Goal: Task Accomplishment & Management: Use online tool/utility

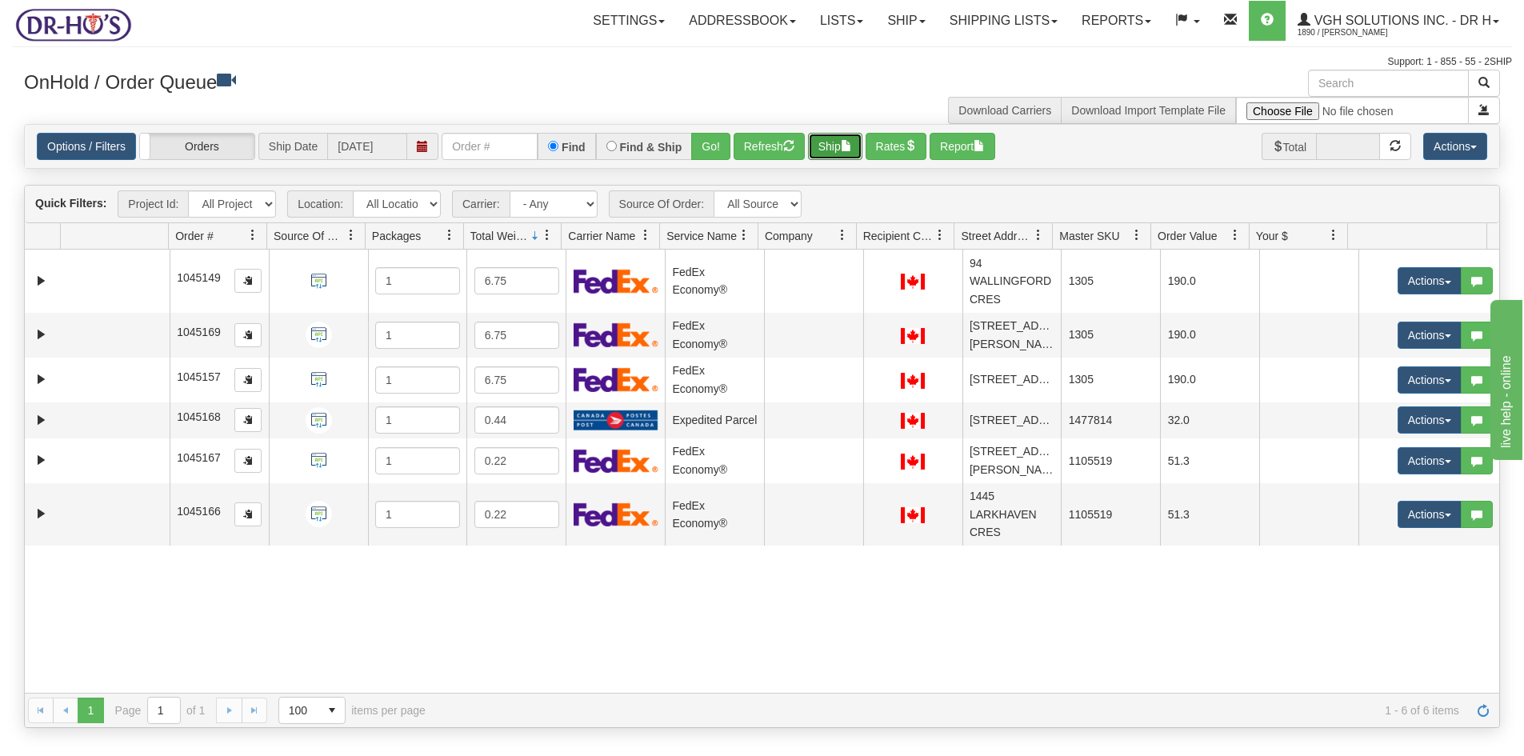
click at [825, 153] on button "Ship" at bounding box center [835, 146] width 54 height 27
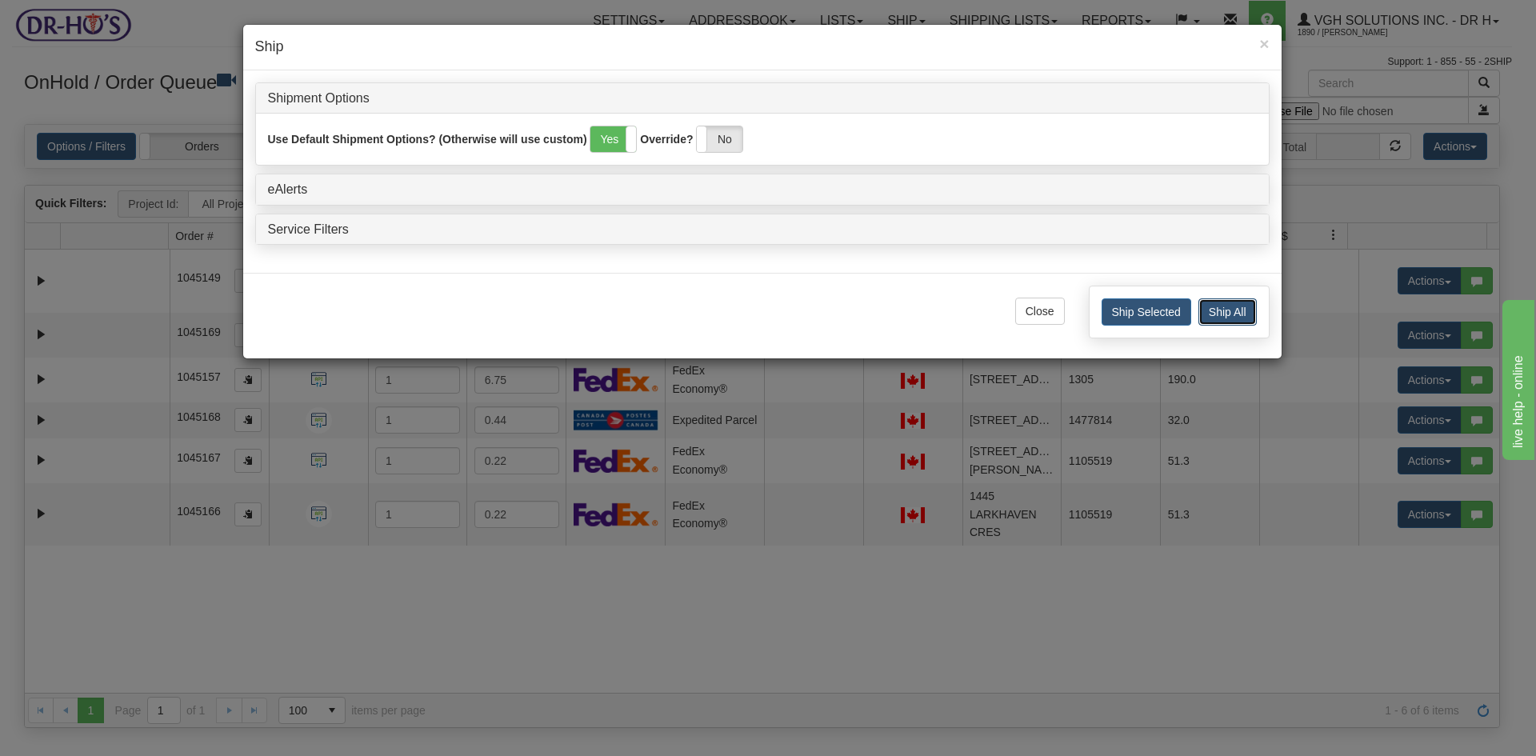
click at [1227, 310] on button "Ship All" at bounding box center [1228, 311] width 58 height 27
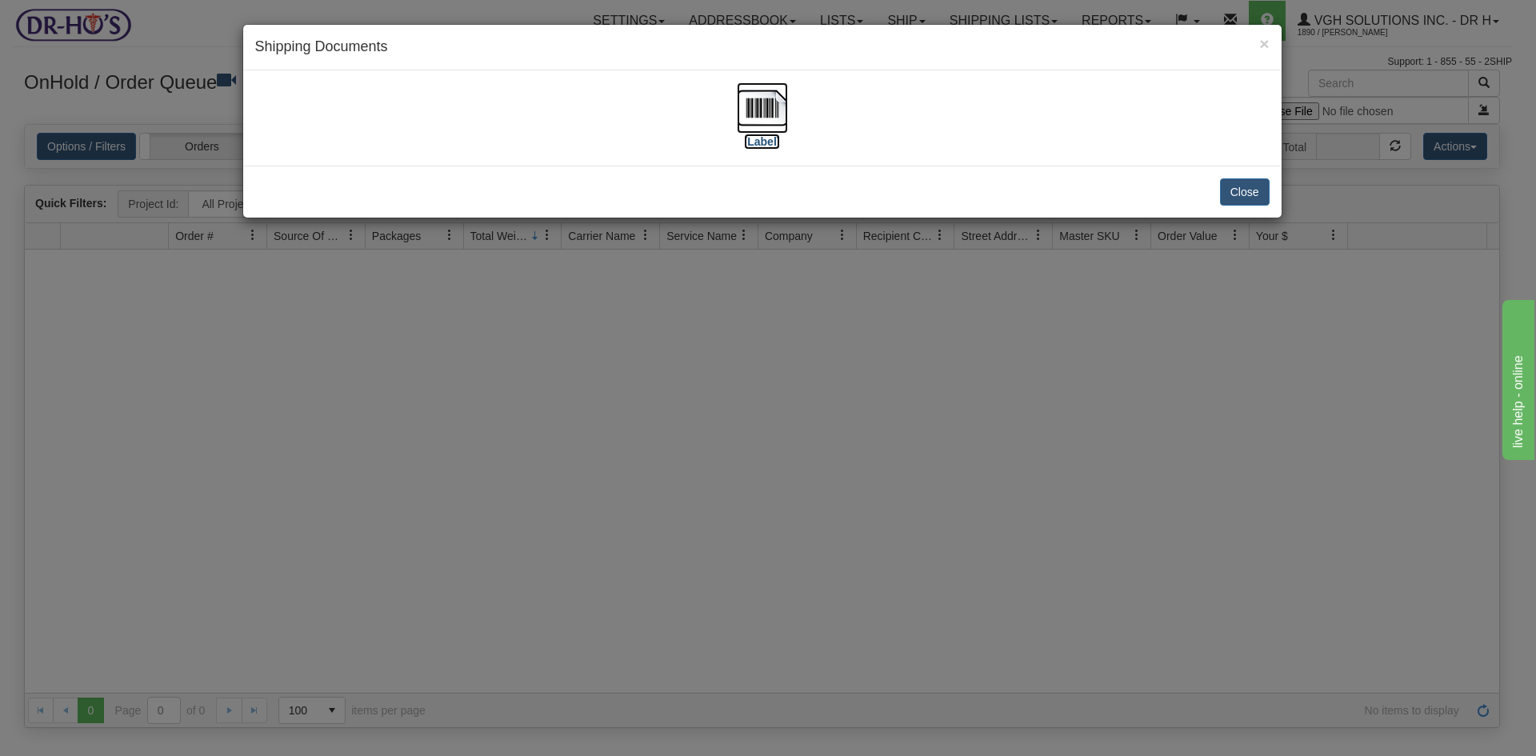
click at [762, 100] on img at bounding box center [762, 107] width 51 height 51
click at [1239, 189] on button "Close" at bounding box center [1245, 191] width 50 height 27
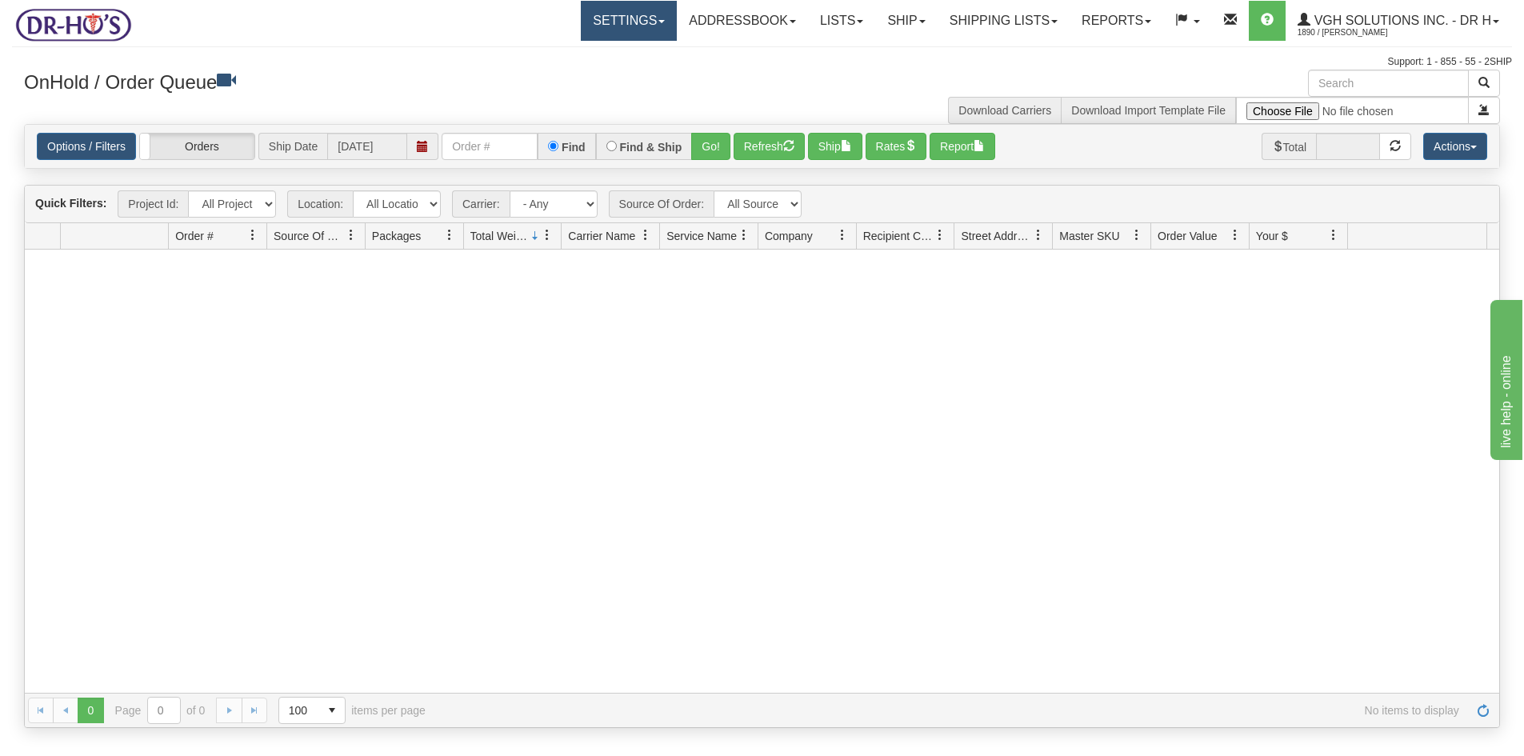
click at [599, 22] on link "Settings" at bounding box center [629, 21] width 96 height 40
click at [580, 51] on span "Shipping Preferences" at bounding box center [586, 56] width 107 height 13
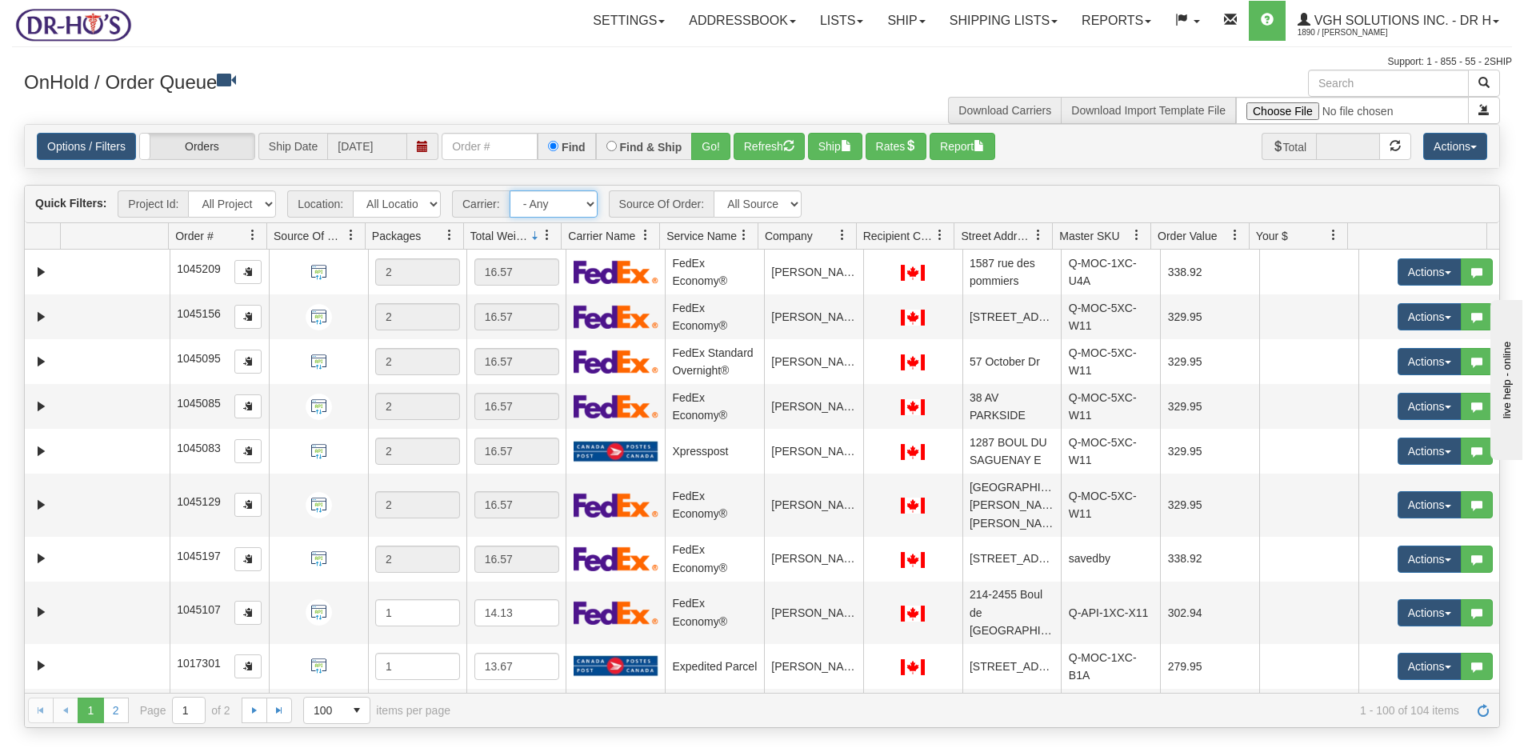
click at [591, 202] on select "- Any - Has NO carrier assigned - Has a carrier assigned FedEx Express® Canada …" at bounding box center [554, 203] width 88 height 27
select select "20"
click at [510, 190] on select "- Any - Has NO carrier assigned - Has a carrier assigned FedEx Express® Canada …" at bounding box center [554, 203] width 88 height 27
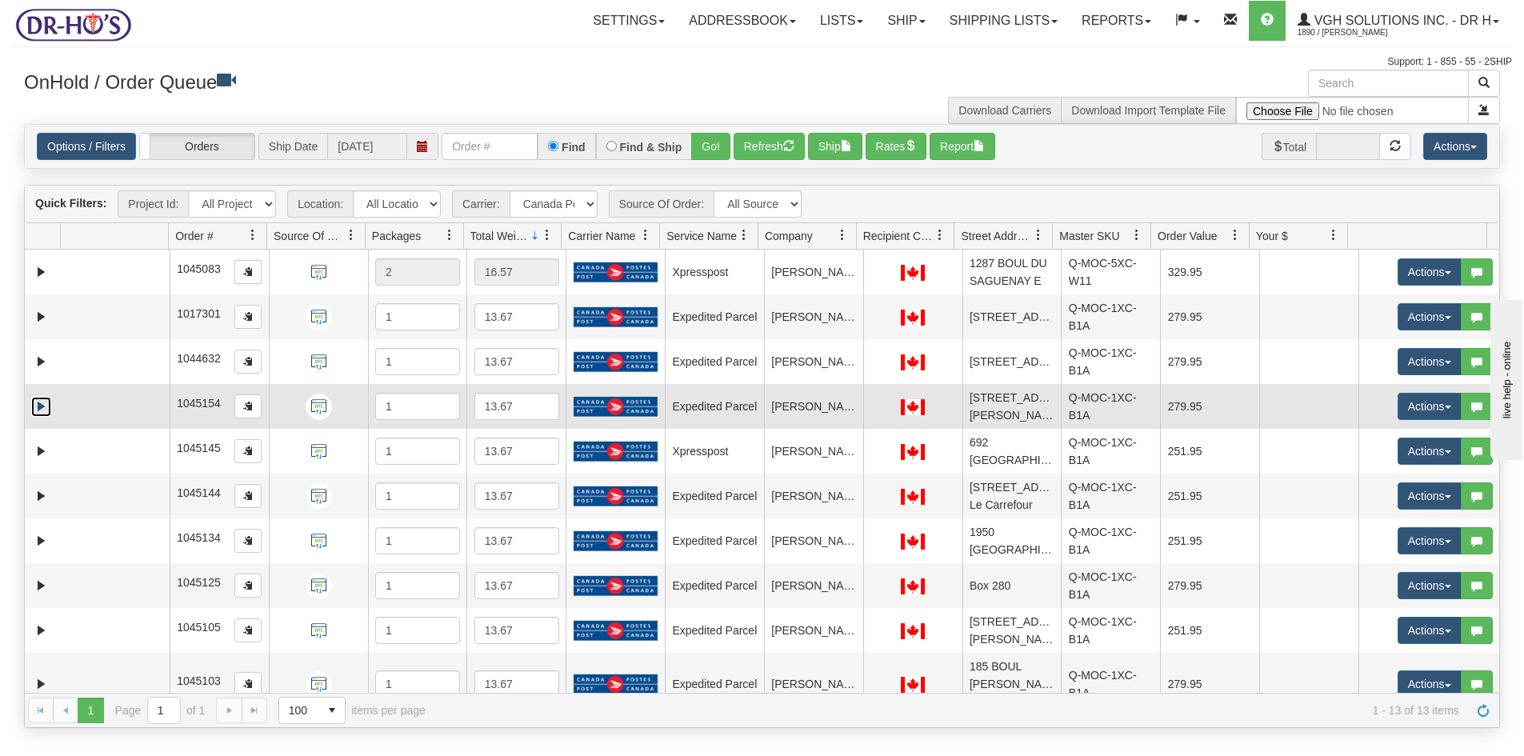
click at [38, 417] on link "Expand" at bounding box center [41, 407] width 20 height 20
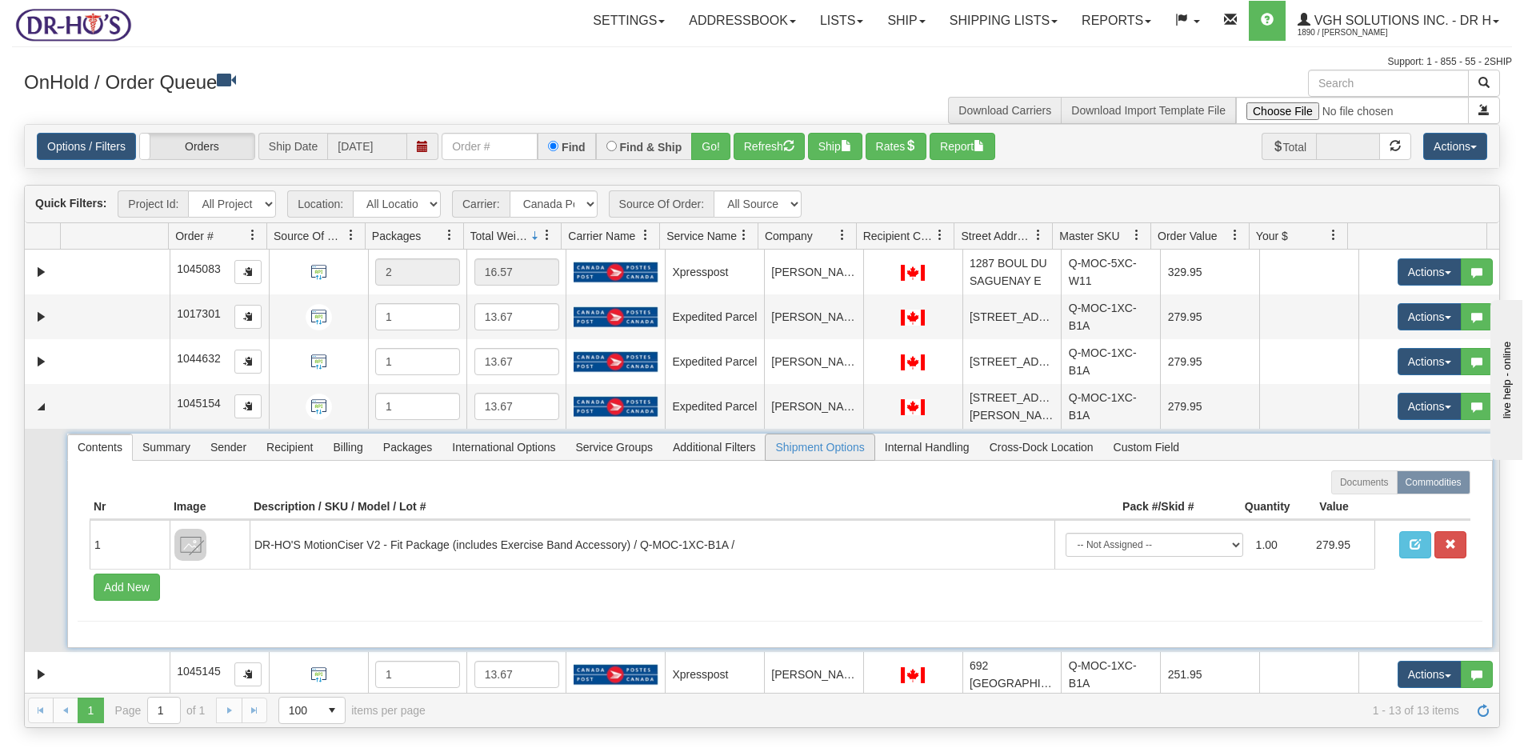
click at [799, 460] on span "Shipment Options" at bounding box center [820, 448] width 108 height 26
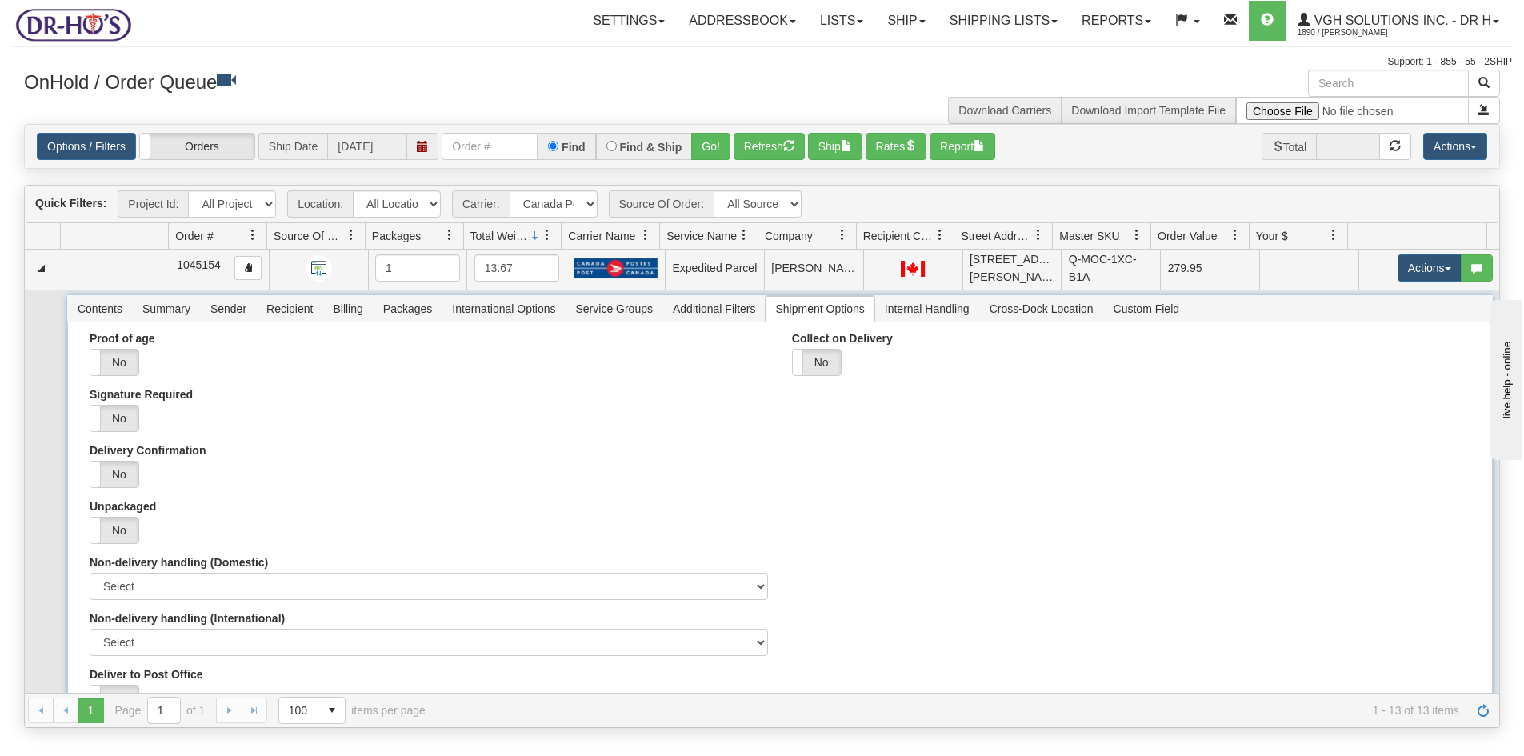
scroll to position [80, 0]
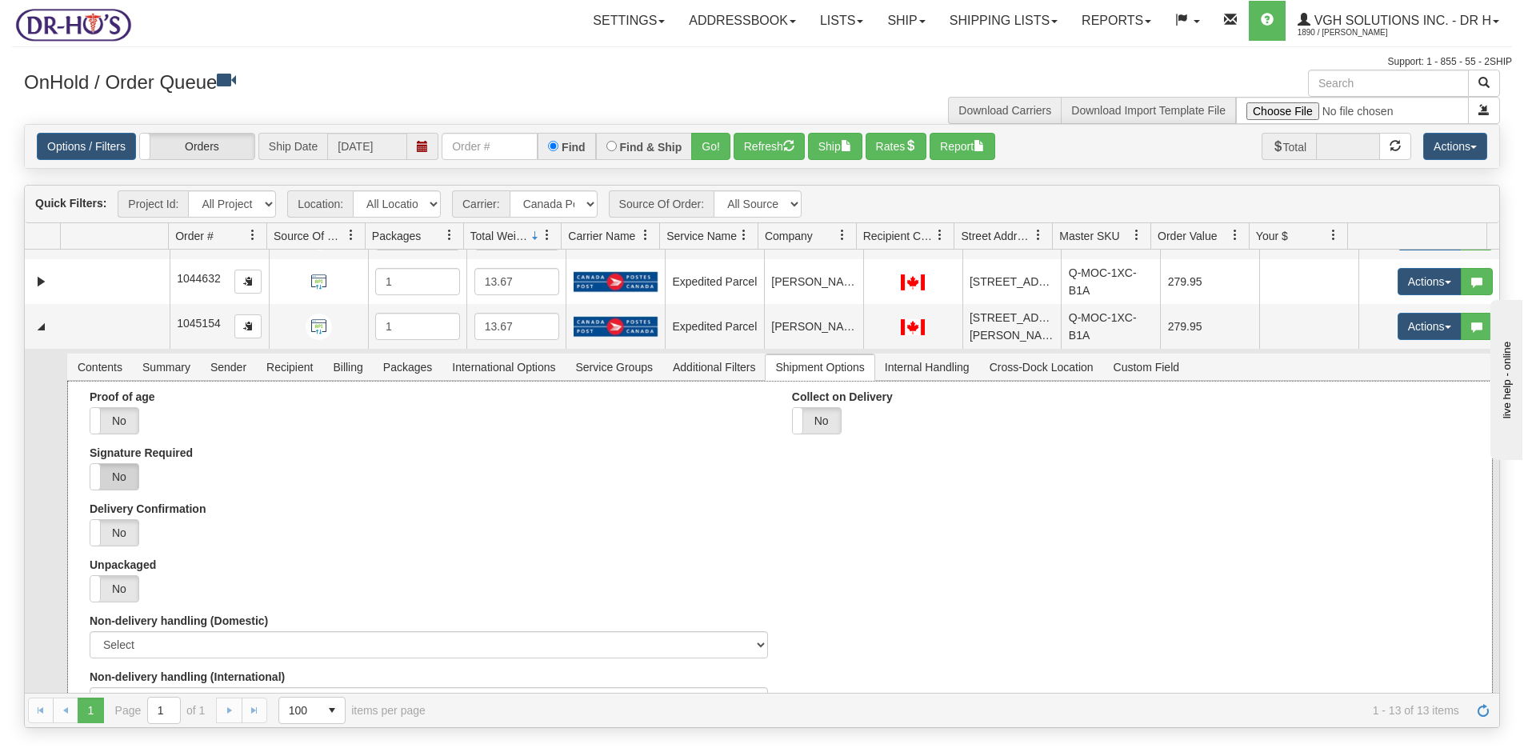
click at [122, 490] on label "No" at bounding box center [114, 477] width 48 height 26
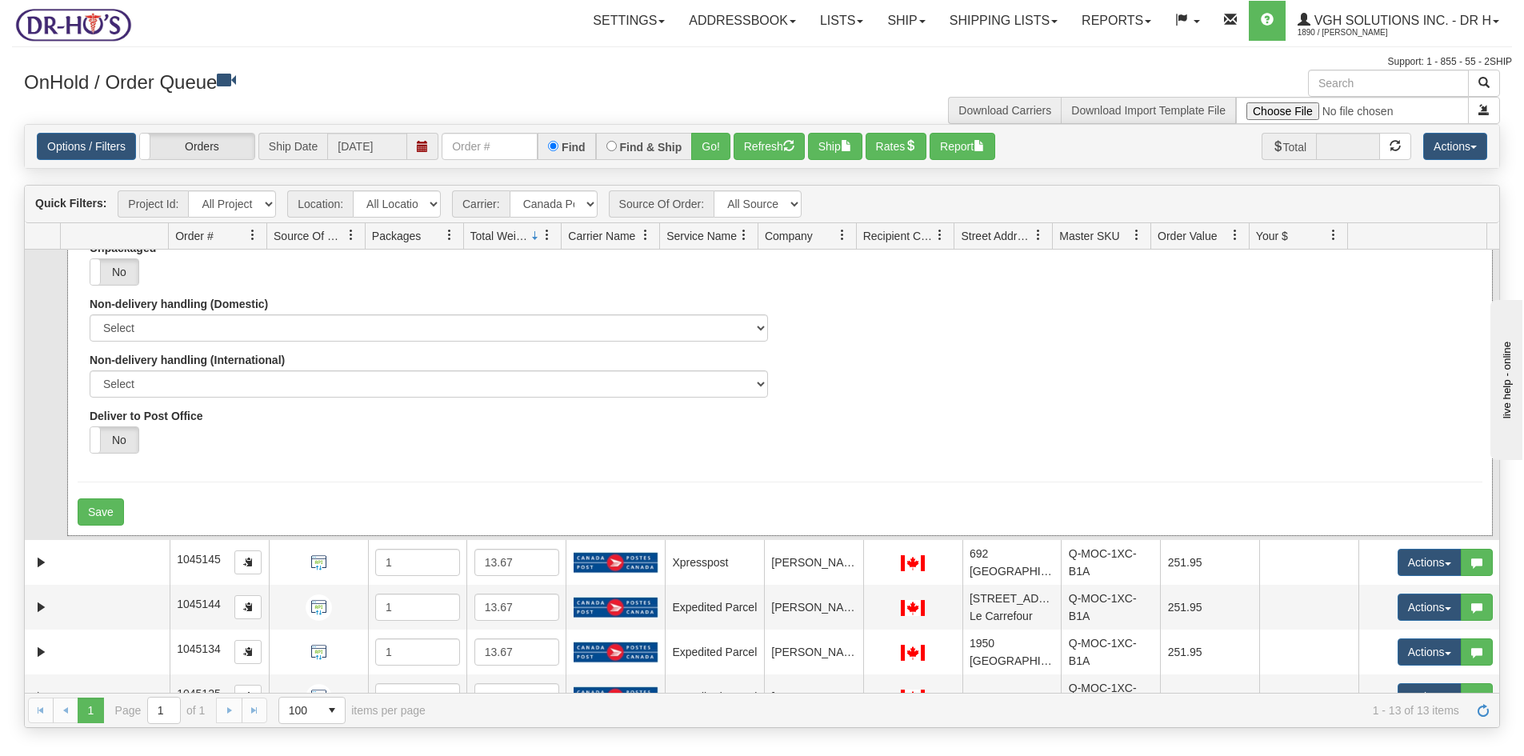
scroll to position [400, 0]
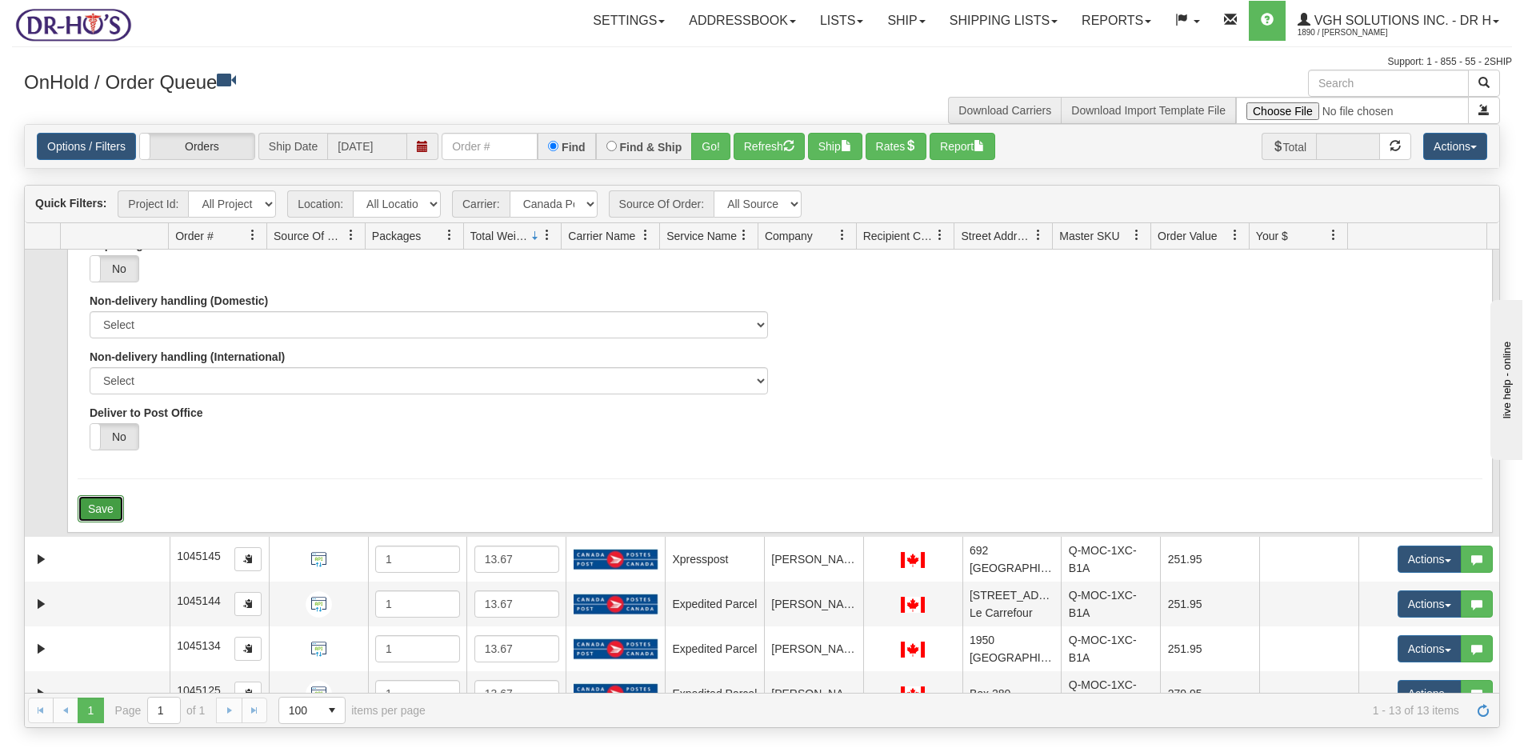
click at [106, 523] on button "Save" at bounding box center [101, 508] width 46 height 27
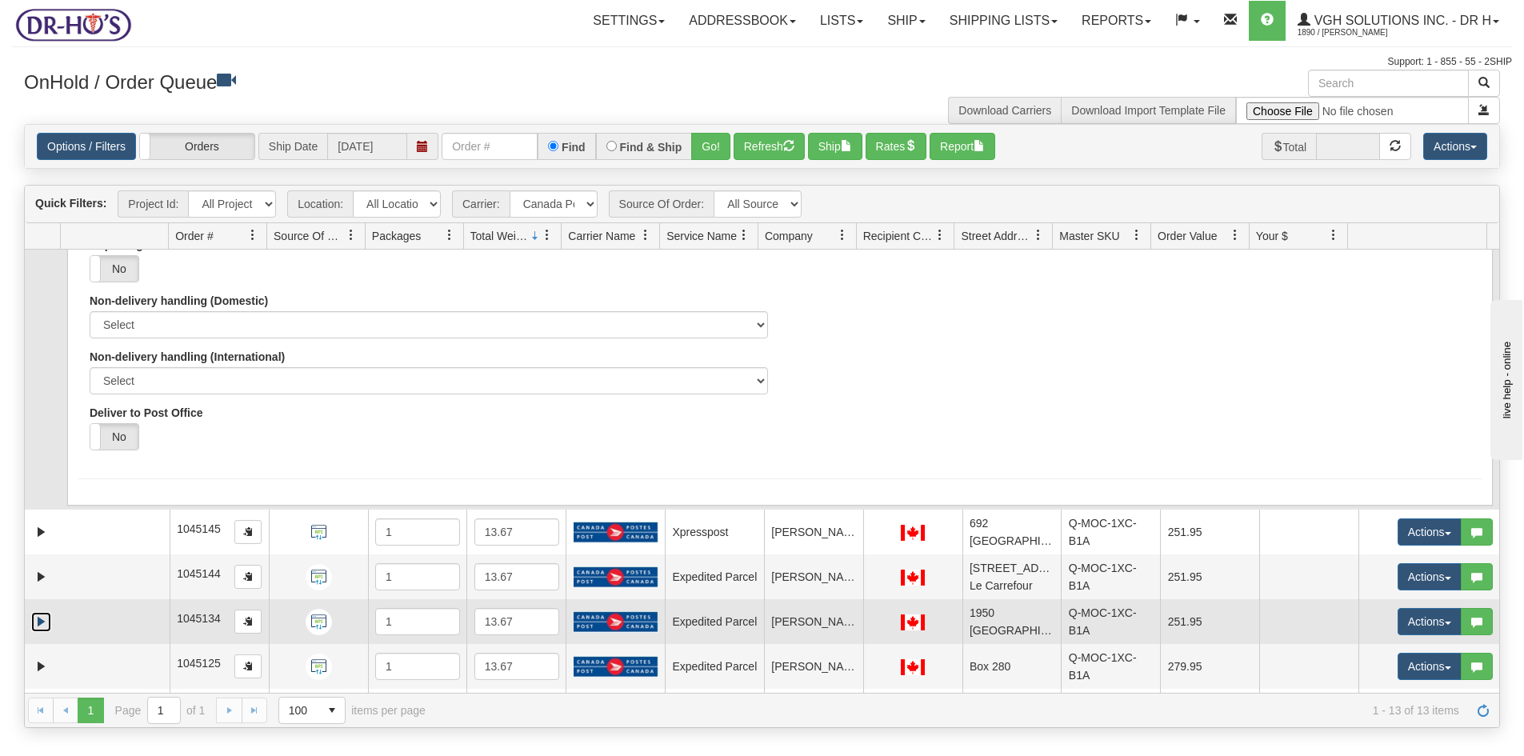
click at [45, 632] on link "Expand" at bounding box center [41, 622] width 20 height 20
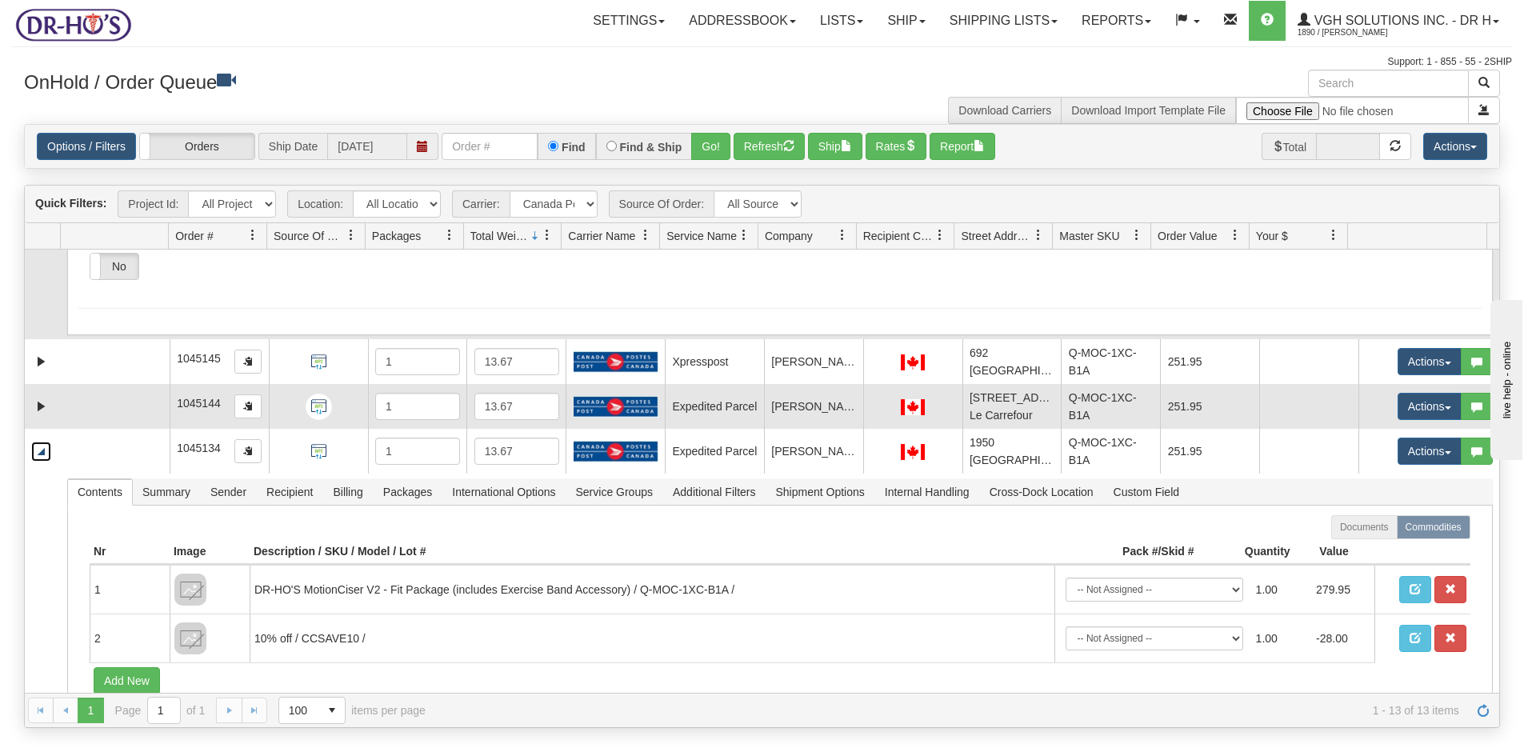
scroll to position [640, 0]
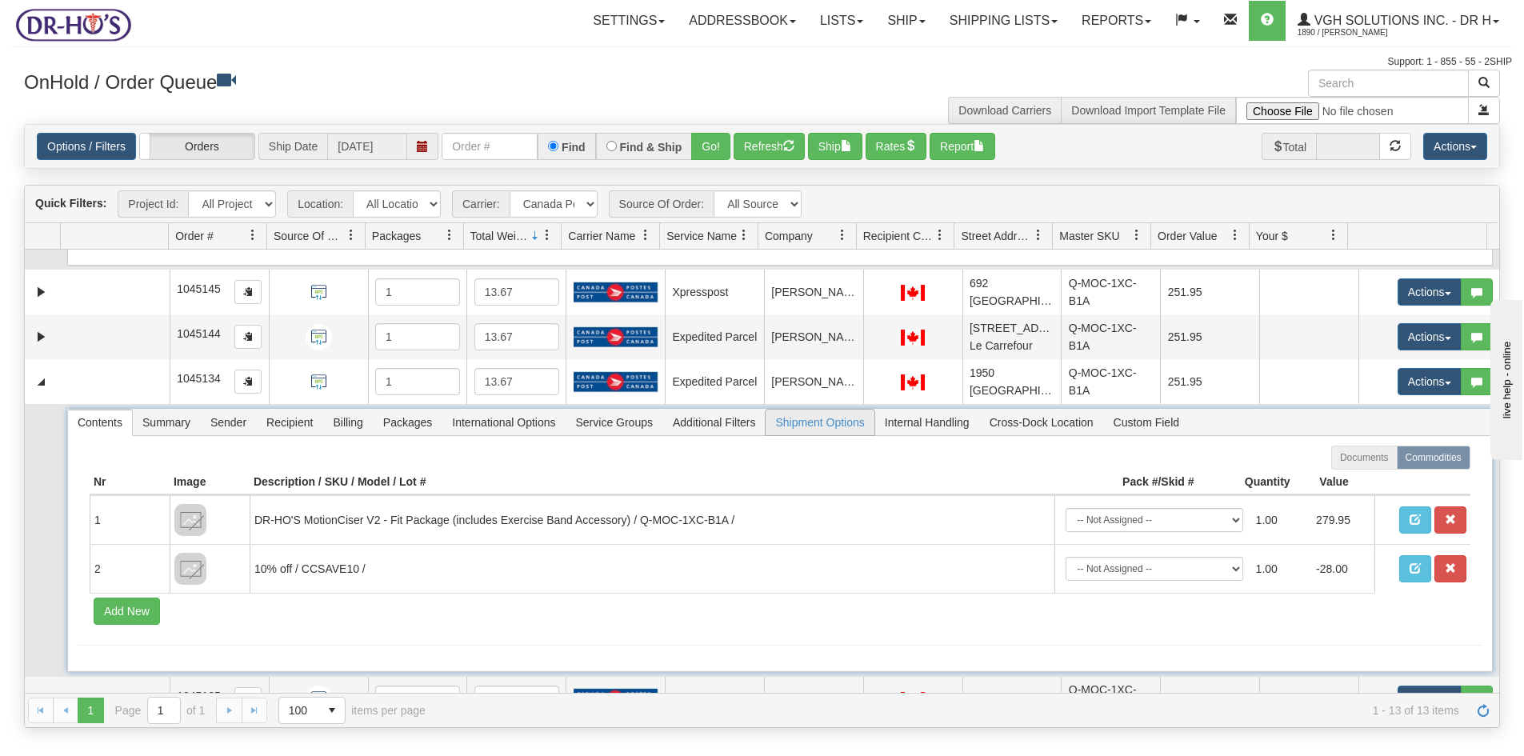
click at [825, 435] on span "Shipment Options" at bounding box center [820, 423] width 108 height 26
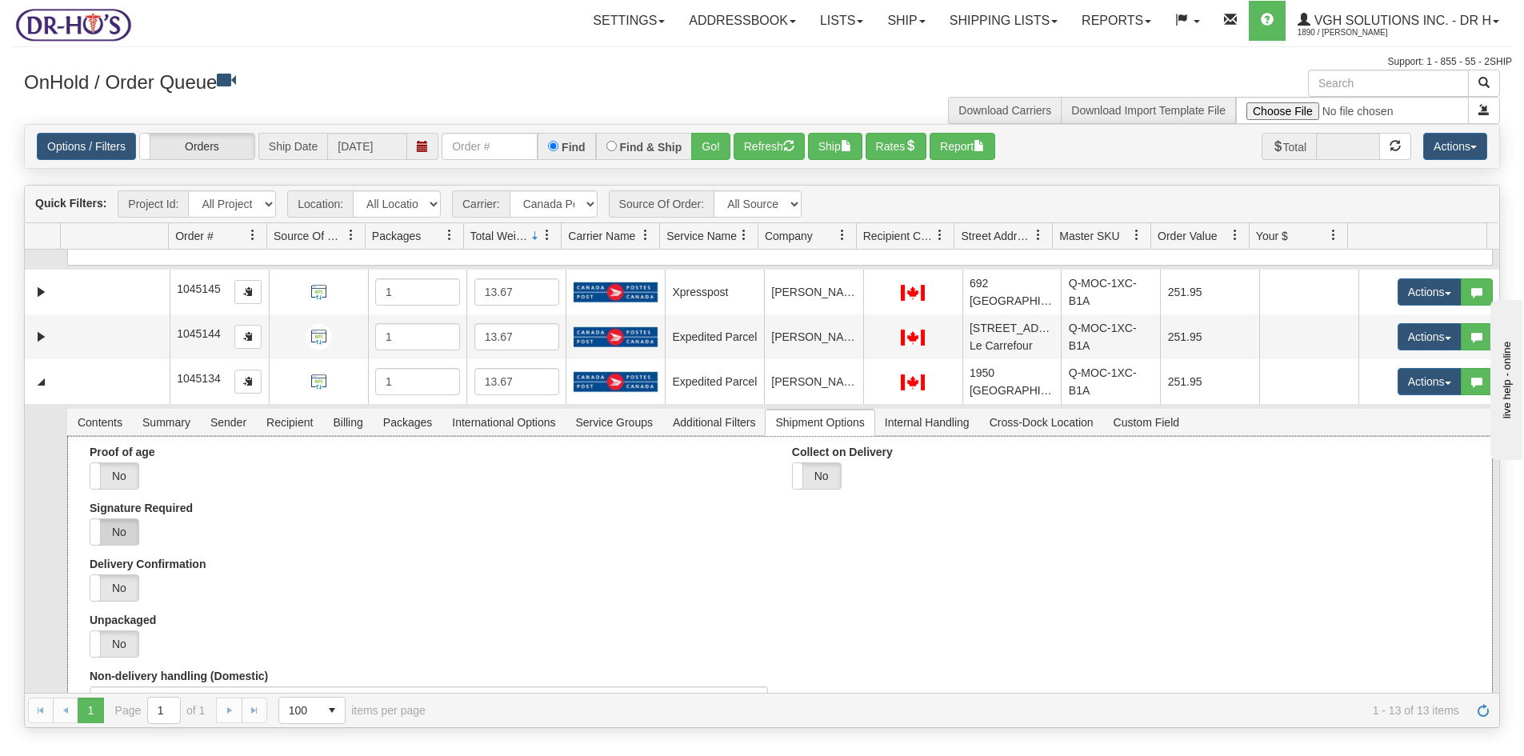
click at [130, 545] on label "No" at bounding box center [114, 532] width 48 height 26
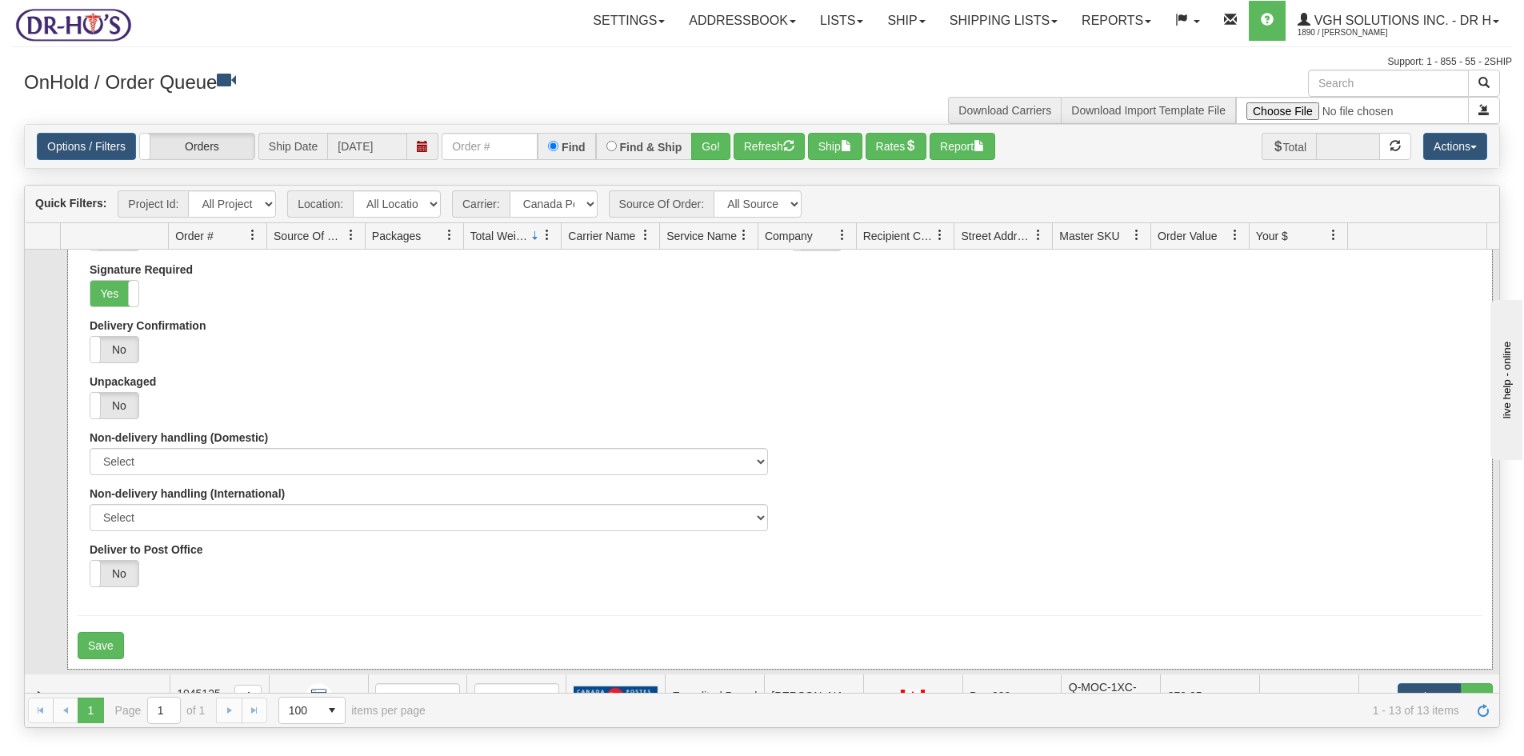
scroll to position [1040, 0]
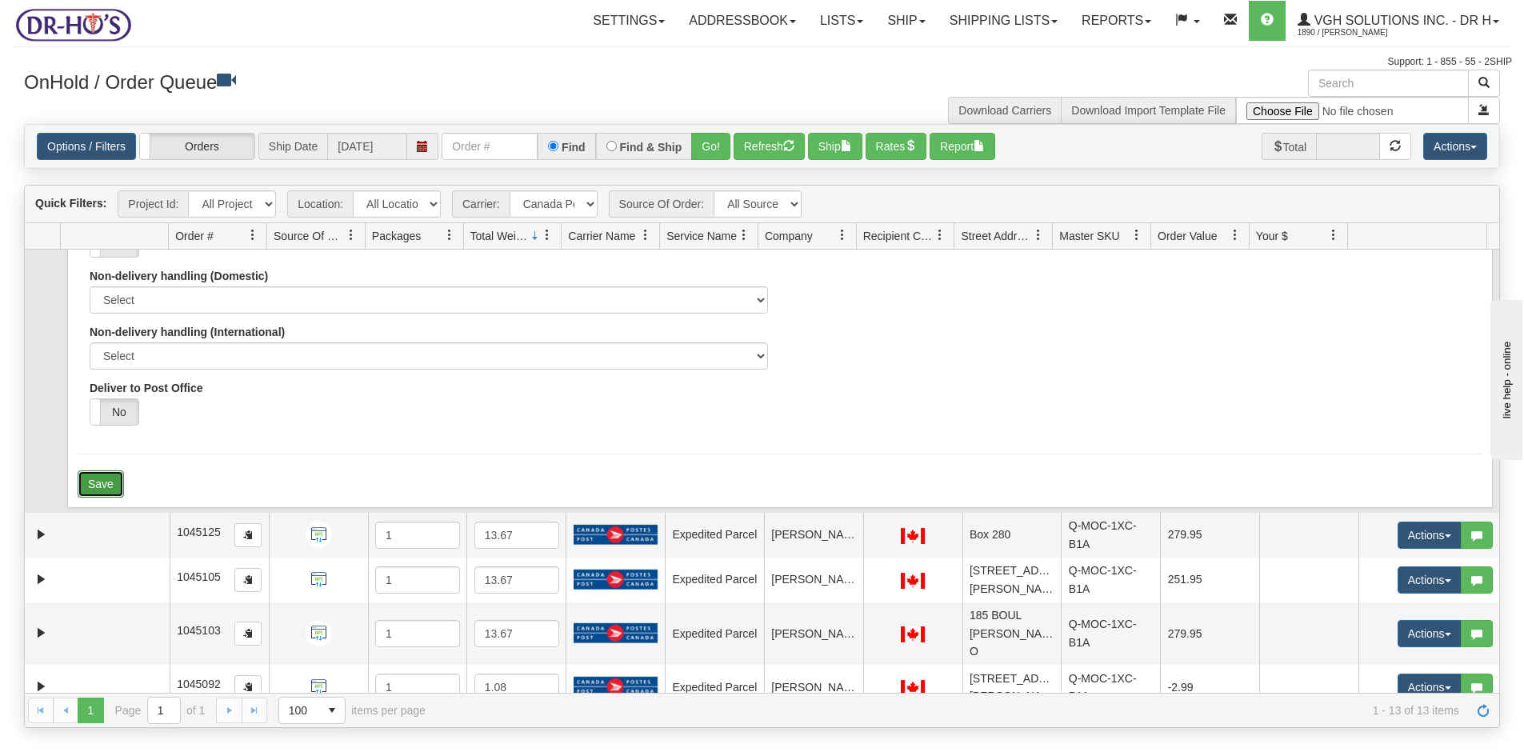
click at [102, 498] on button "Save" at bounding box center [101, 484] width 46 height 27
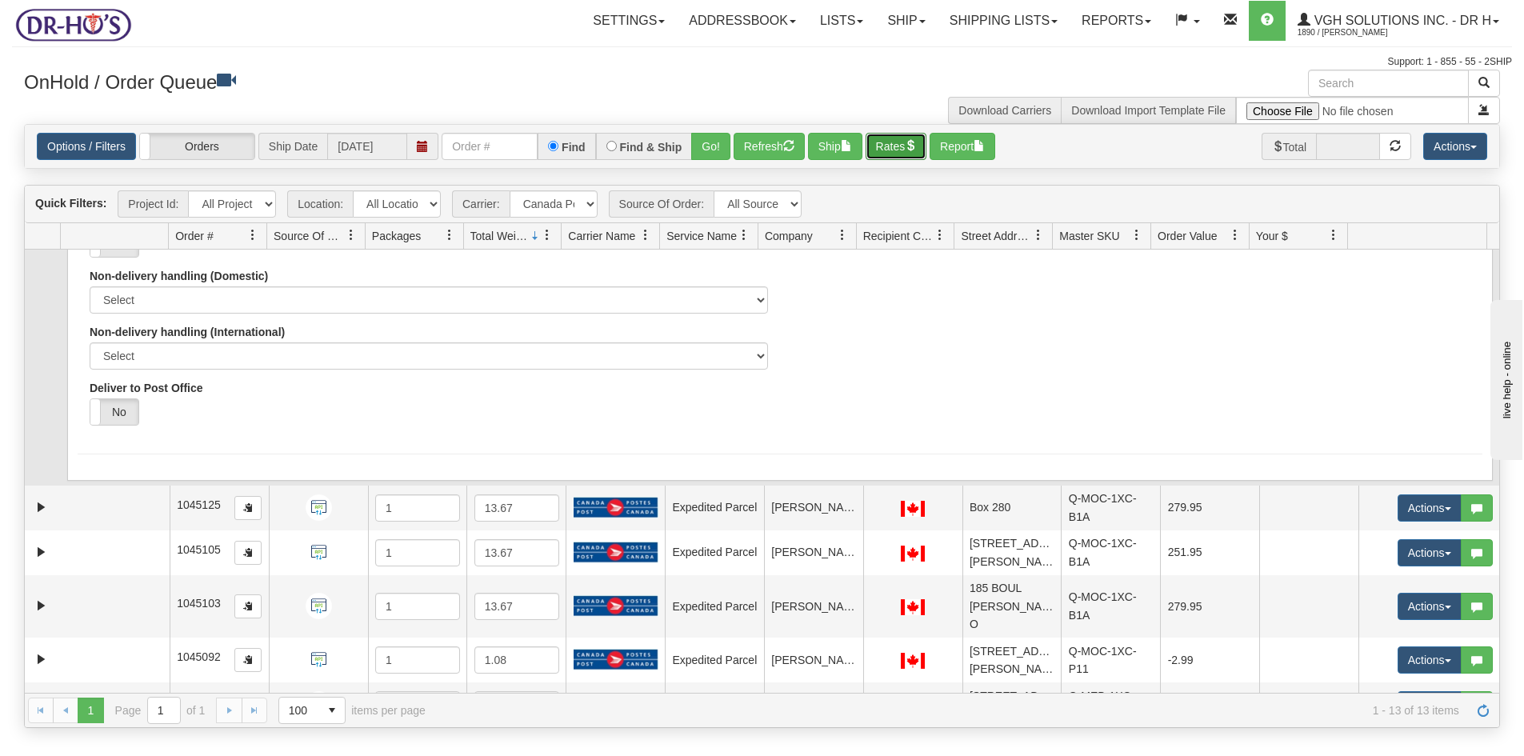
click at [894, 146] on button "Rates" at bounding box center [897, 146] width 62 height 27
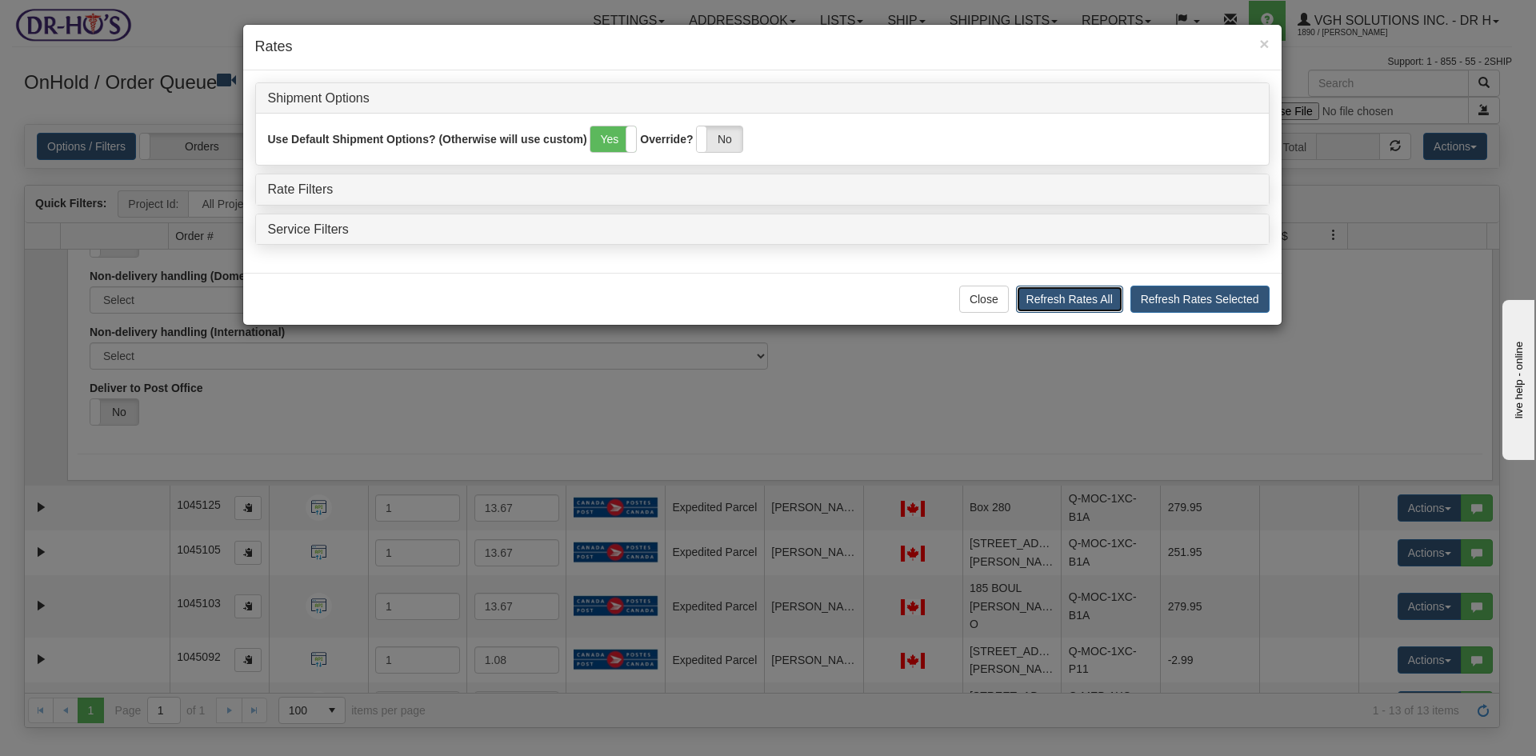
click at [1060, 301] on button "Refresh Rates All" at bounding box center [1069, 299] width 107 height 27
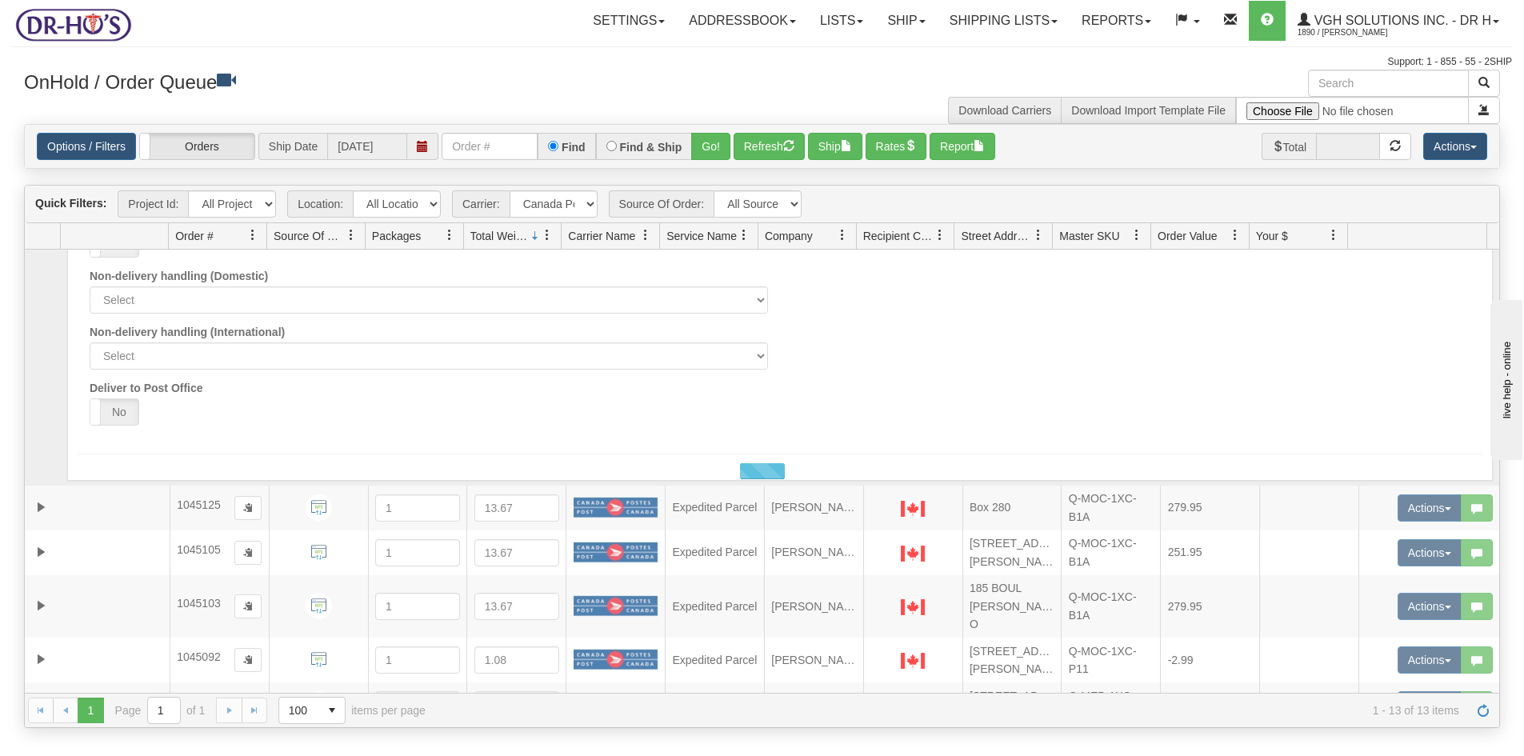
scroll to position [175, 0]
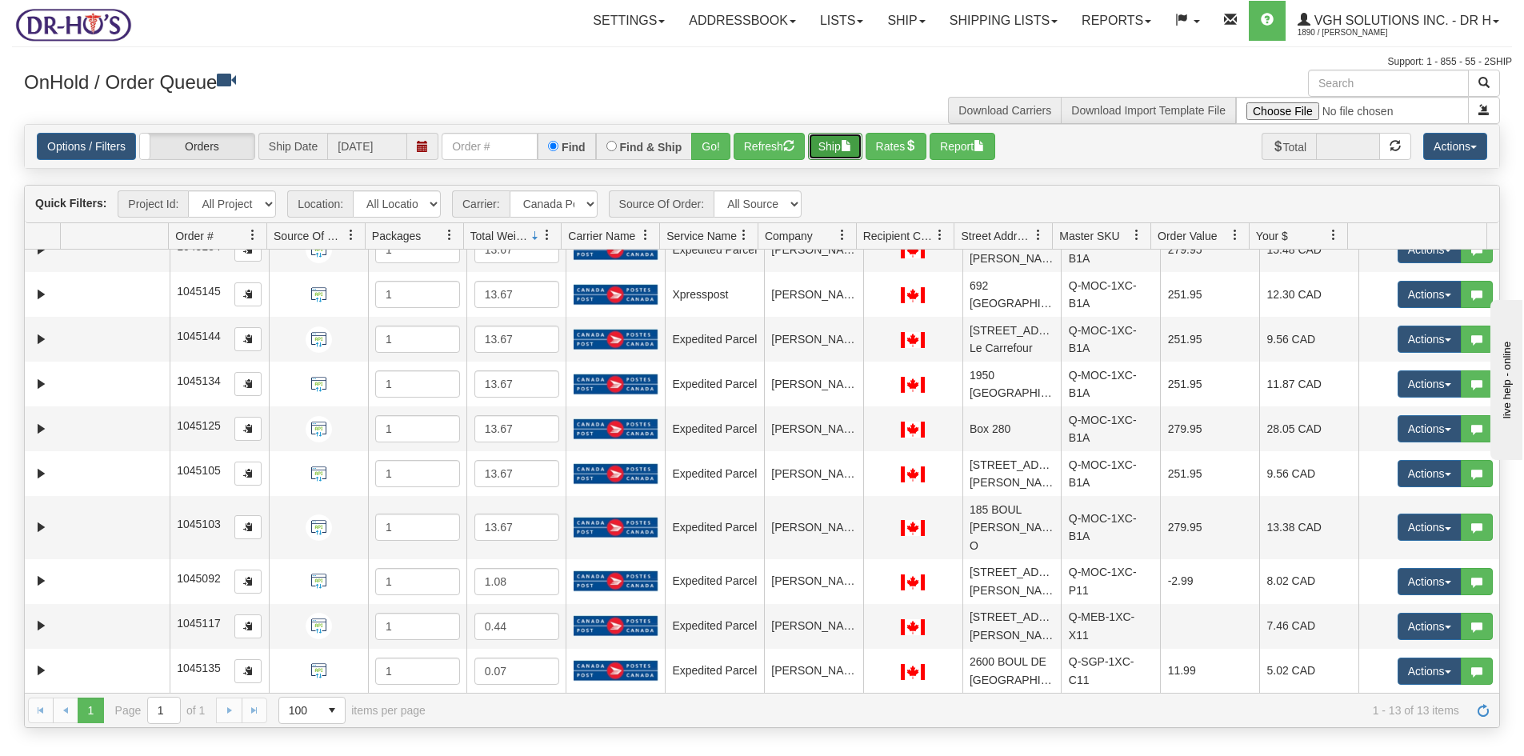
click at [839, 143] on button "Ship" at bounding box center [835, 146] width 54 height 27
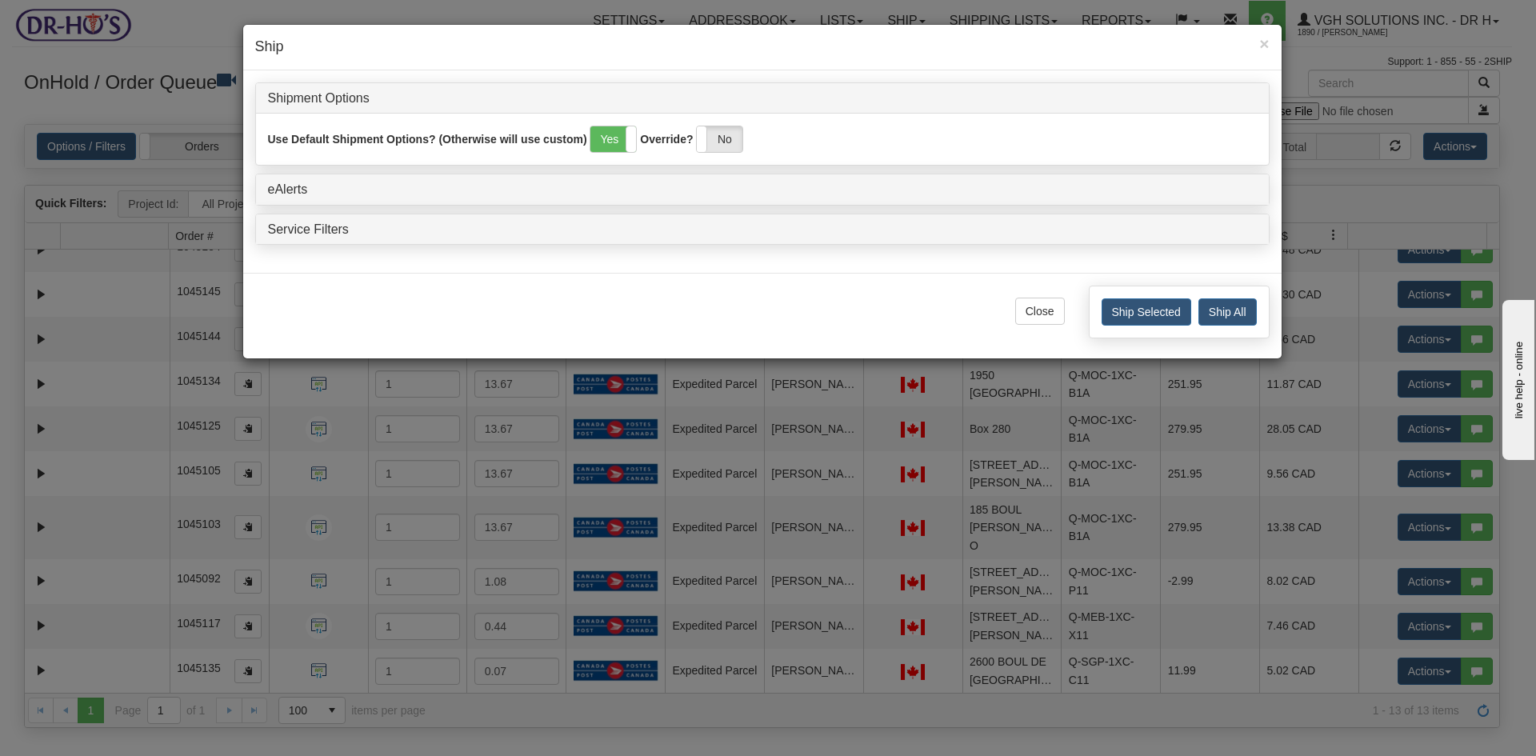
click at [1257, 43] on h4 "Ship" at bounding box center [762, 47] width 1015 height 21
click at [1264, 49] on span "×" at bounding box center [1265, 43] width 10 height 18
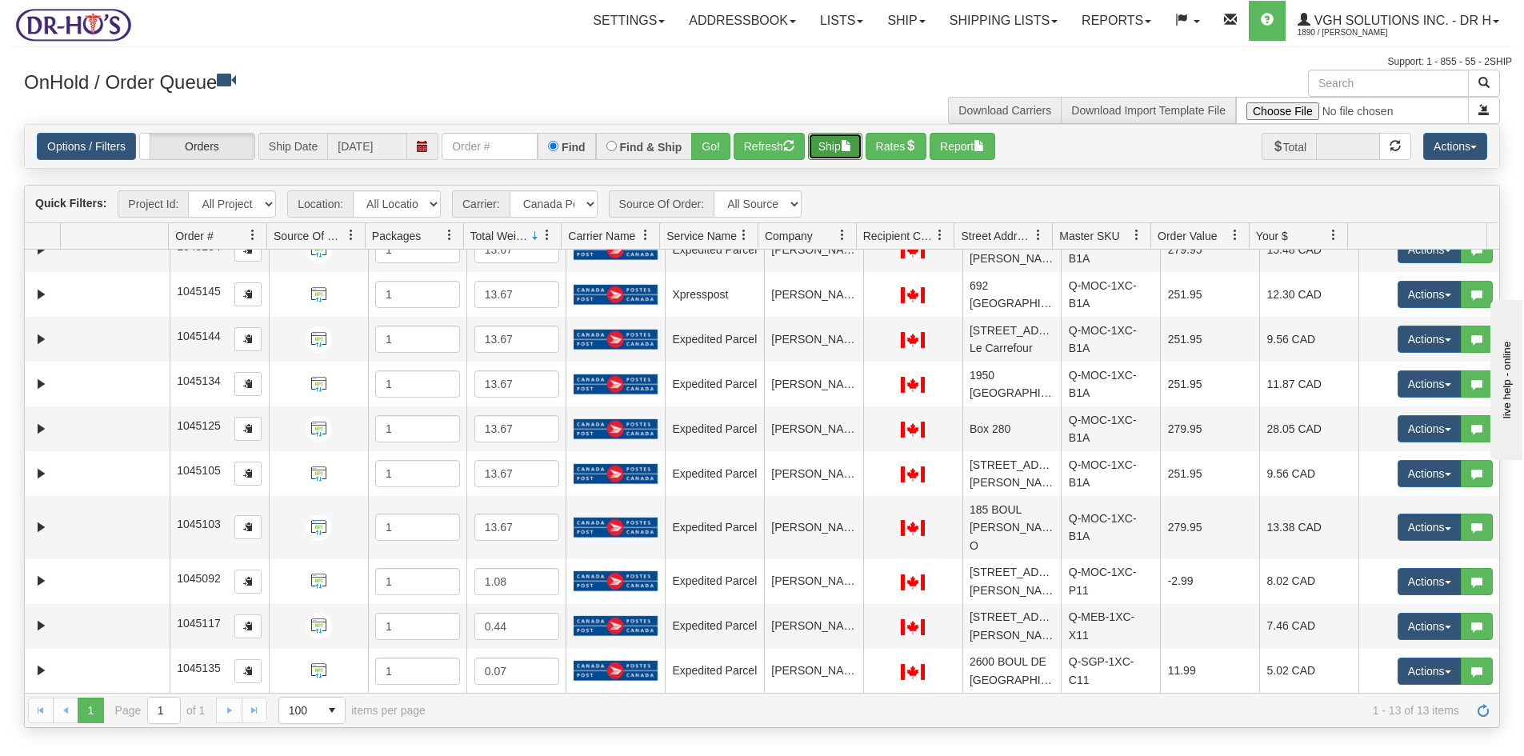
click at [833, 154] on button "Ship" at bounding box center [835, 146] width 54 height 27
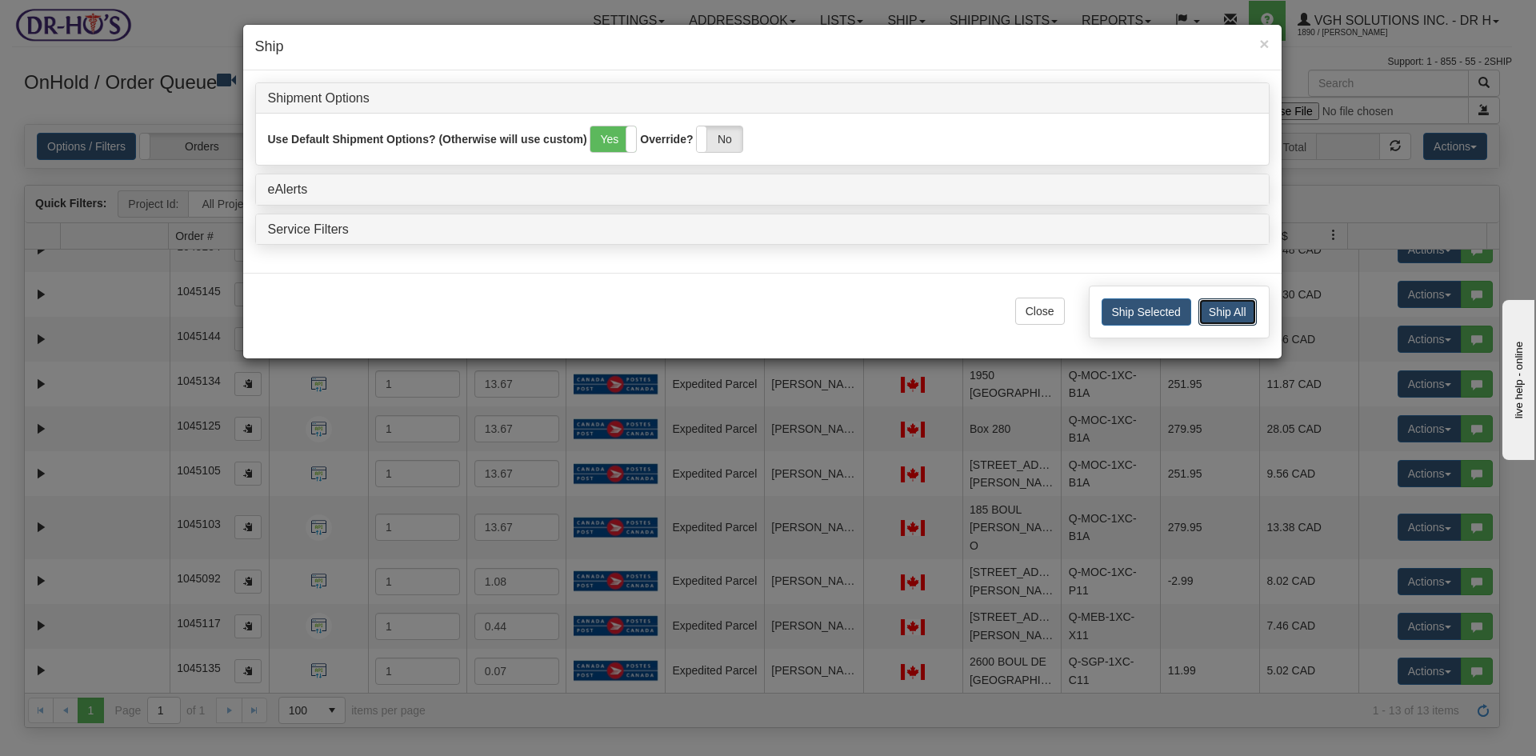
click at [1226, 310] on button "Ship All" at bounding box center [1228, 311] width 58 height 27
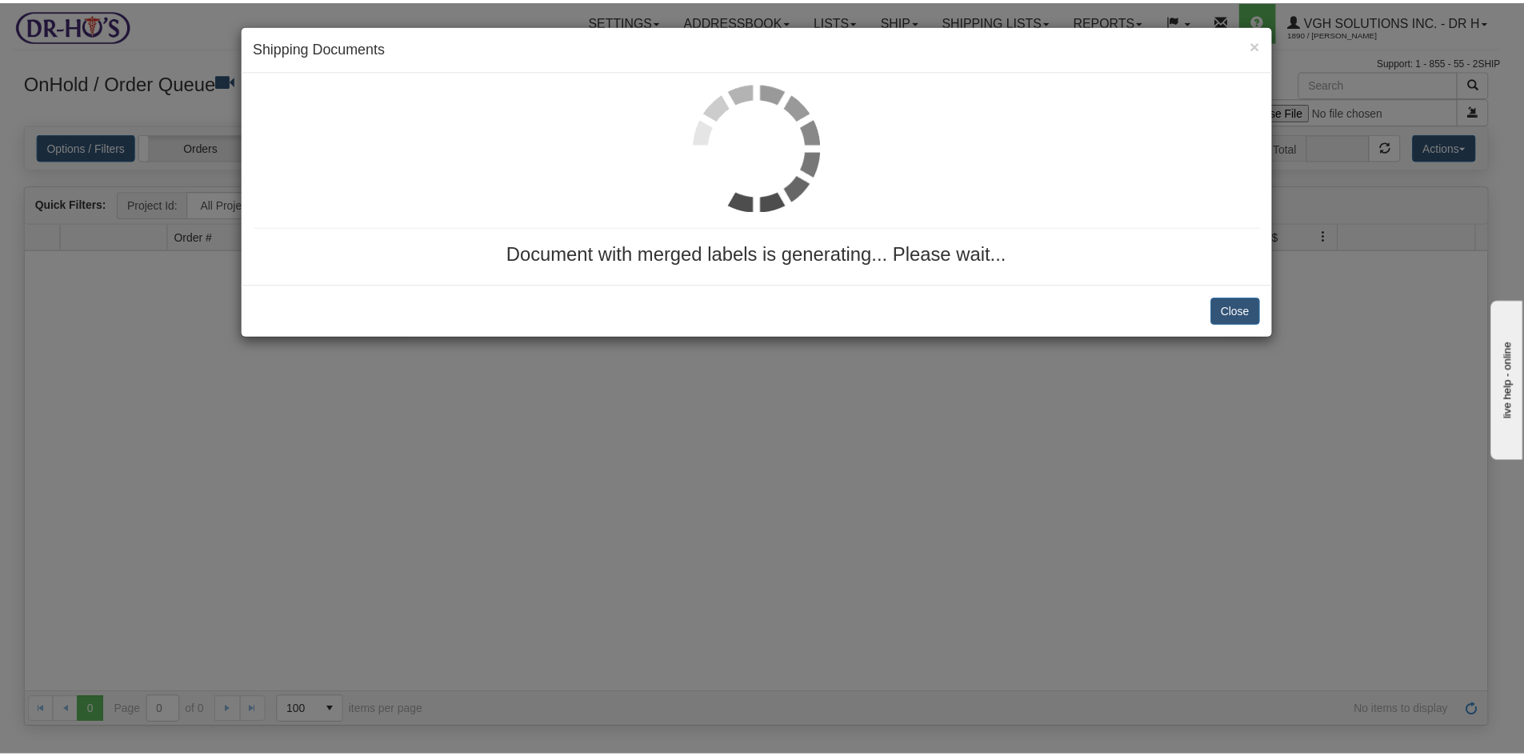
scroll to position [0, 0]
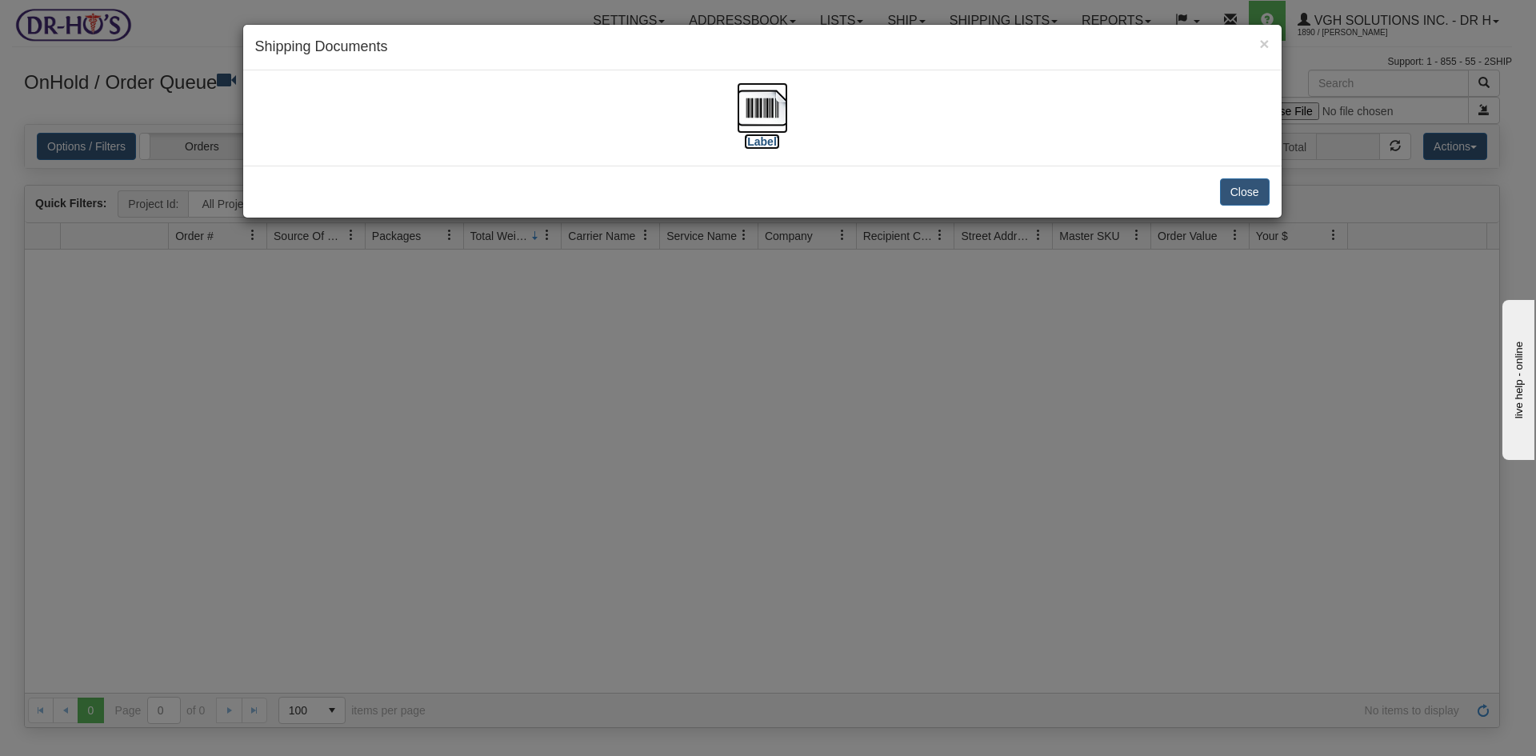
click at [747, 112] on img at bounding box center [762, 107] width 51 height 51
click at [1246, 190] on button "Close" at bounding box center [1245, 191] width 50 height 27
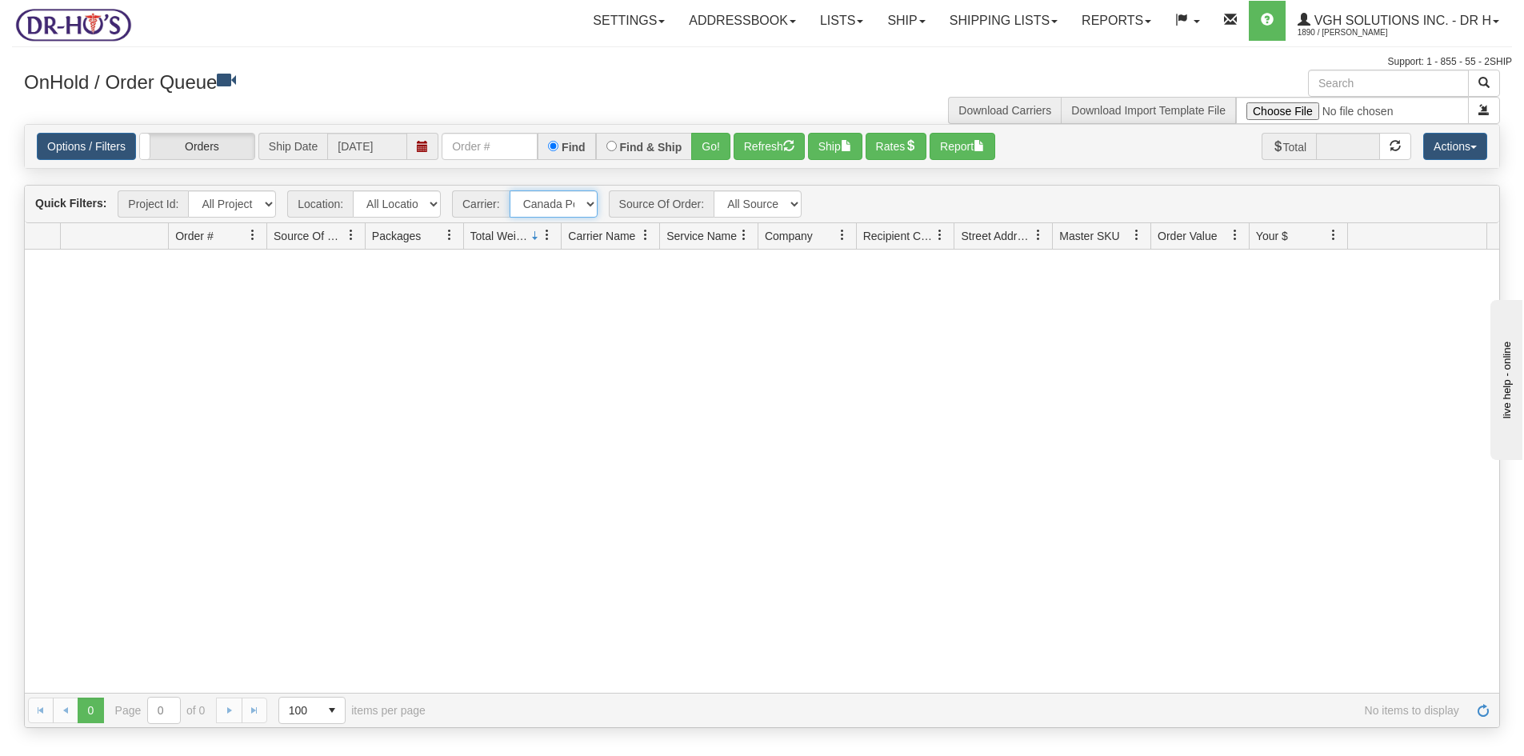
click at [588, 206] on select "- Any - Has NO carrier assigned - Has a carrier assigned FedEx Express® Canada …" at bounding box center [554, 203] width 88 height 27
select select "grid toolbar"
click at [510, 190] on select "- Any - Has NO carrier assigned - Has a carrier assigned FedEx Express® Canada …" at bounding box center [554, 203] width 88 height 27
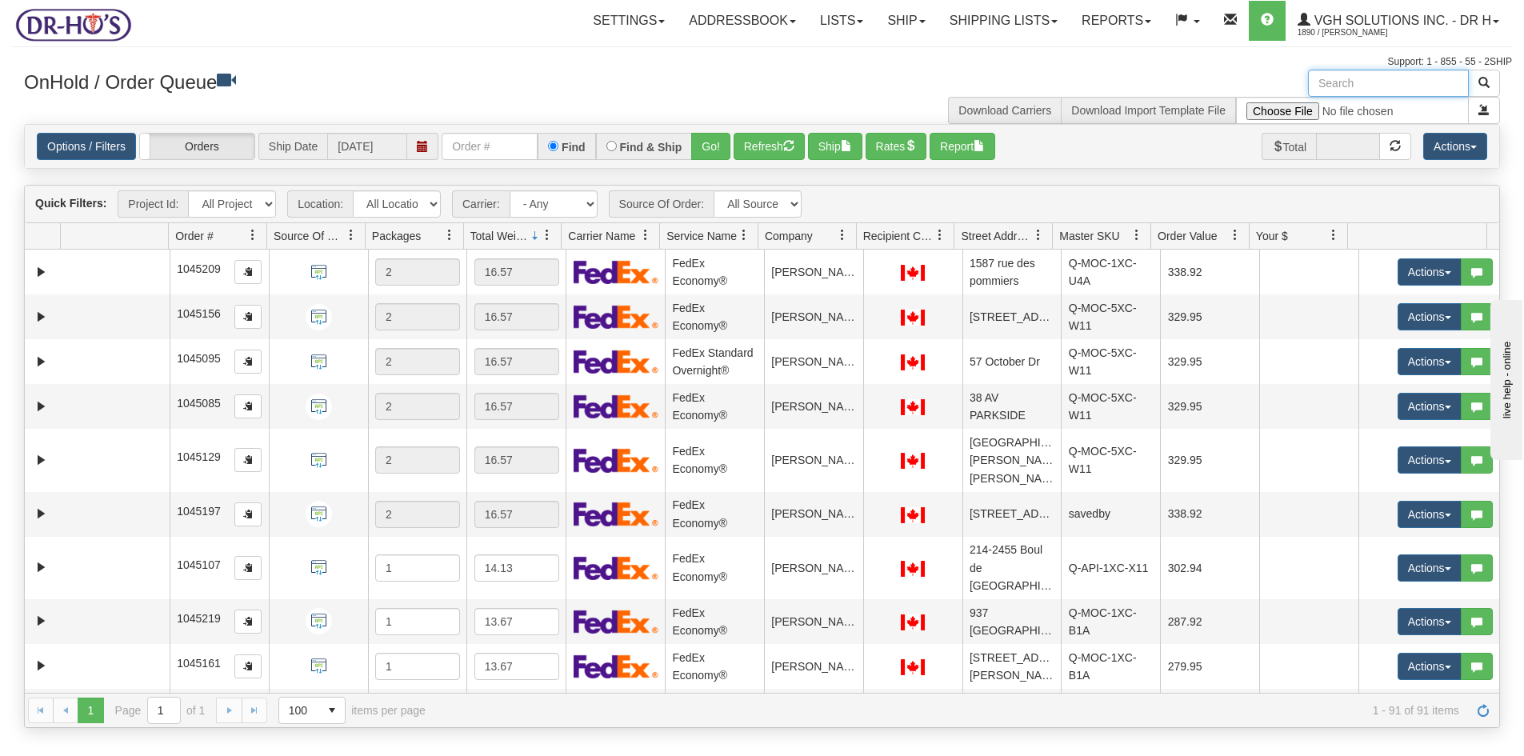
click at [1361, 82] on input "text" at bounding box center [1388, 83] width 161 height 27
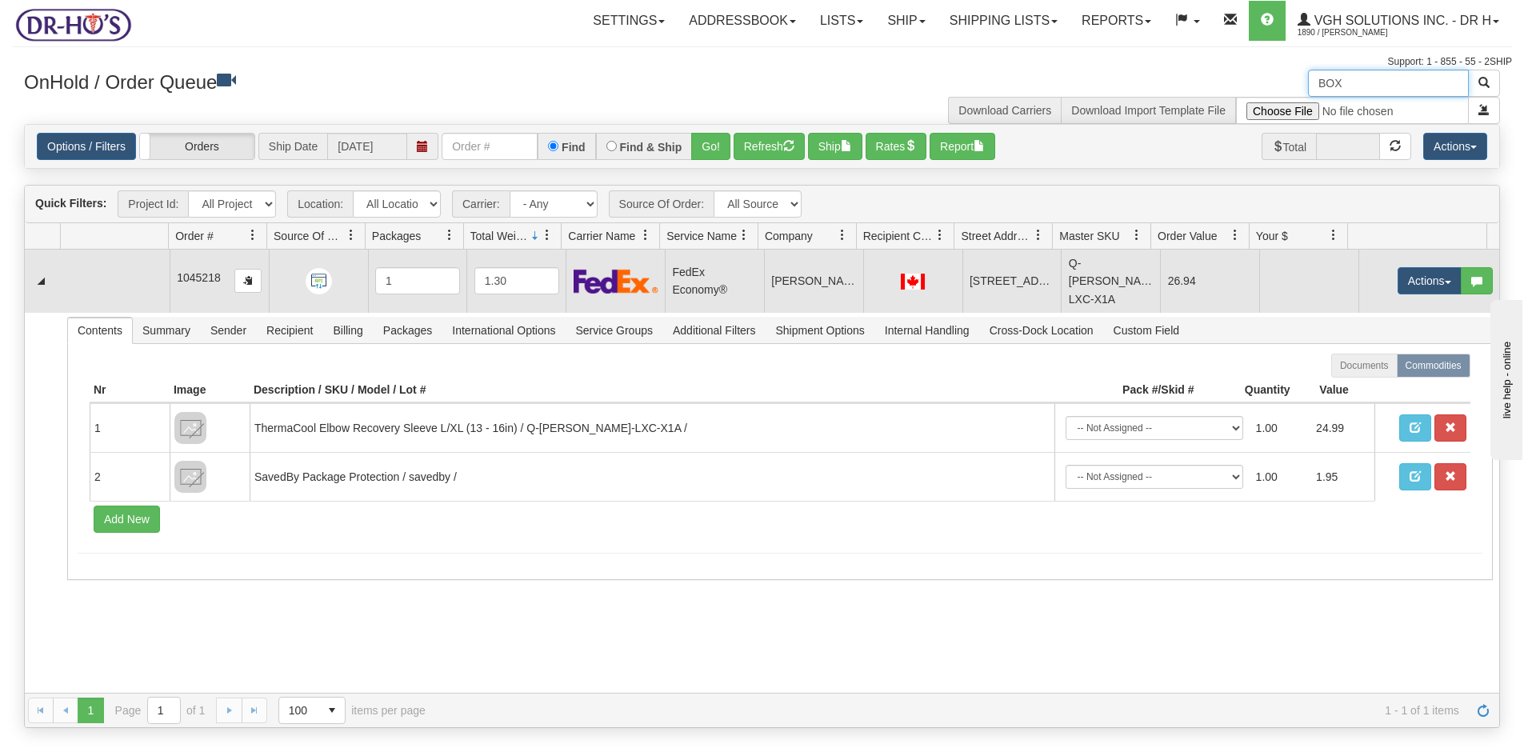
click at [97, 278] on td at bounding box center [115, 281] width 109 height 62
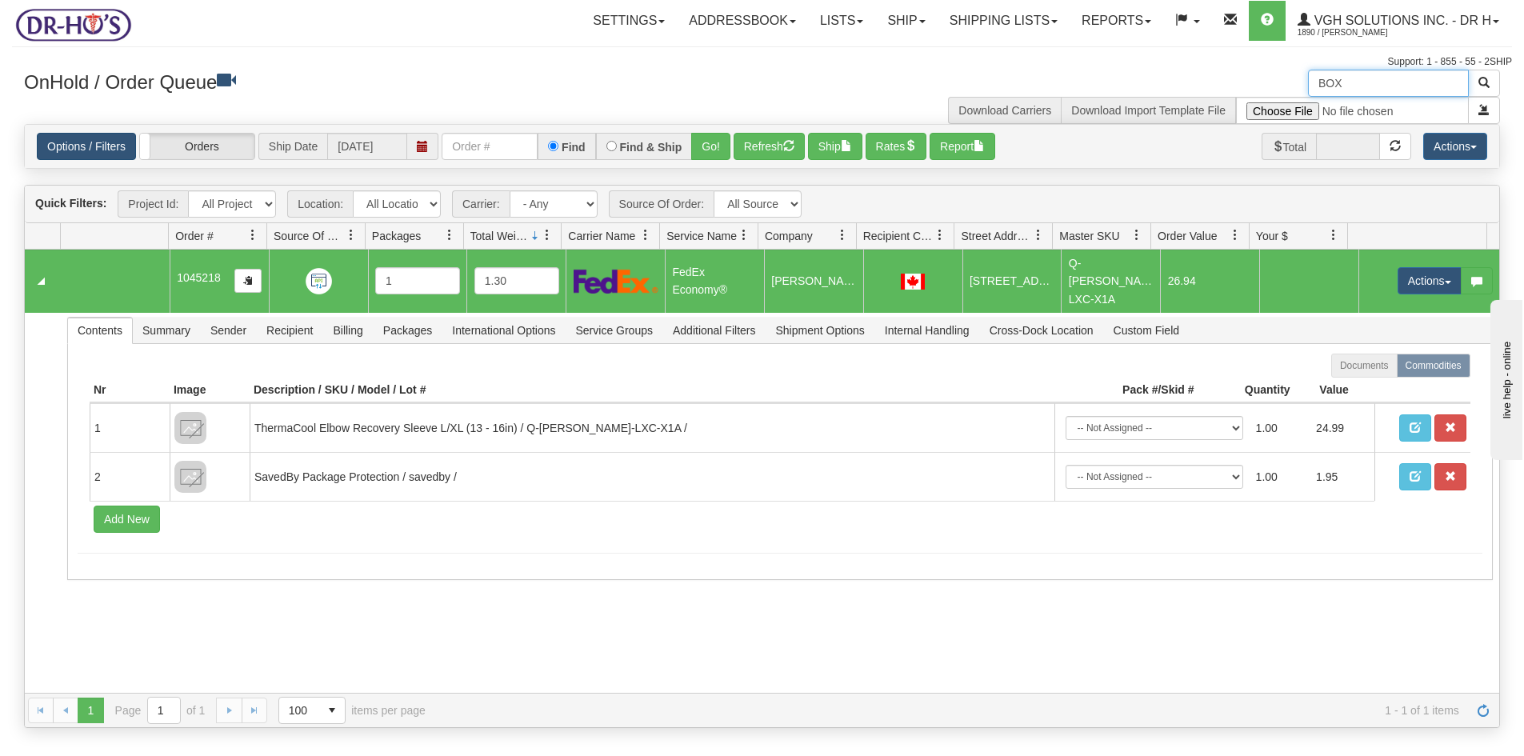
type input "BOX"
click at [87, 142] on link "Options / Filters" at bounding box center [86, 146] width 99 height 27
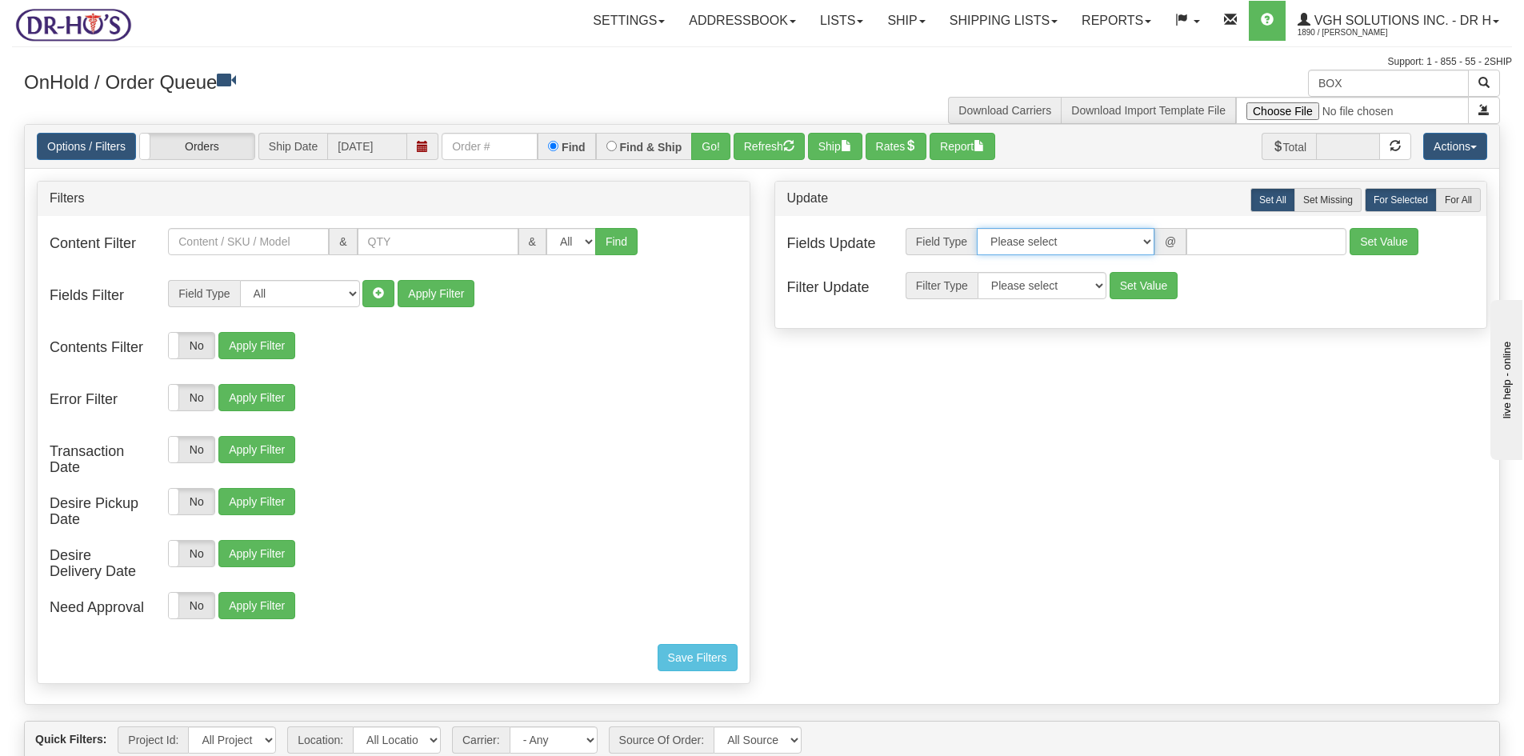
click at [1144, 241] on select "Please select Contact Person Company Country Country & State/Province City Zip …" at bounding box center [1066, 241] width 178 height 27
select select "94"
click at [977, 228] on select "Please select Contact Person Company Country Country & State/Province City Zip …" at bounding box center [1066, 241] width 178 height 27
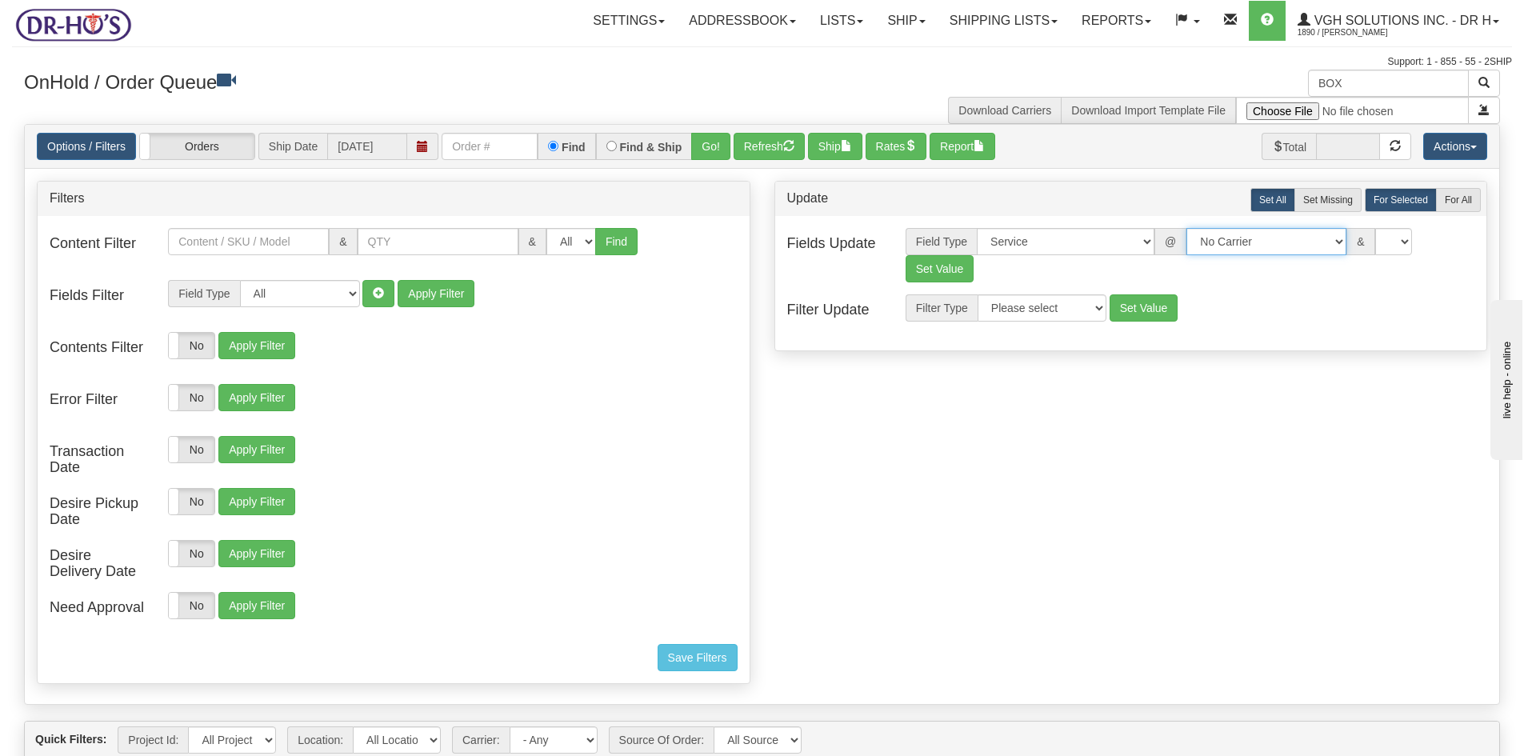
click at [1323, 238] on select "No Carrier FedEx Express® UPS Purolator Canpar [GEOGRAPHIC_DATA] Post BeSwyft K…" at bounding box center [1267, 241] width 160 height 27
select select "20"
click at [1187, 228] on select "No Carrier FedEx Express® UPS Purolator Canpar [GEOGRAPHIC_DATA] Post BeSwyft K…" at bounding box center [1267, 241] width 160 height 27
click at [1469, 242] on select "CA -> [GEOGRAPHIC_DATA] - [GEOGRAPHIC_DATA]EP - Expedited [GEOGRAPHIC_DATA] [GE…" at bounding box center [1395, 241] width 160 height 27
select select "DOM.EP"
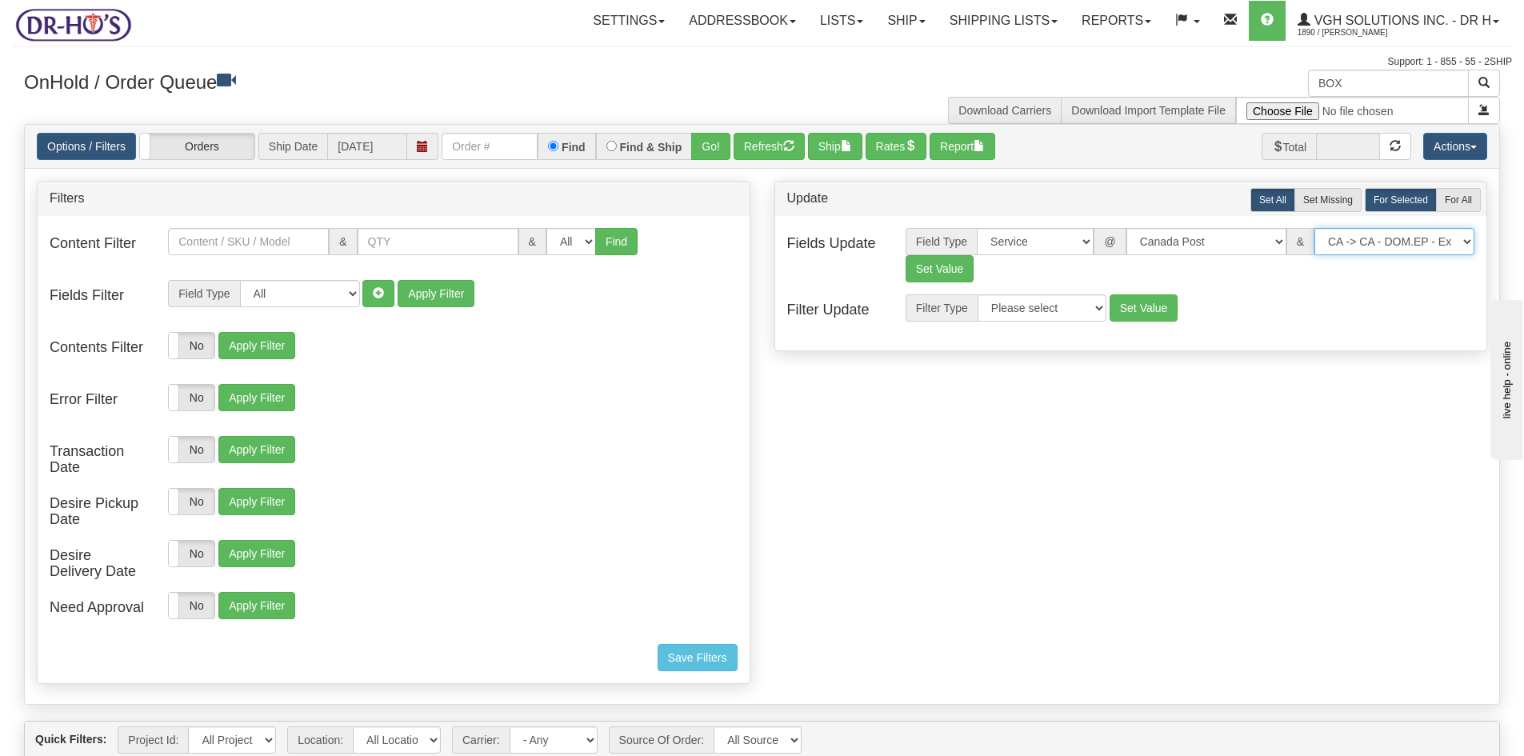
click at [1315, 228] on select "CA -> [GEOGRAPHIC_DATA] - [GEOGRAPHIC_DATA]EP - Expedited [GEOGRAPHIC_DATA] [GE…" at bounding box center [1395, 241] width 160 height 27
click at [943, 265] on button "Set Value" at bounding box center [940, 268] width 69 height 27
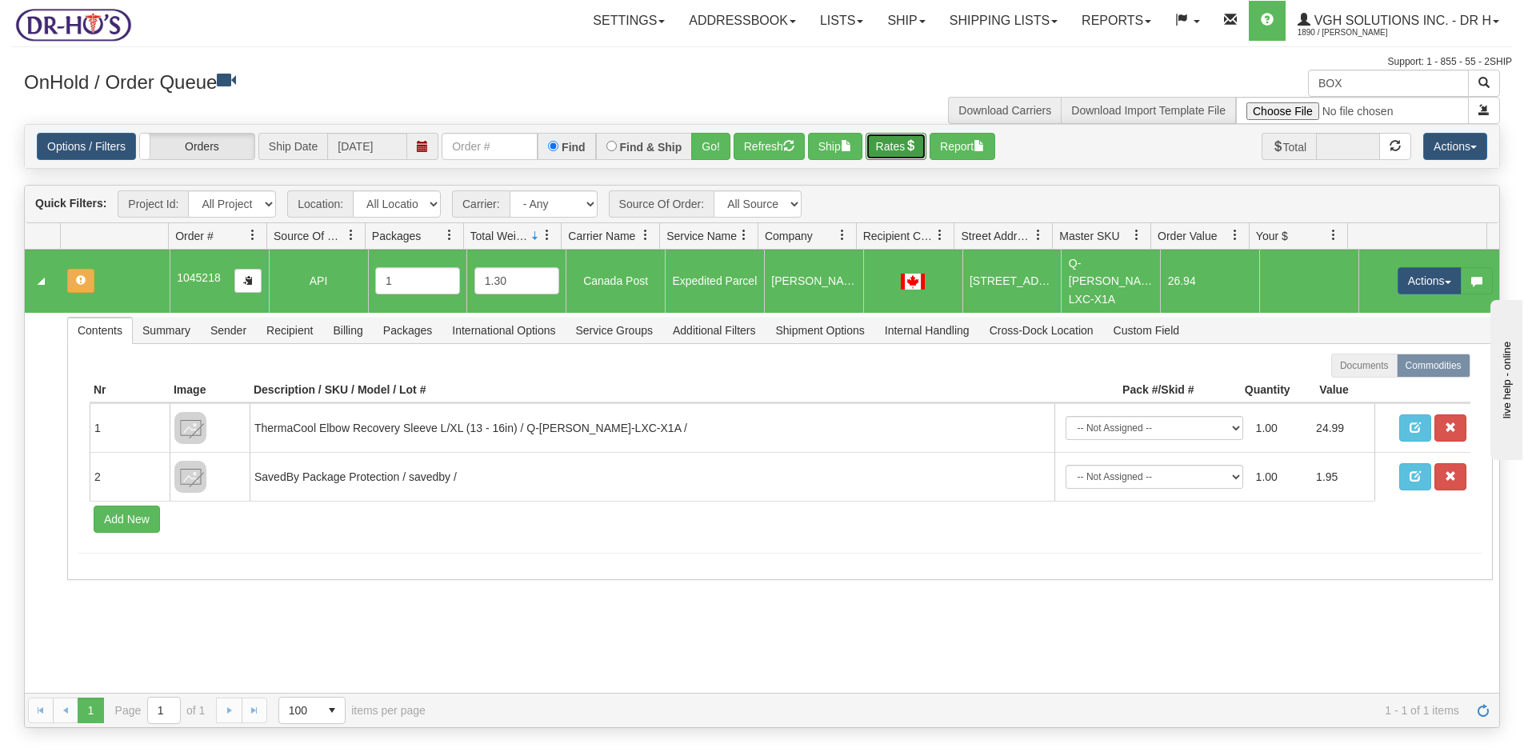
click at [892, 148] on button "Rates" at bounding box center [897, 146] width 62 height 27
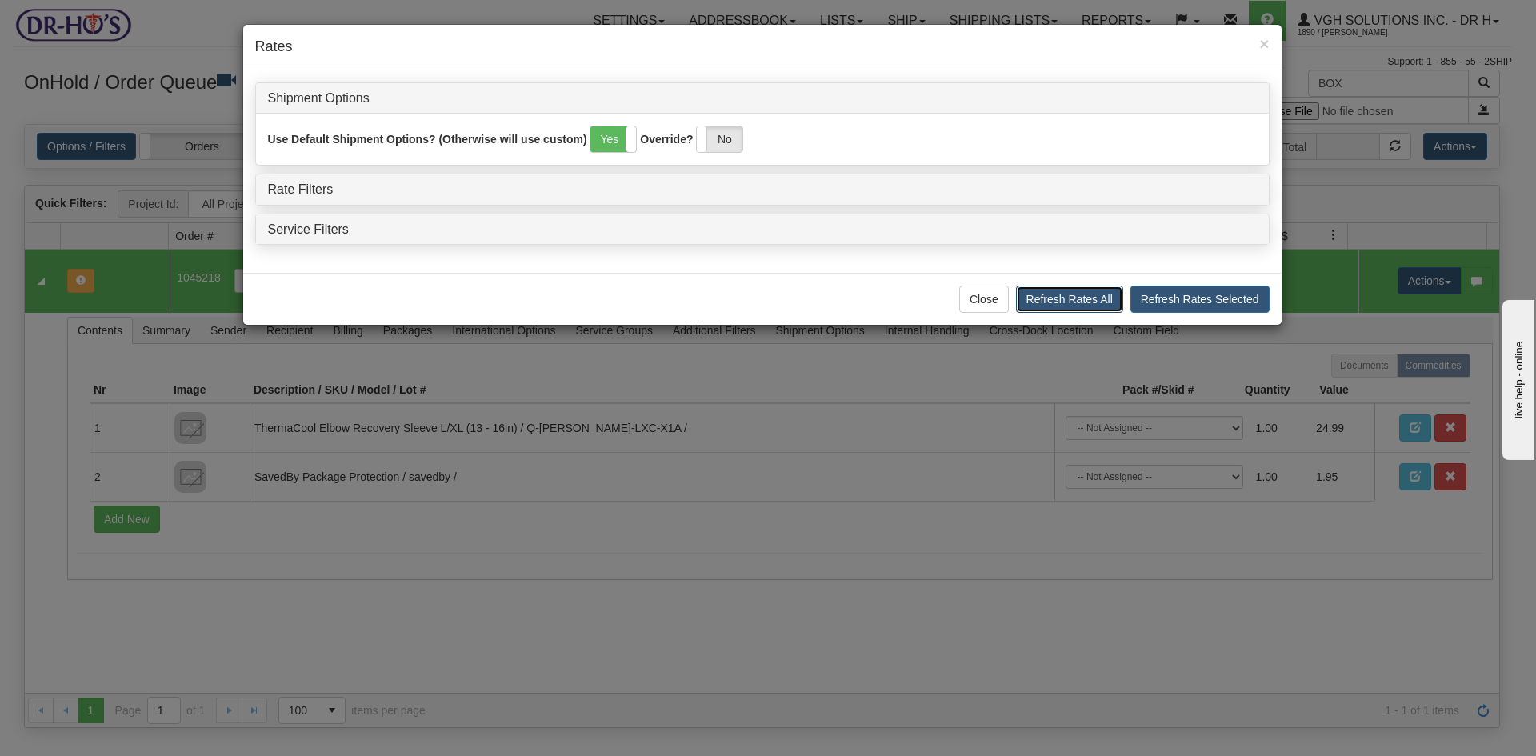
click at [1094, 302] on button "Refresh Rates All" at bounding box center [1069, 299] width 107 height 27
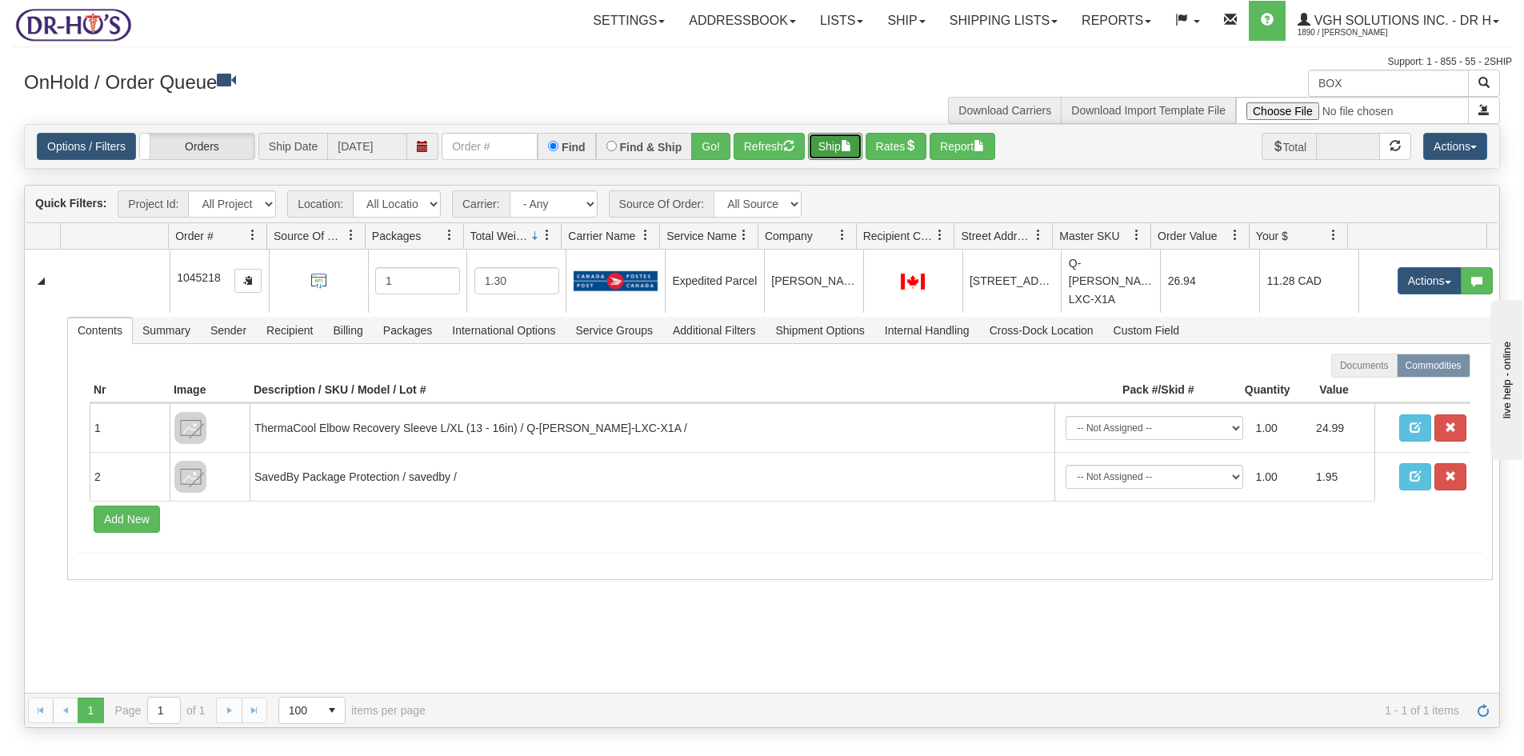
click at [835, 150] on button "Ship" at bounding box center [835, 146] width 54 height 27
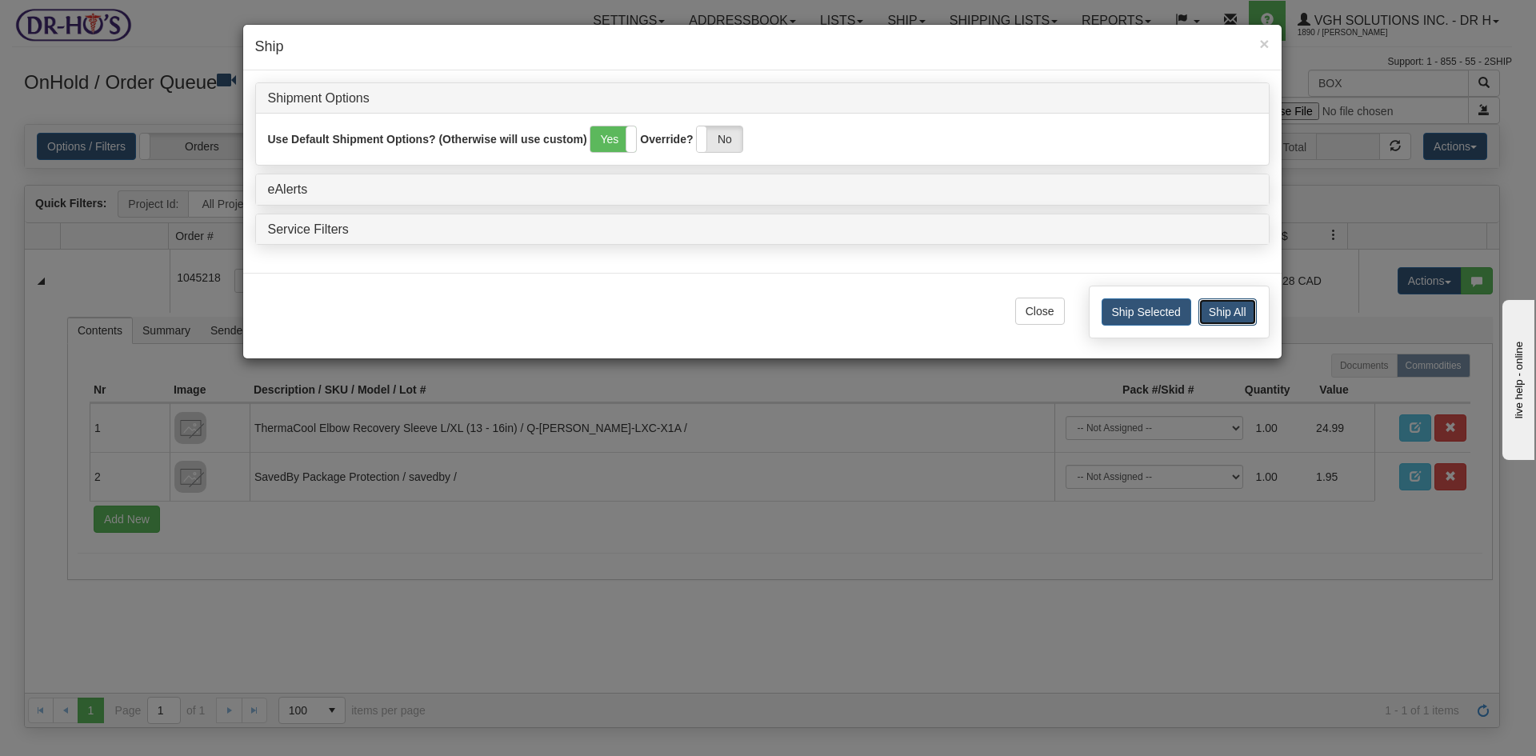
click at [1235, 310] on button "Ship All" at bounding box center [1228, 311] width 58 height 27
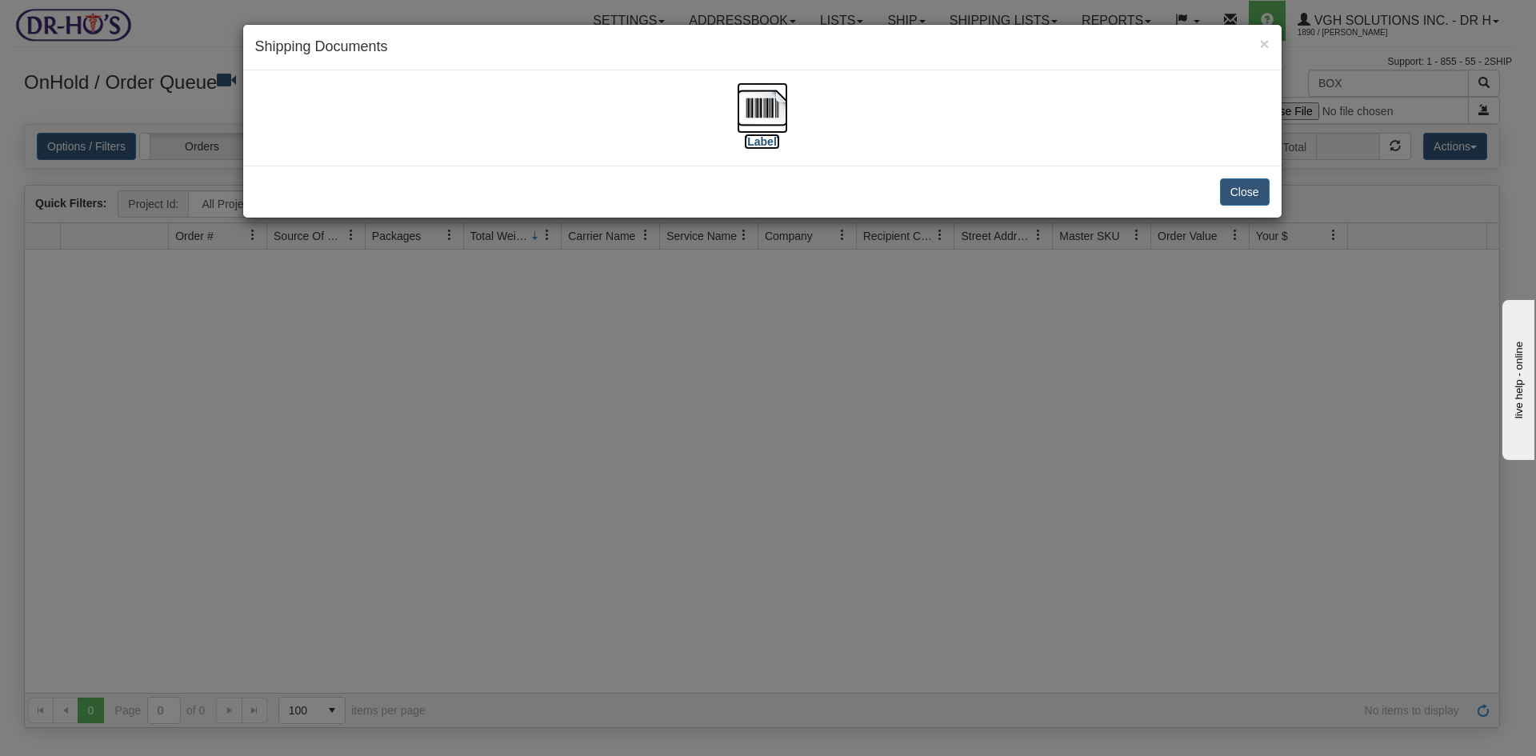
click at [760, 108] on img at bounding box center [762, 107] width 51 height 51
click at [1261, 190] on button "Close" at bounding box center [1245, 191] width 50 height 27
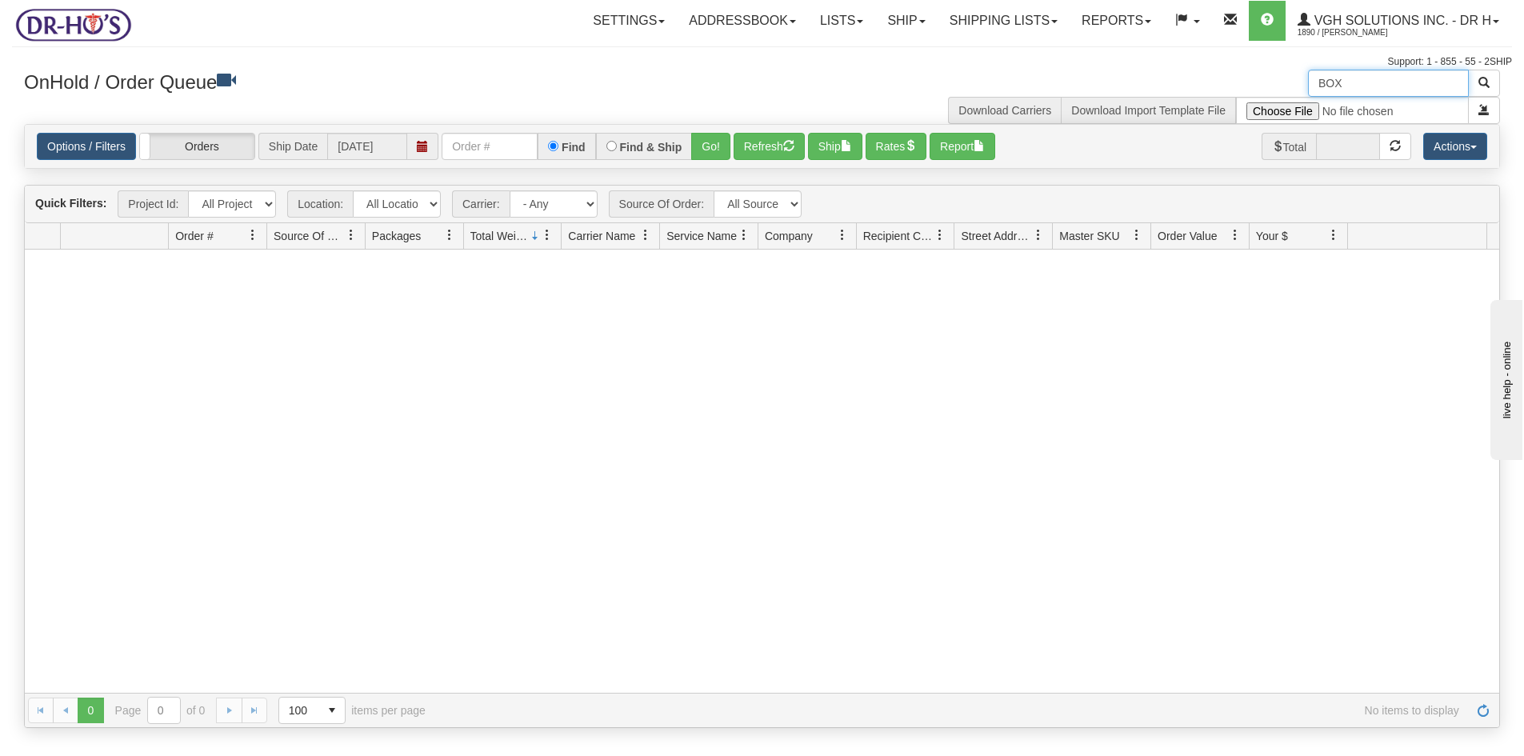
drag, startPoint x: 1370, startPoint y: 76, endPoint x: 1252, endPoint y: 94, distance: 119.1
click at [1252, 94] on div "BOX Download Carriers Download Import Template File" at bounding box center [1138, 97] width 751 height 54
click at [765, 150] on button "Refresh" at bounding box center [769, 146] width 71 height 27
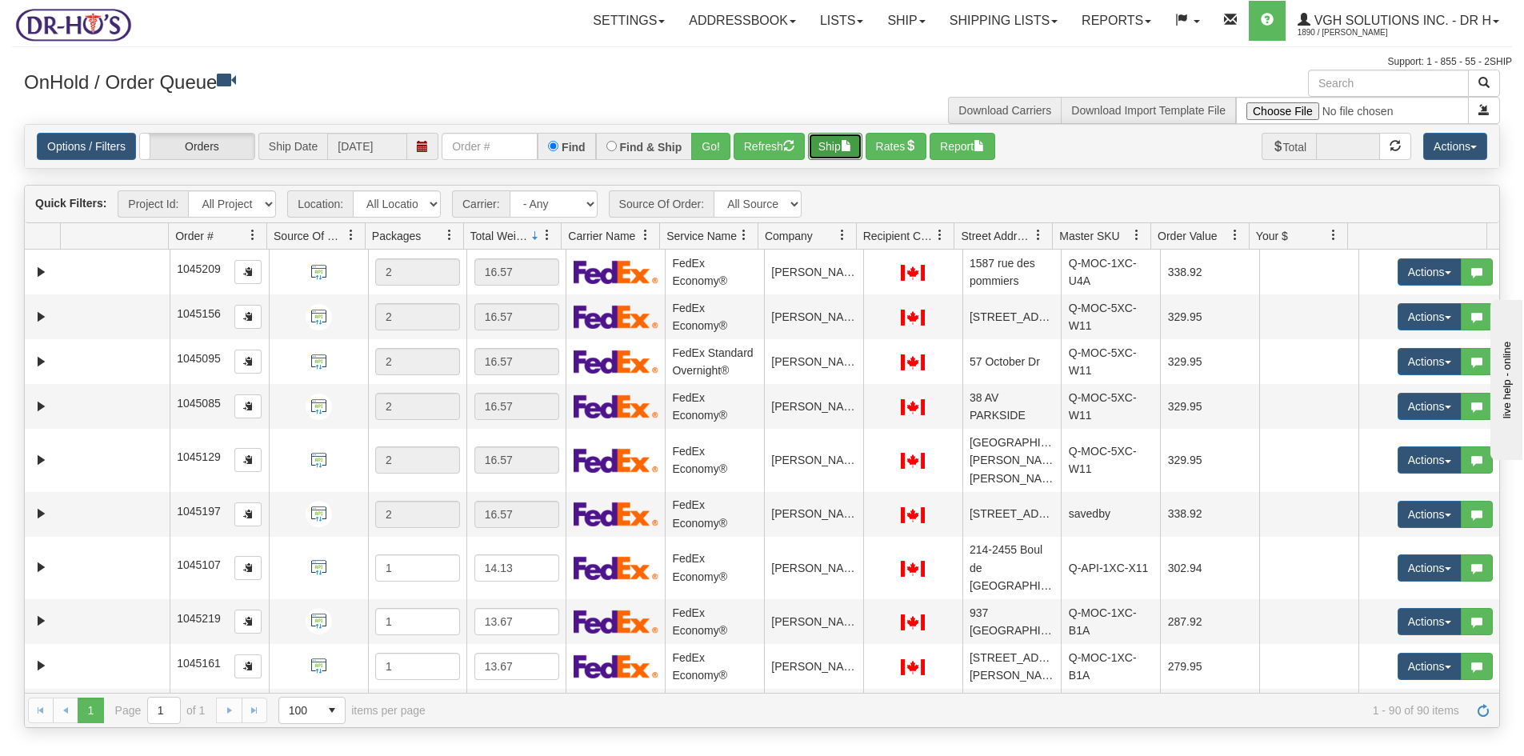
click at [829, 146] on button "Ship" at bounding box center [835, 146] width 54 height 27
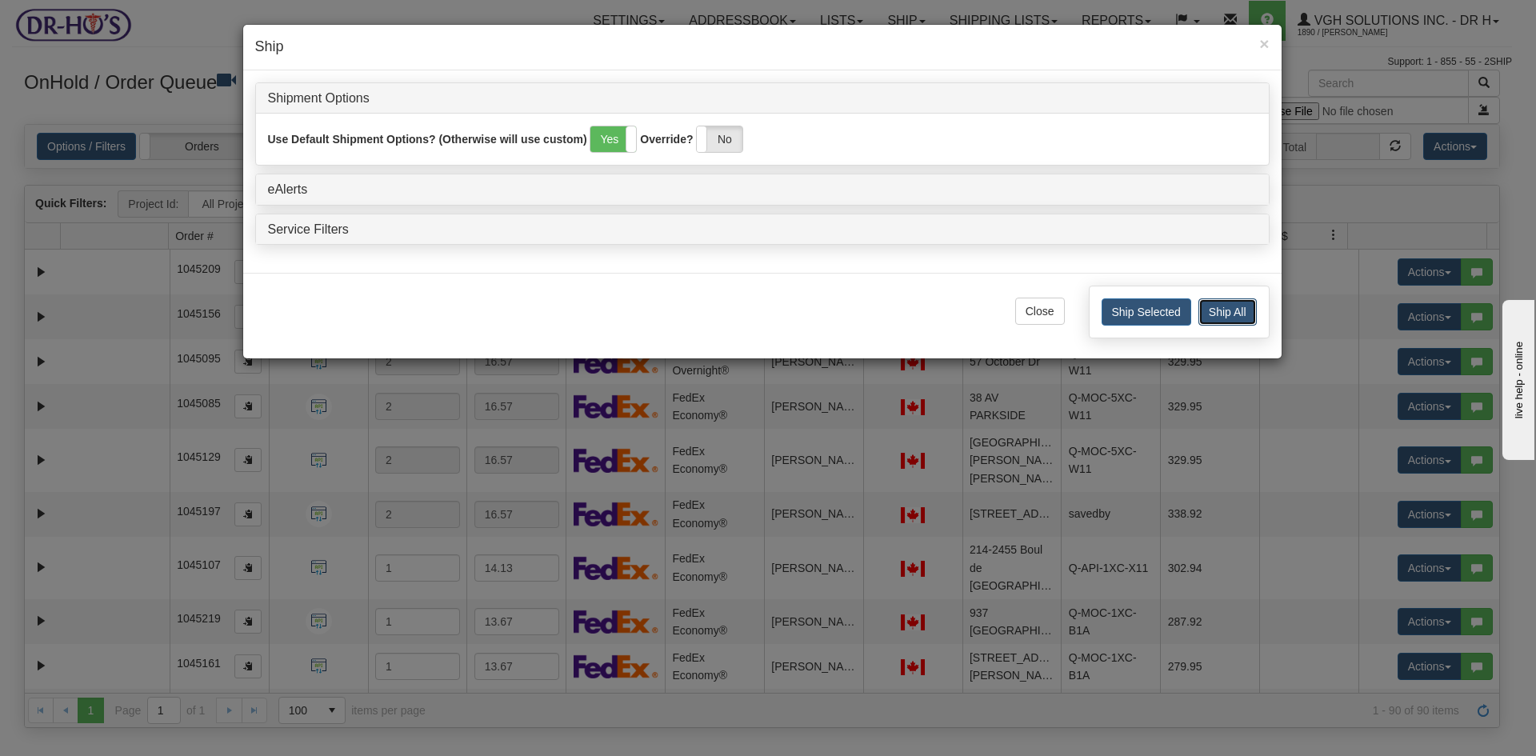
click at [1209, 307] on button "Ship All" at bounding box center [1228, 311] width 58 height 27
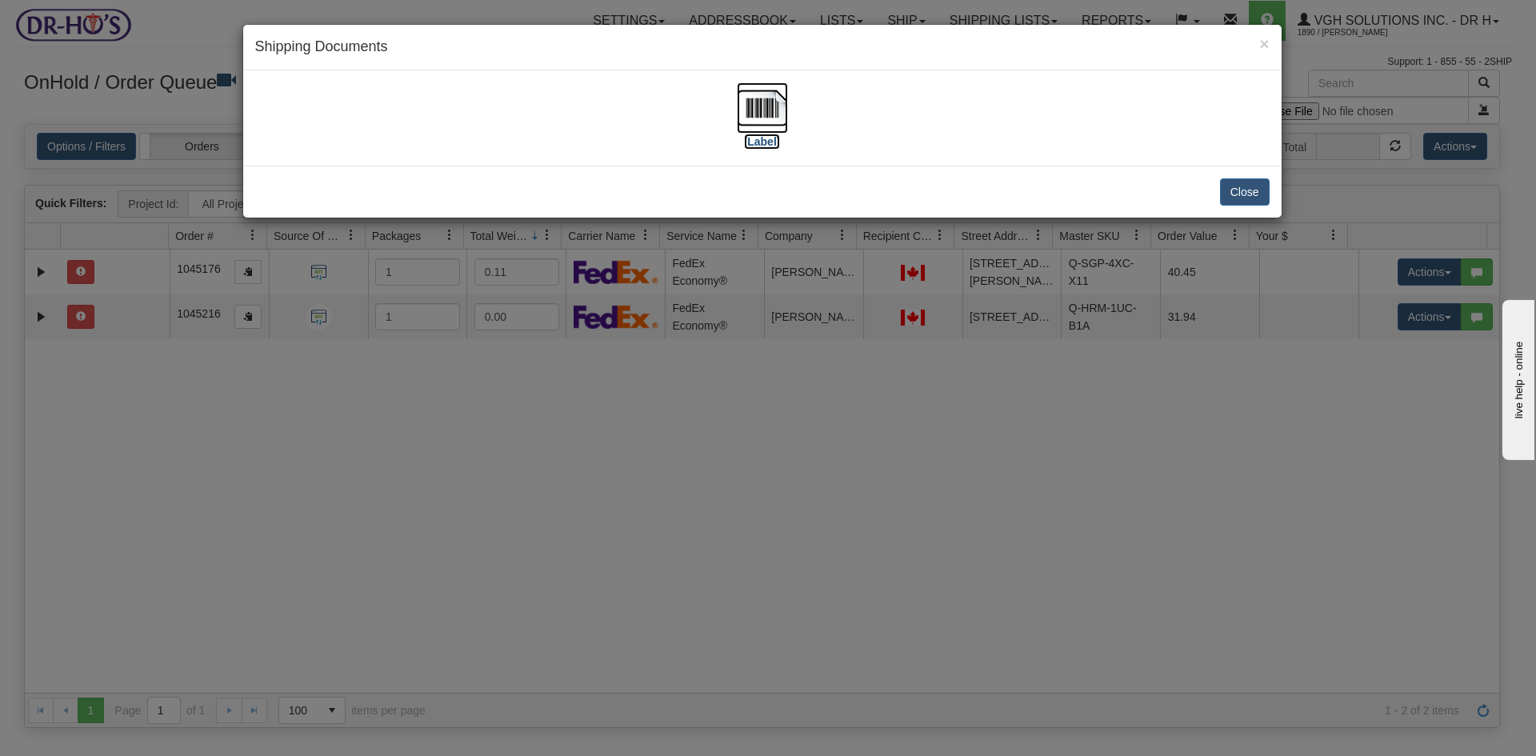
click at [769, 113] on img at bounding box center [762, 107] width 51 height 51
drag, startPoint x: 1251, startPoint y: 188, endPoint x: 1232, endPoint y: 192, distance: 18.8
click at [1252, 190] on button "Close" at bounding box center [1245, 191] width 50 height 27
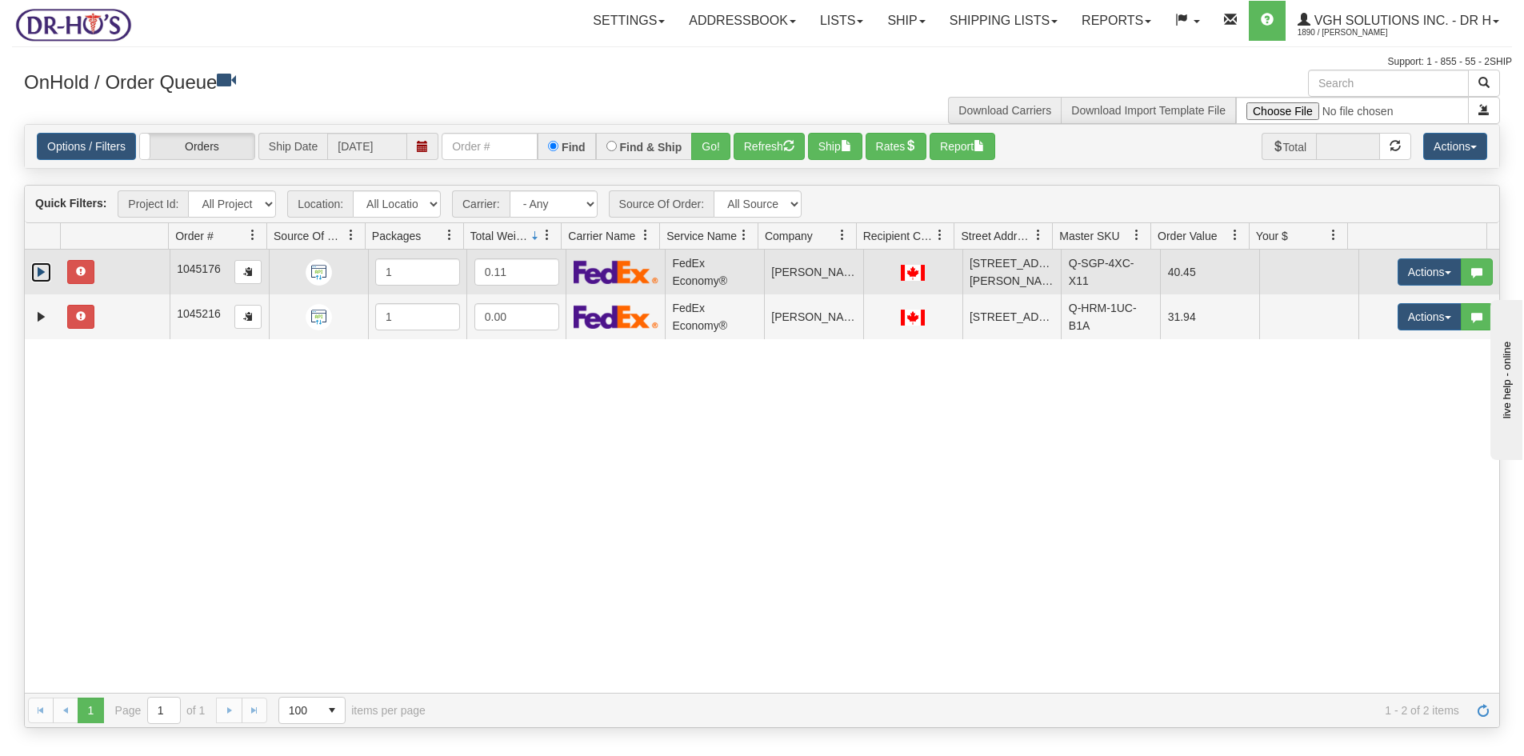
click at [34, 269] on link "Expand" at bounding box center [41, 272] width 20 height 20
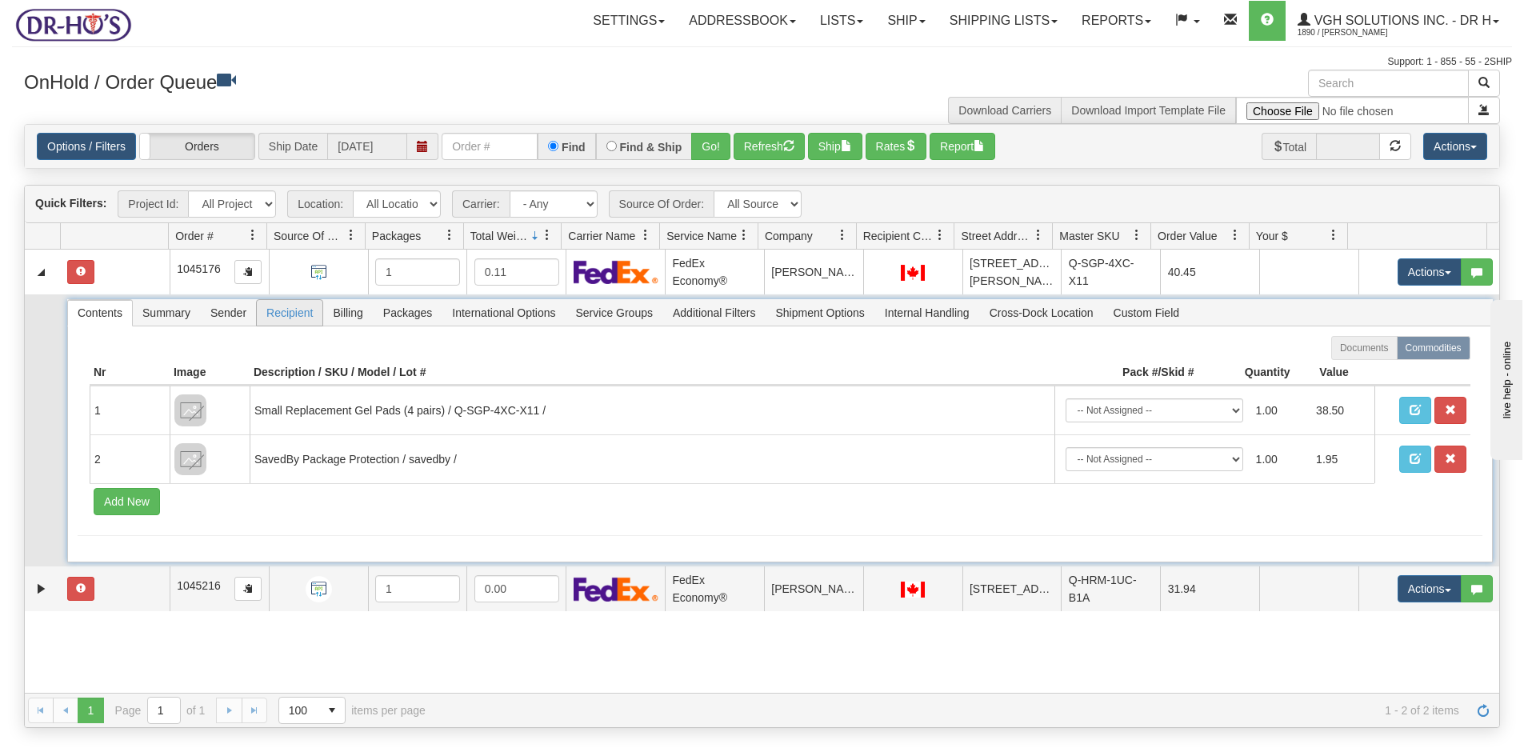
click at [293, 314] on span "Recipient" at bounding box center [290, 313] width 66 height 26
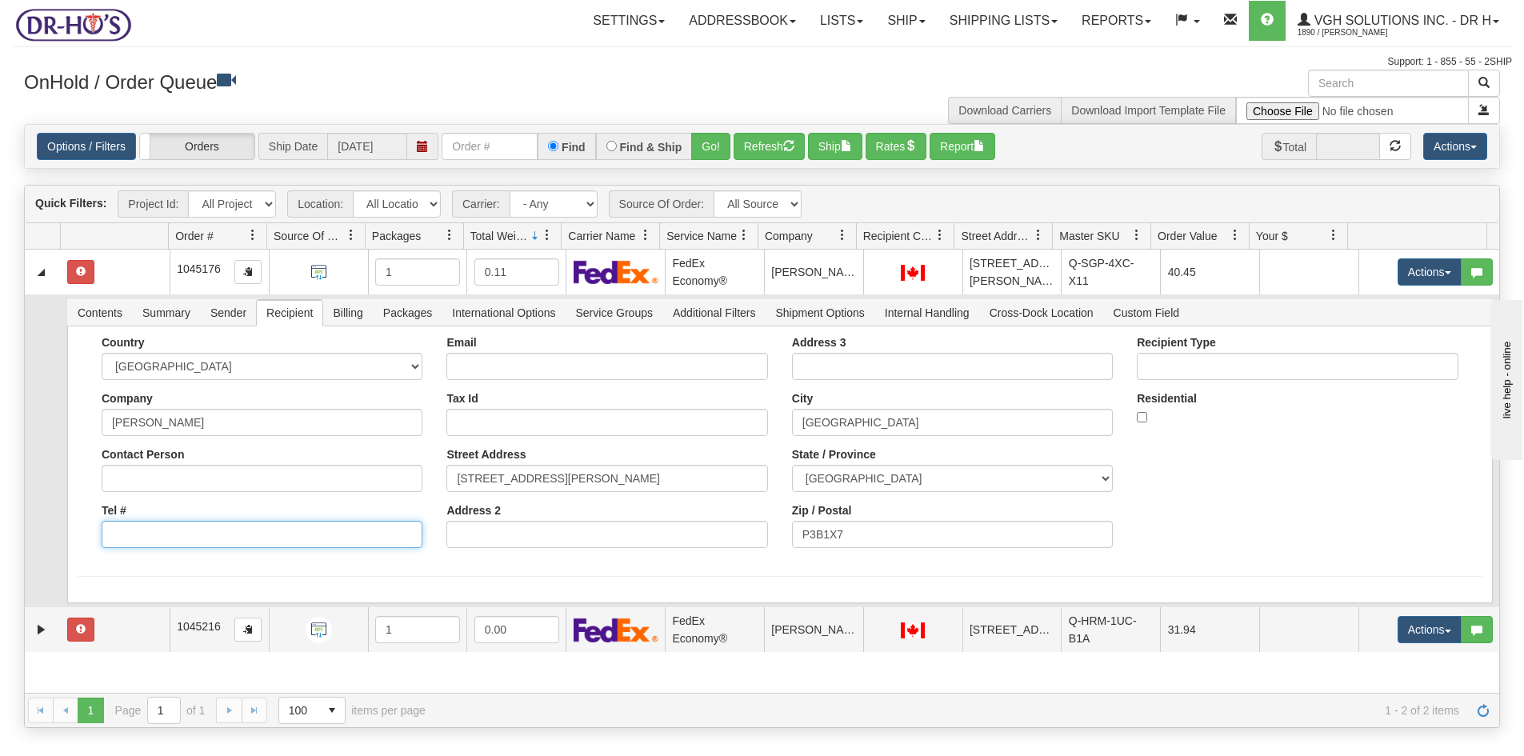
click at [143, 537] on input "Tel #" at bounding box center [262, 534] width 321 height 27
type input "0000000000"
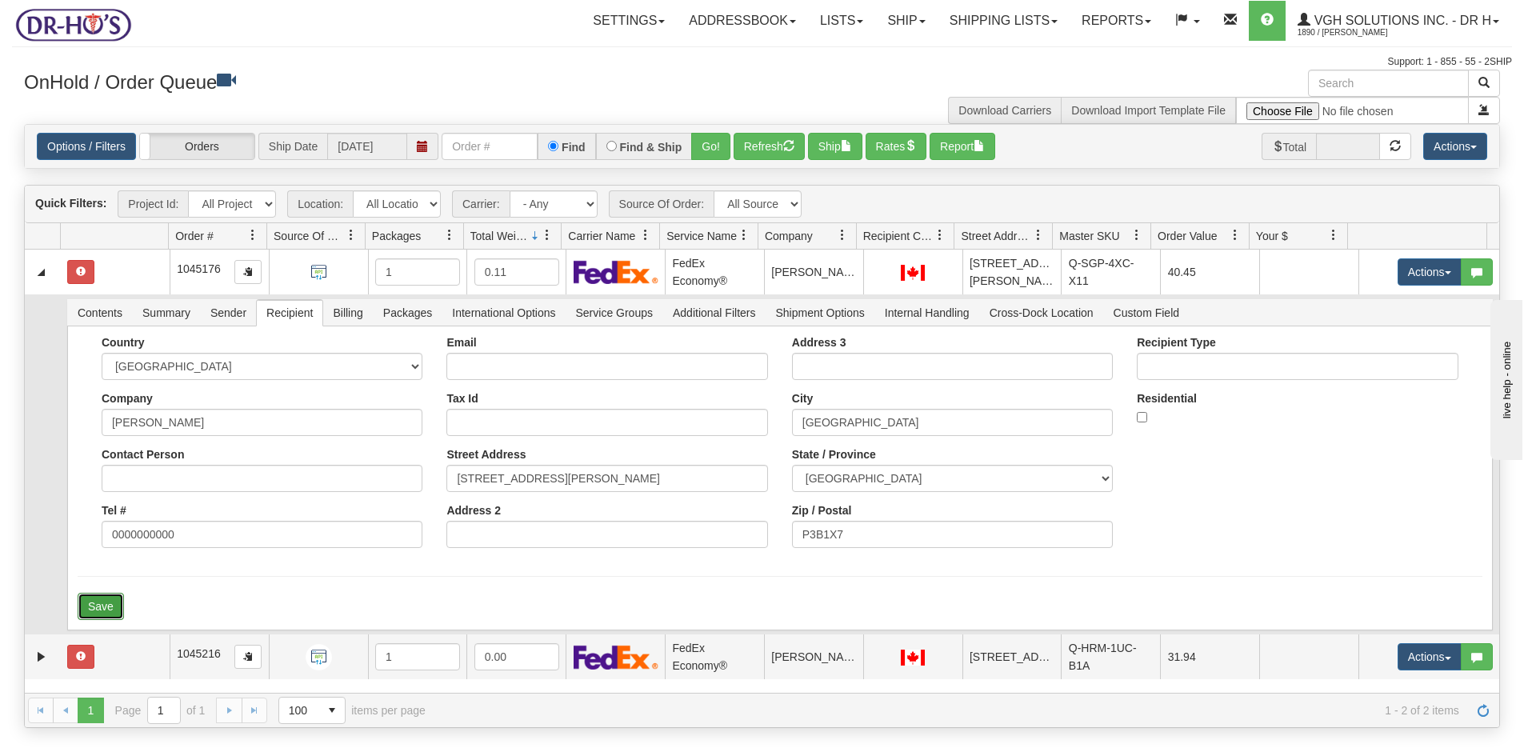
click at [106, 603] on button "Save" at bounding box center [101, 606] width 46 height 27
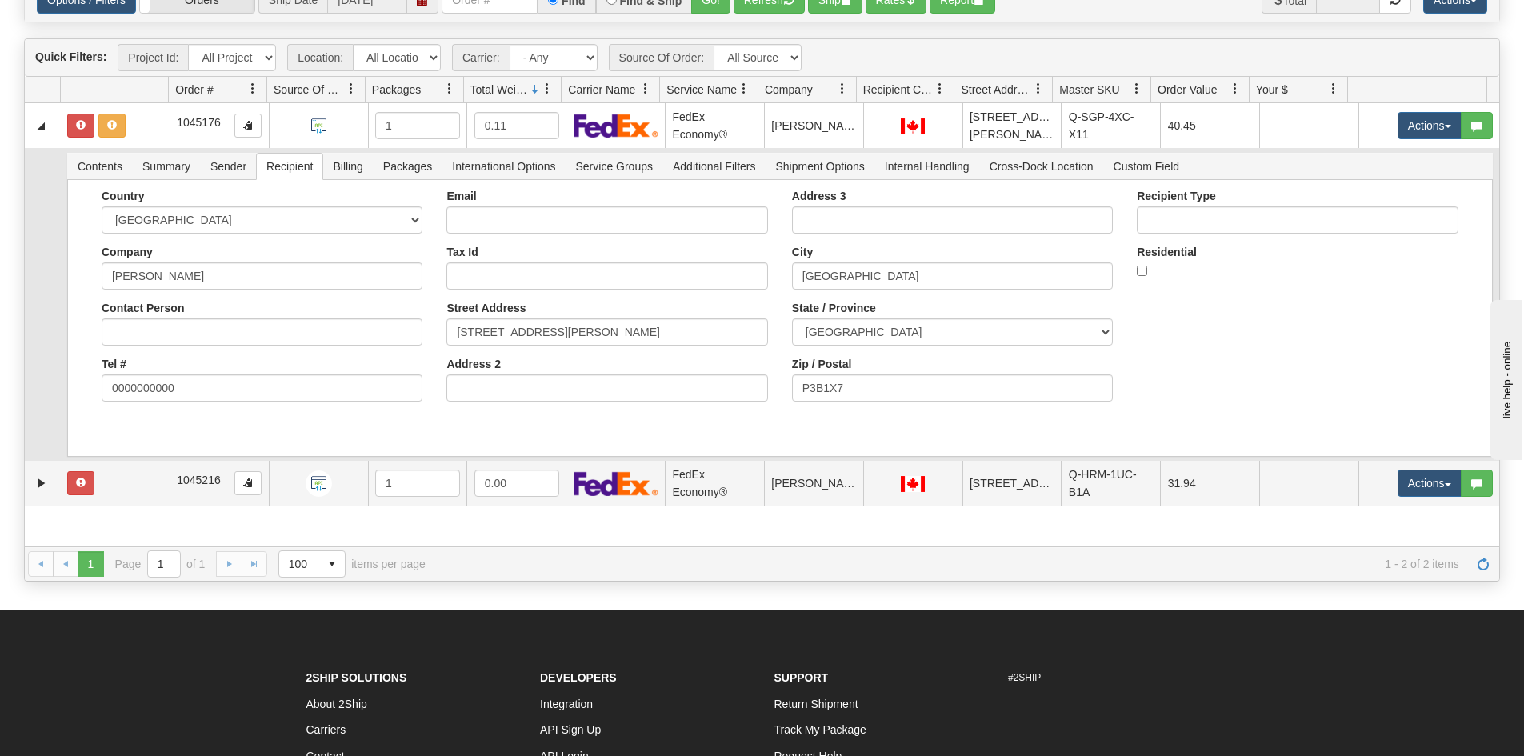
scroll to position [160, 0]
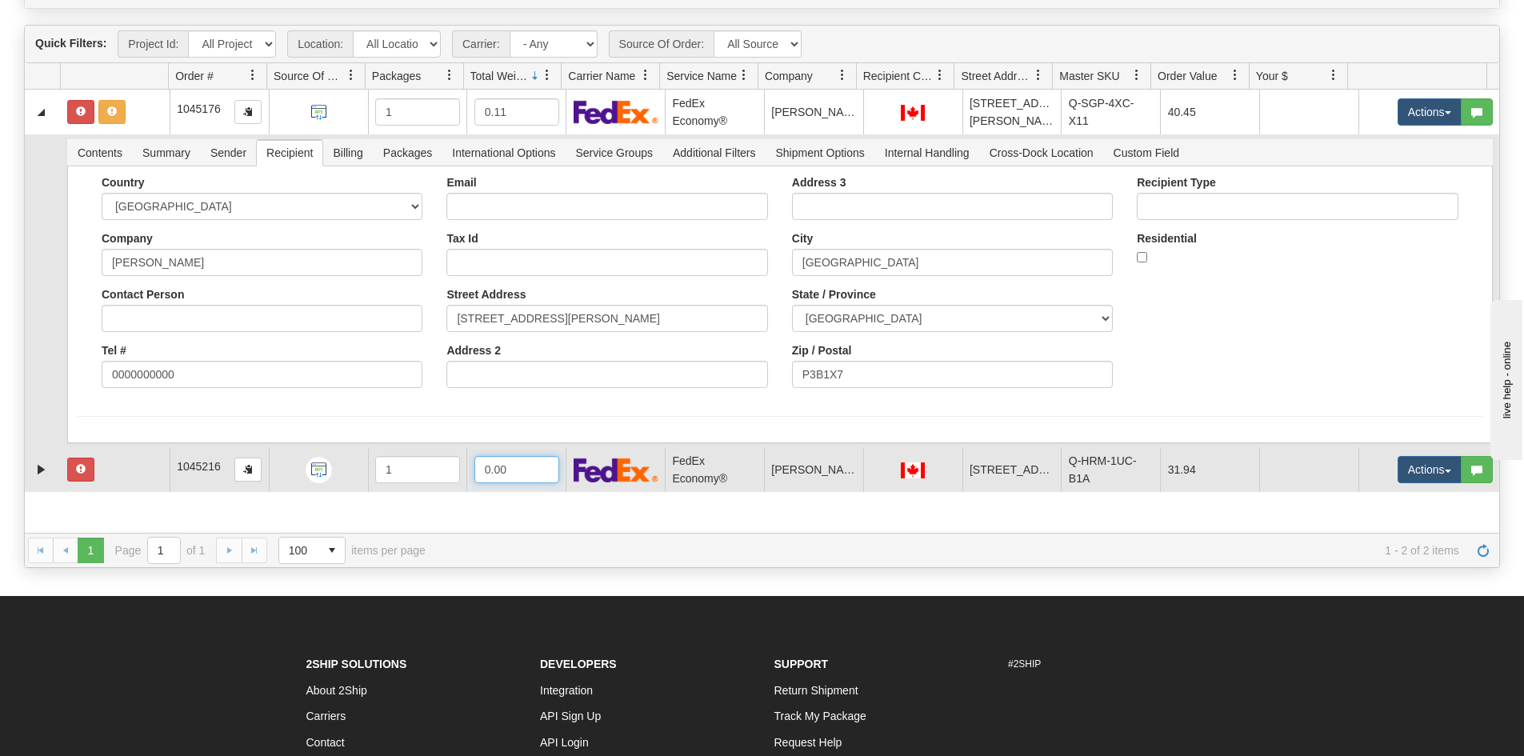
click at [509, 470] on input "0.00" at bounding box center [517, 469] width 85 height 27
click at [42, 469] on link "Expand" at bounding box center [41, 470] width 20 height 20
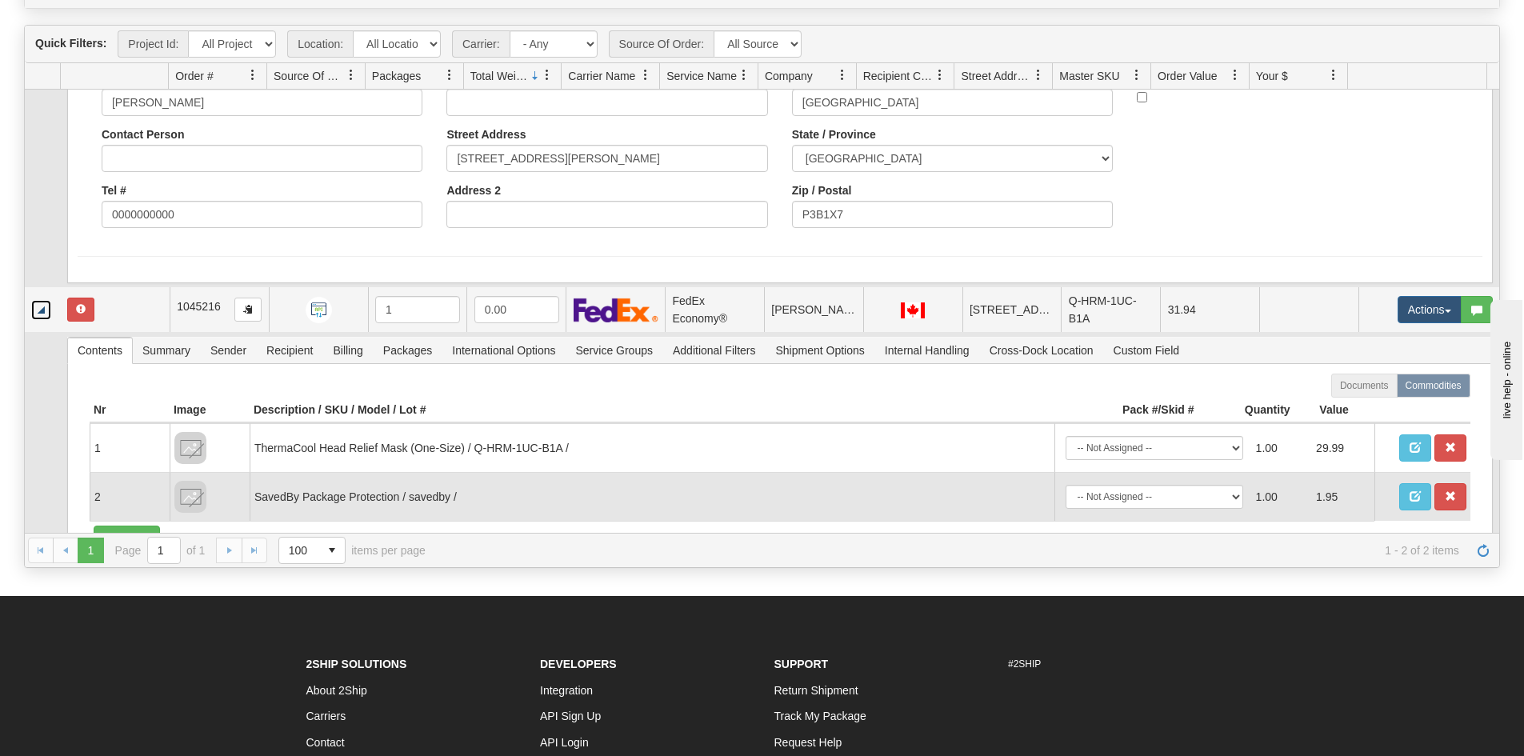
scroll to position [231, 0]
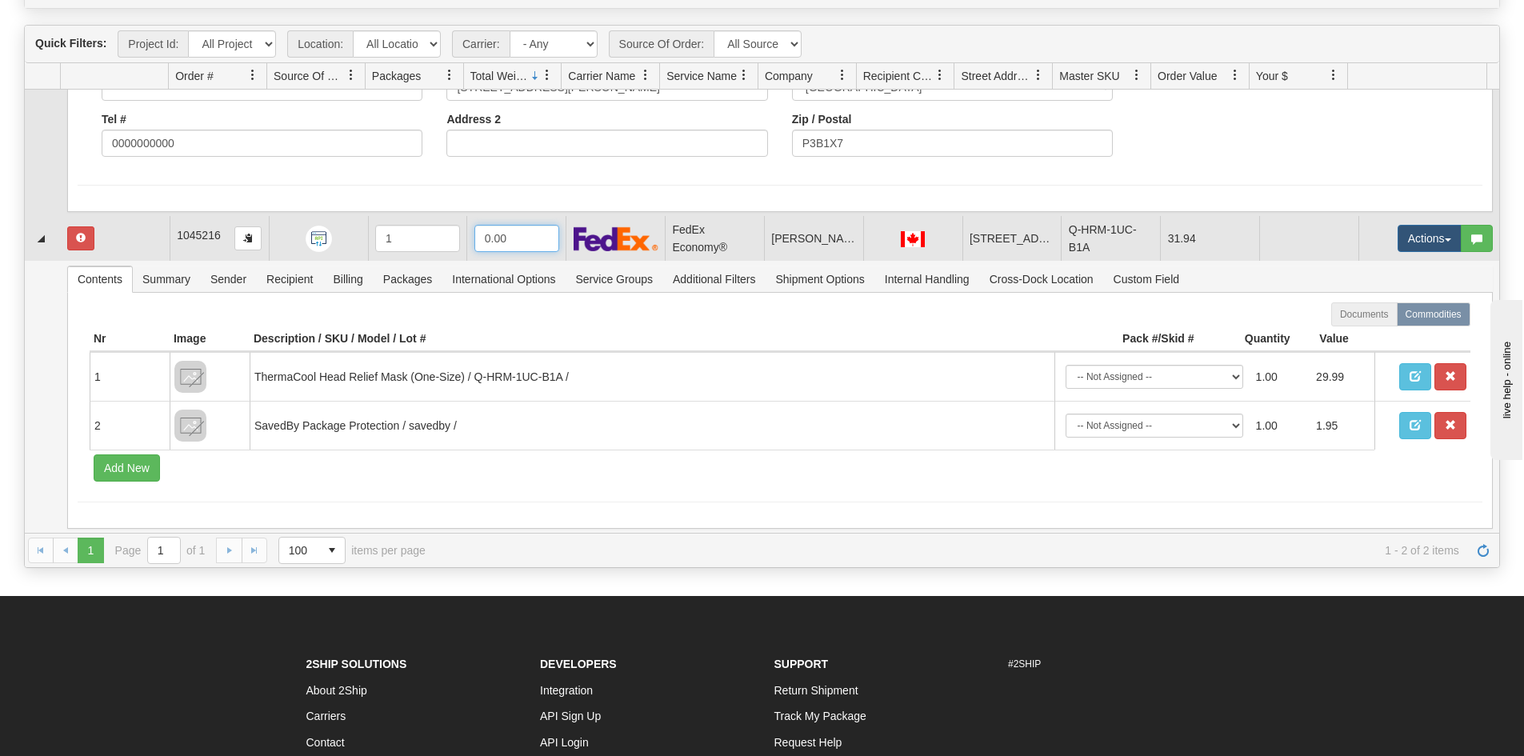
click at [519, 244] on input "0.00" at bounding box center [517, 238] width 85 height 27
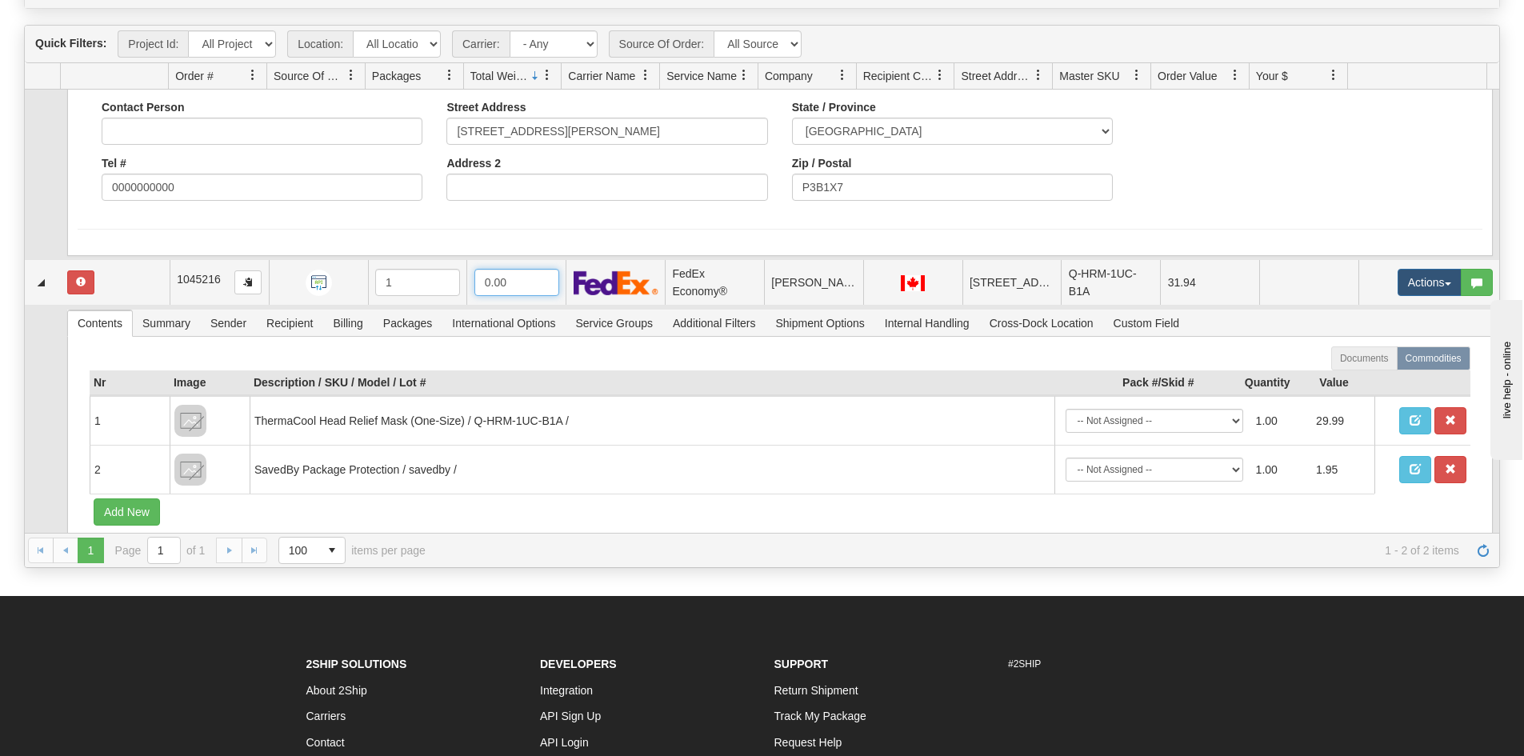
scroll to position [71, 0]
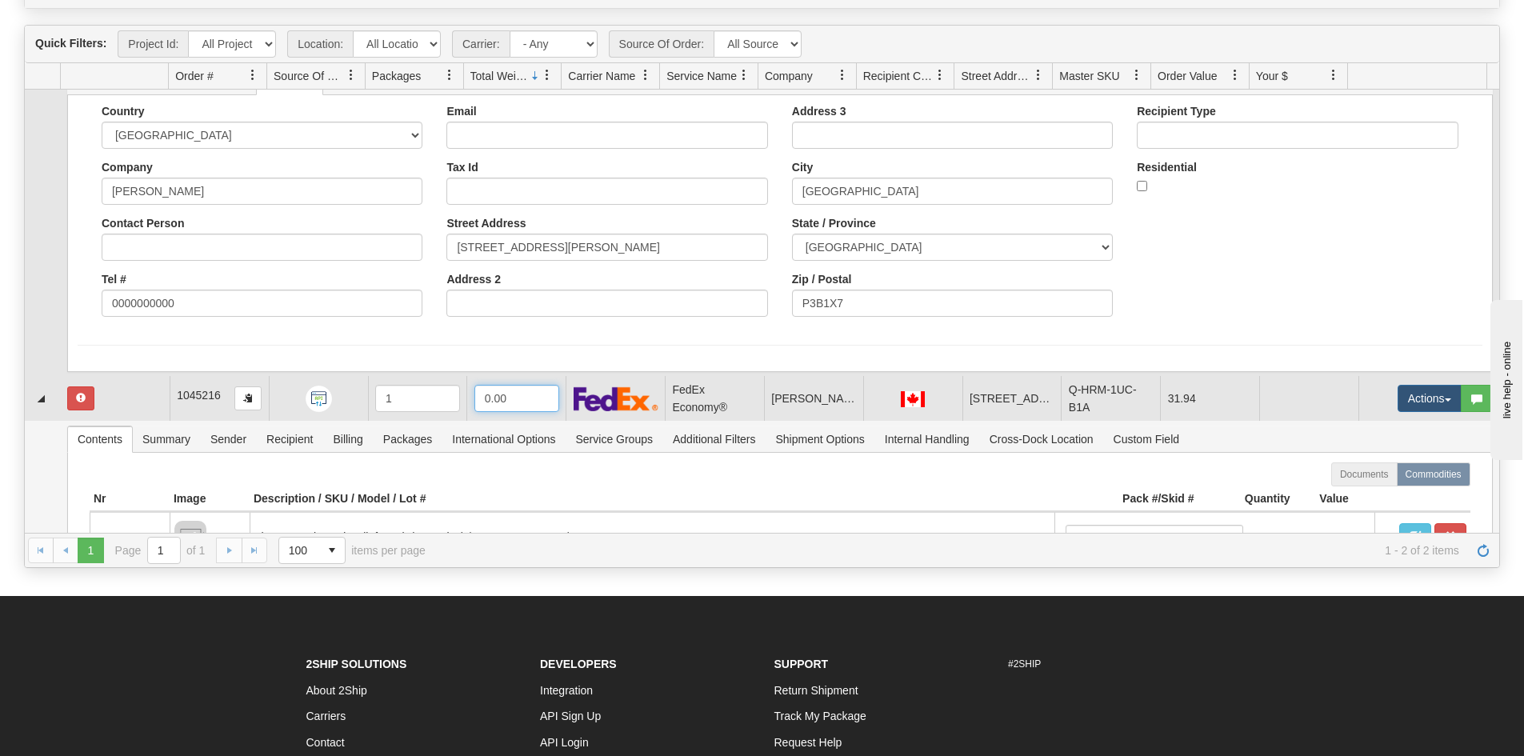
drag, startPoint x: 499, startPoint y: 401, endPoint x: 418, endPoint y: 409, distance: 82.0
click at [419, 409] on tr "31508752 Markham 90795990 0 1045216 1 0.00 FedEx Economy® [PERSON_NAME] DR-HO'S…" at bounding box center [762, 398] width 1475 height 45
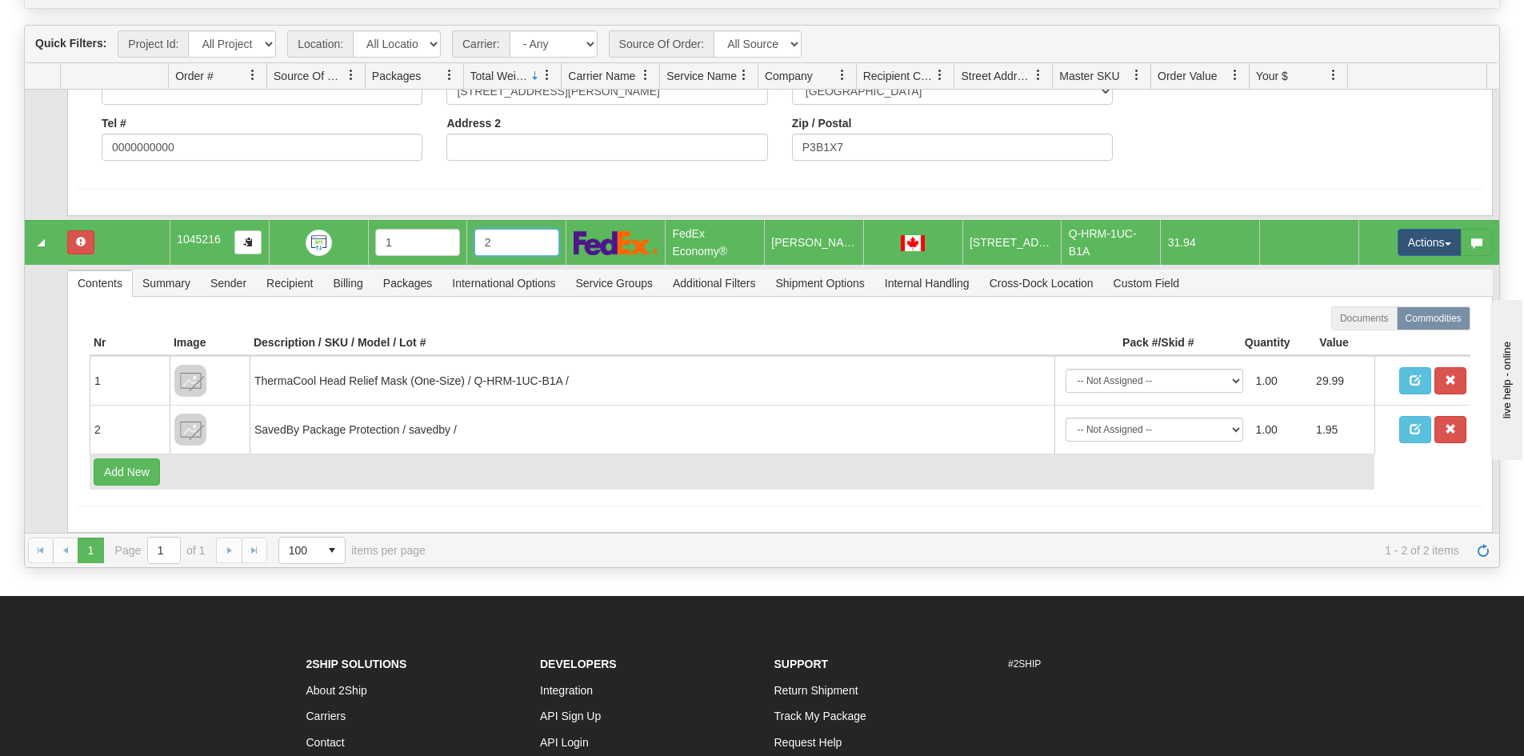
scroll to position [231, 0]
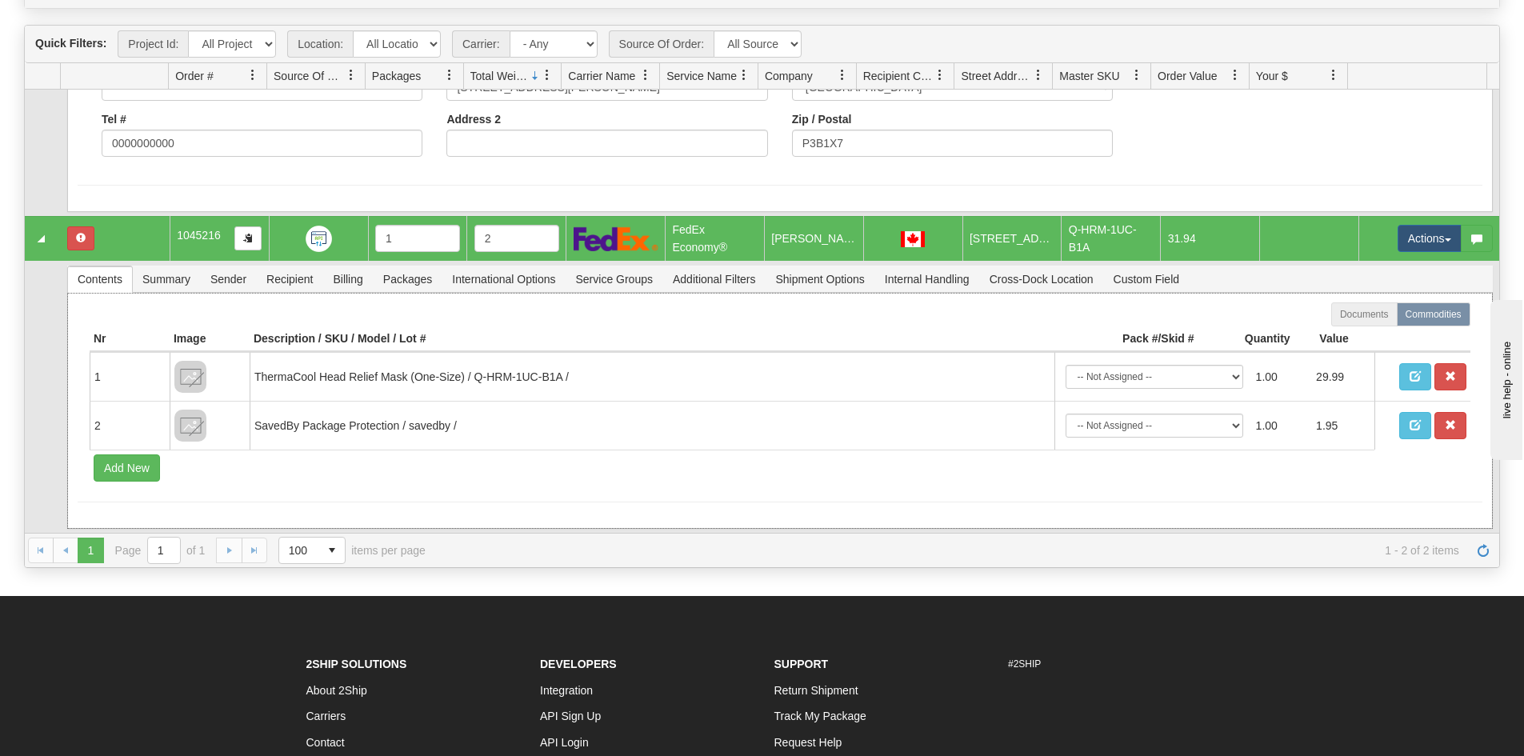
type input "2.00"
click at [514, 503] on div "Documents Commodities Nr Image Description / SKU / Model / Lot # Pack #/Skid # …" at bounding box center [780, 411] width 1426 height 236
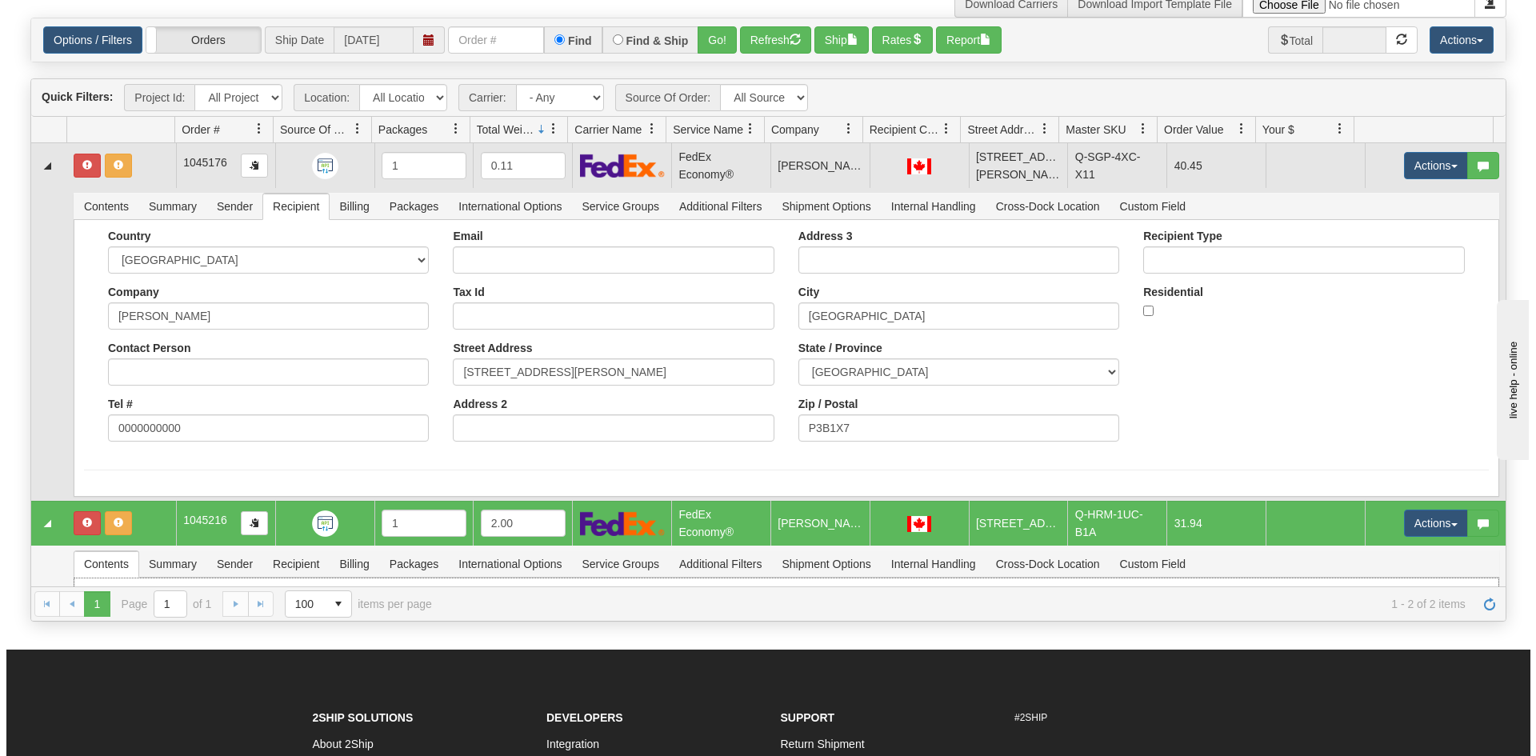
scroll to position [0, 0]
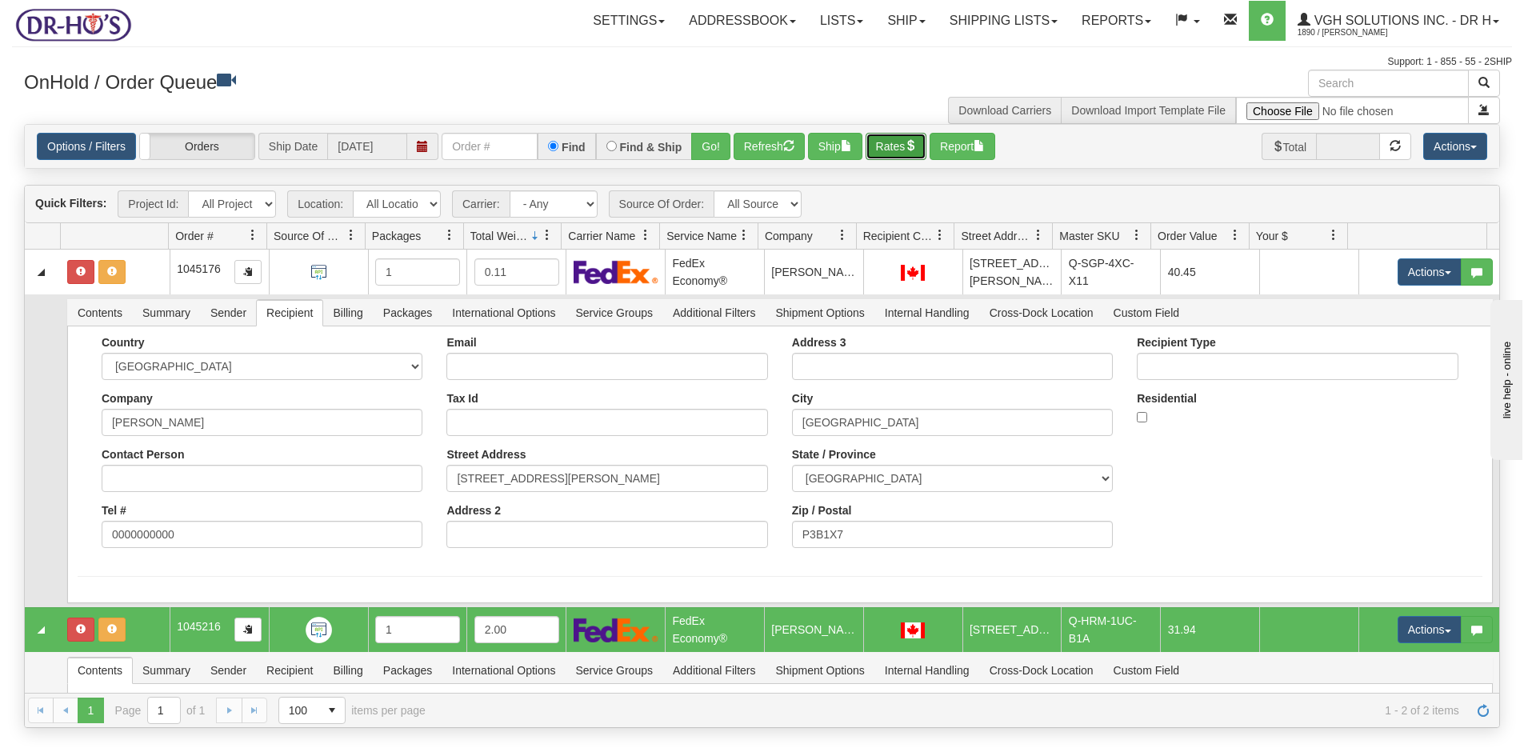
click at [903, 148] on button "Rates" at bounding box center [897, 146] width 62 height 27
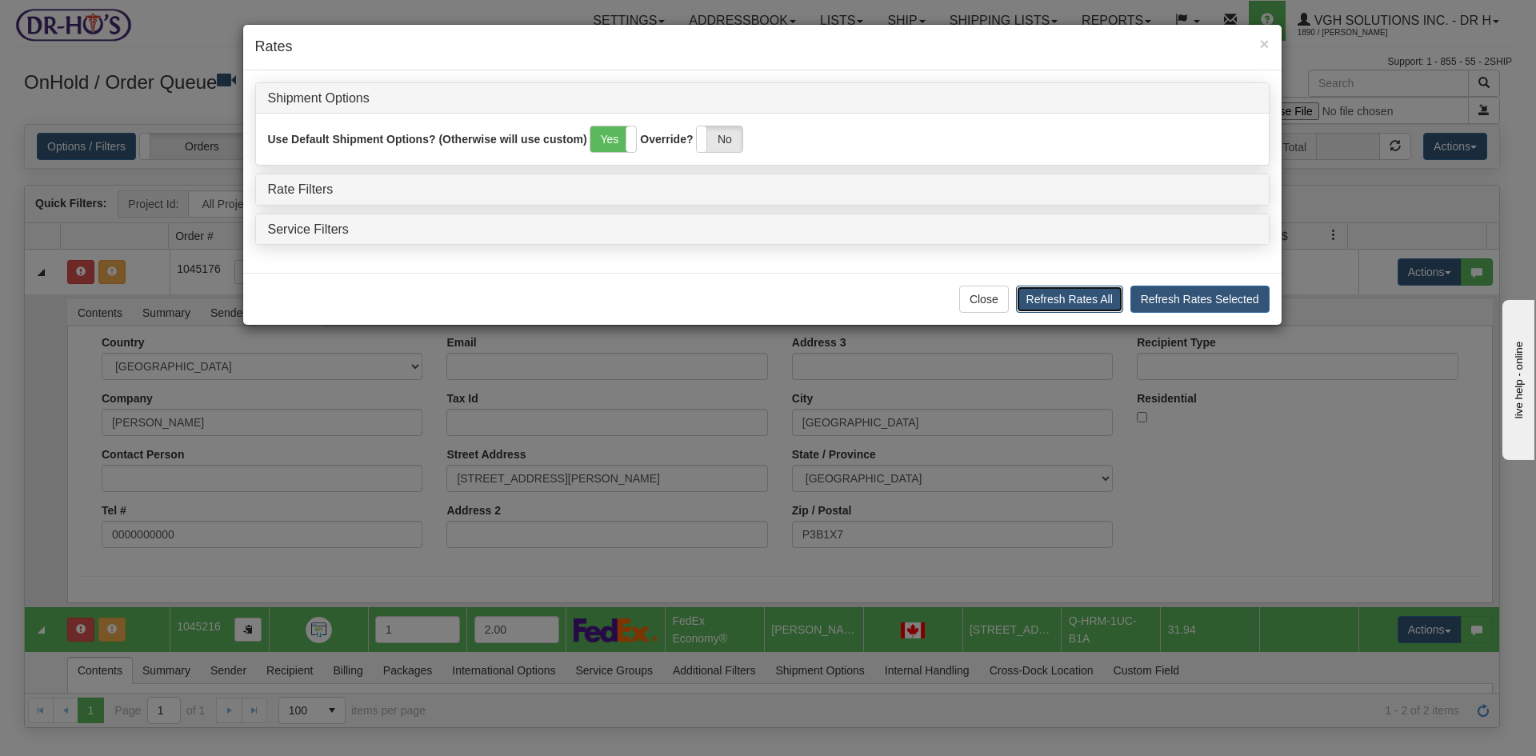
click at [1074, 294] on button "Refresh Rates All" at bounding box center [1069, 299] width 107 height 27
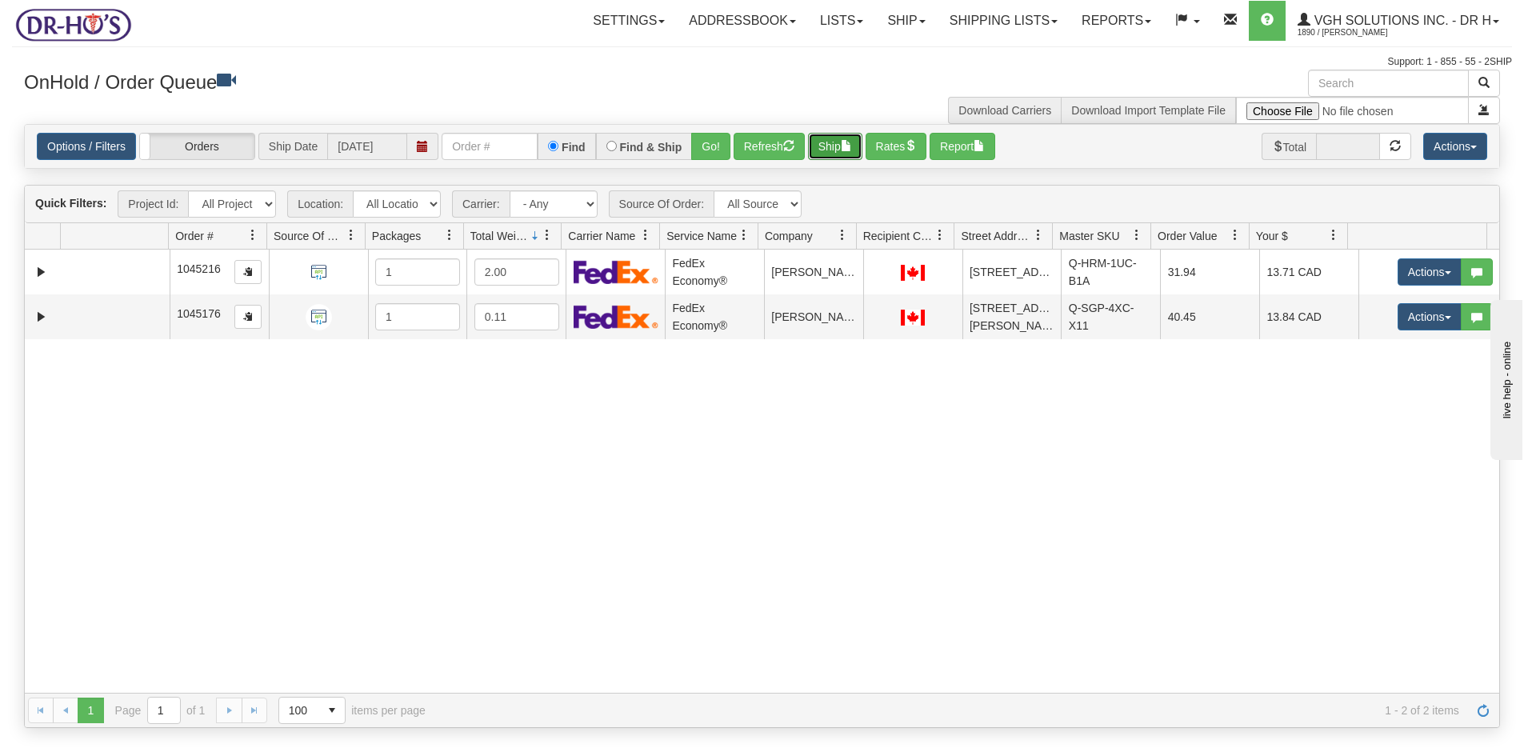
click at [824, 145] on button "Ship" at bounding box center [835, 146] width 54 height 27
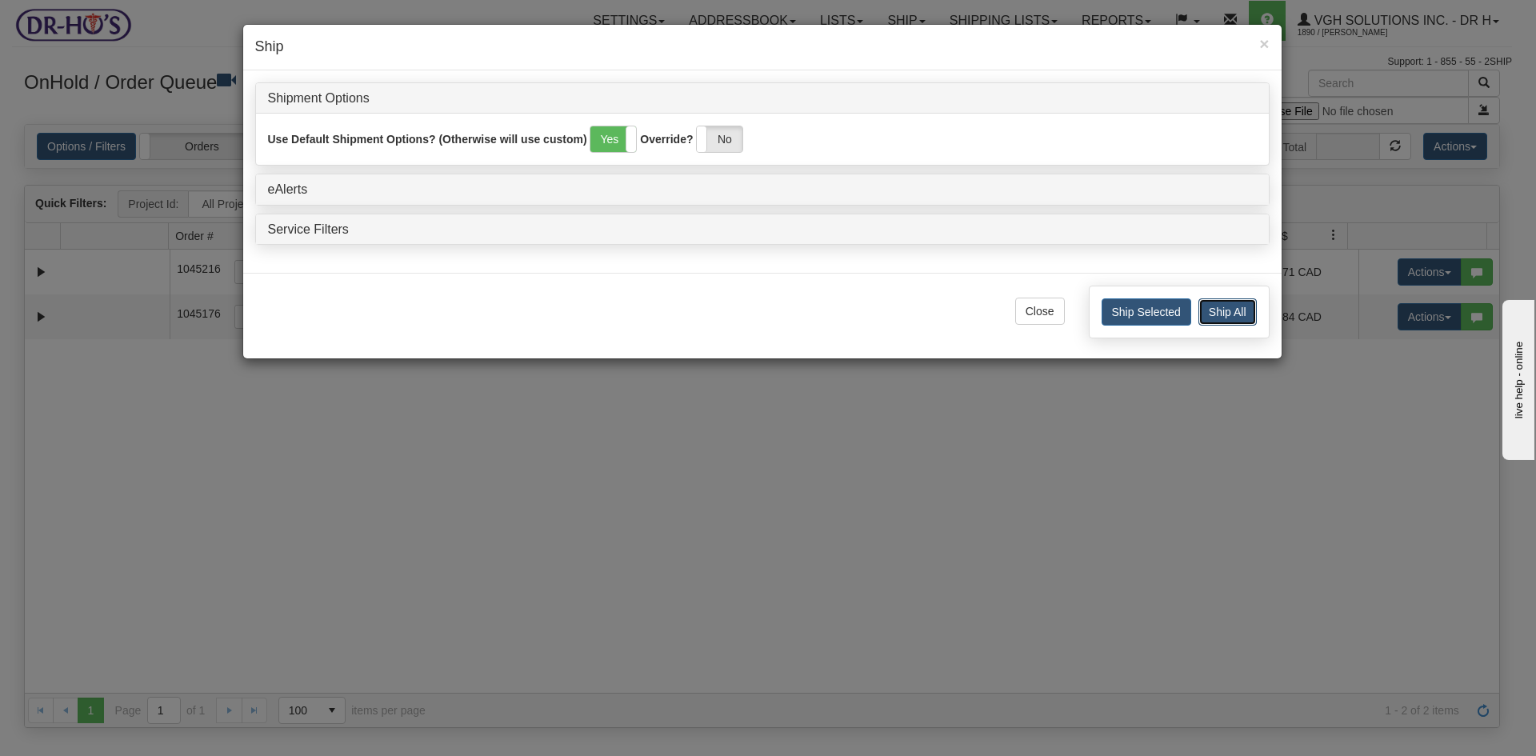
click at [1217, 305] on button "Ship All" at bounding box center [1228, 311] width 58 height 27
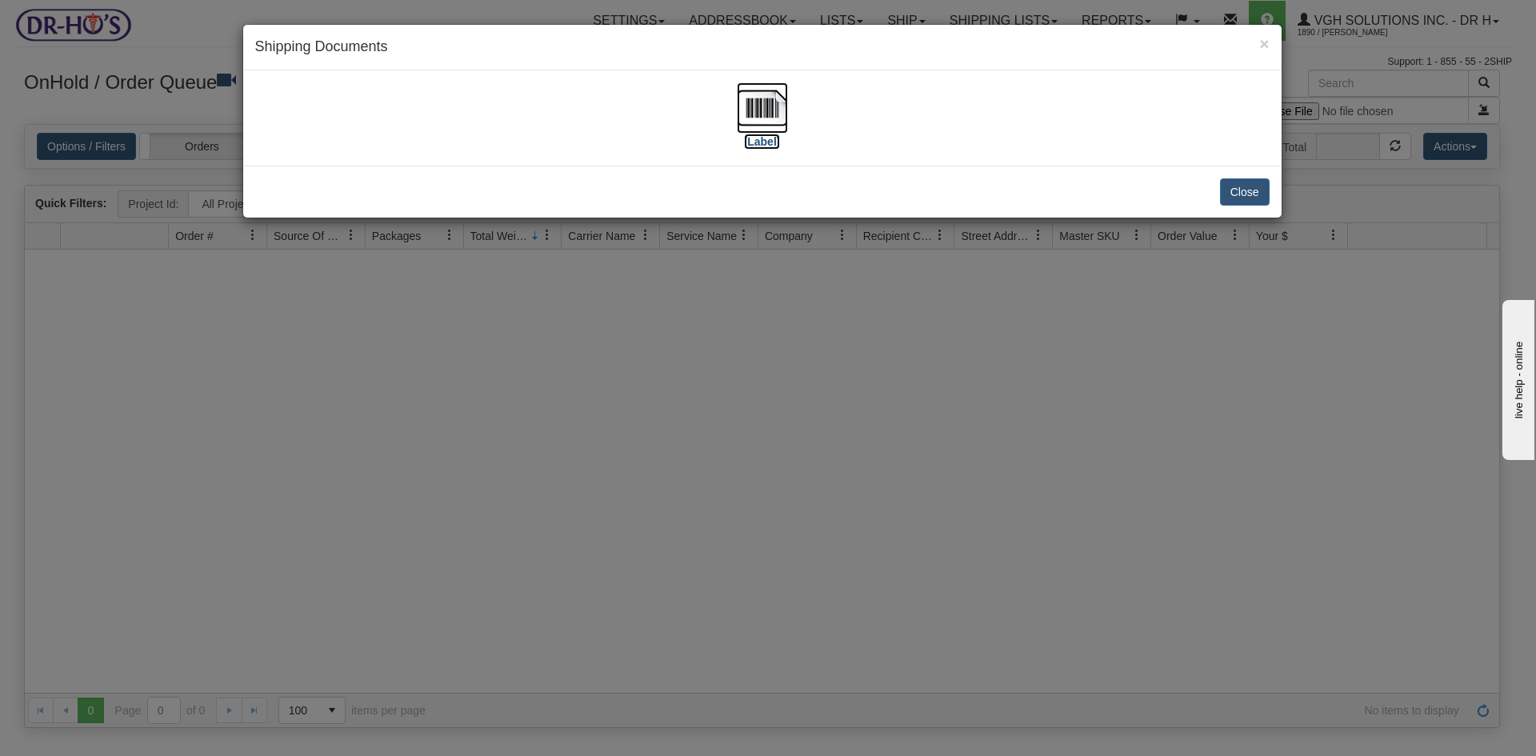
click at [761, 102] on img at bounding box center [762, 107] width 51 height 51
click at [1241, 192] on button "Close" at bounding box center [1245, 191] width 50 height 27
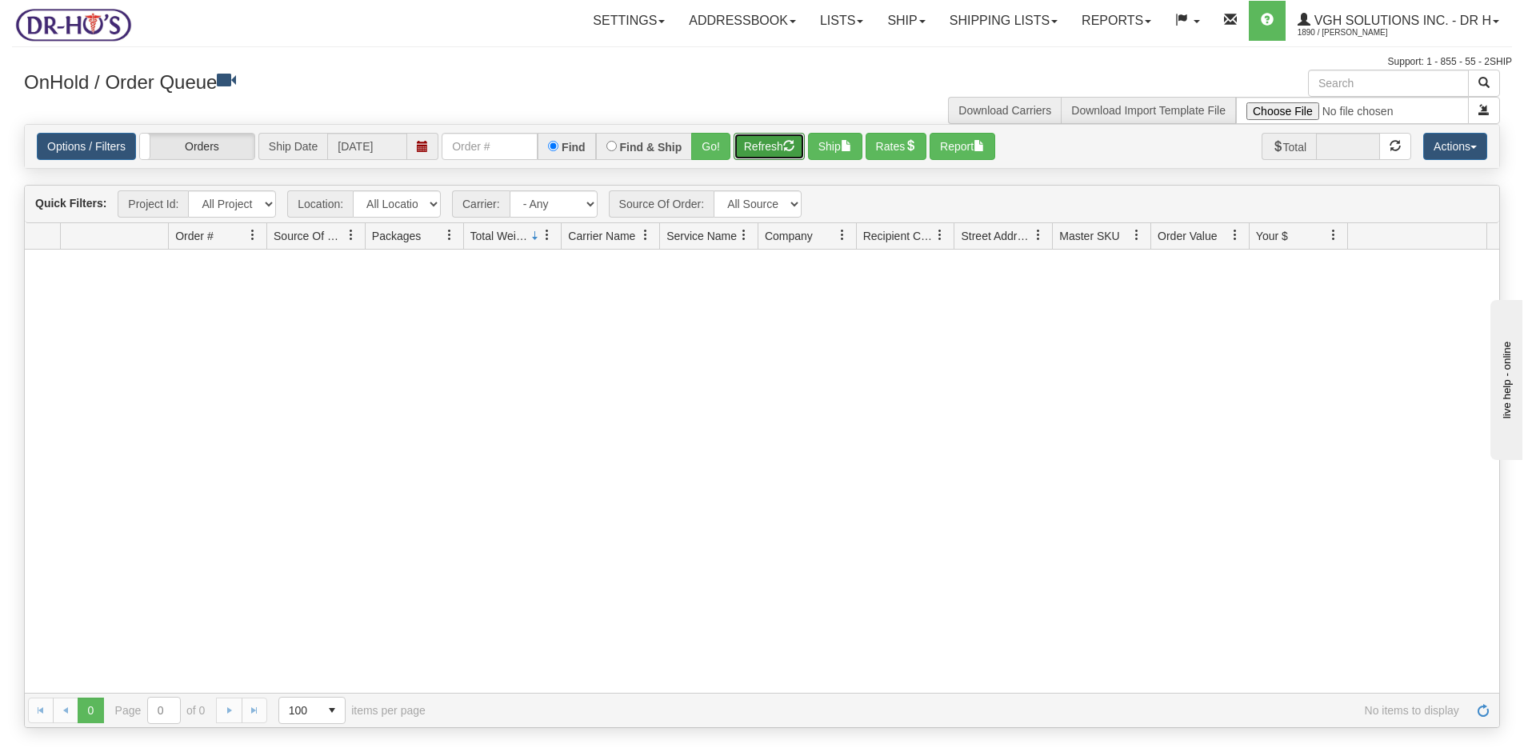
click at [763, 146] on button "Refresh" at bounding box center [769, 146] width 71 height 27
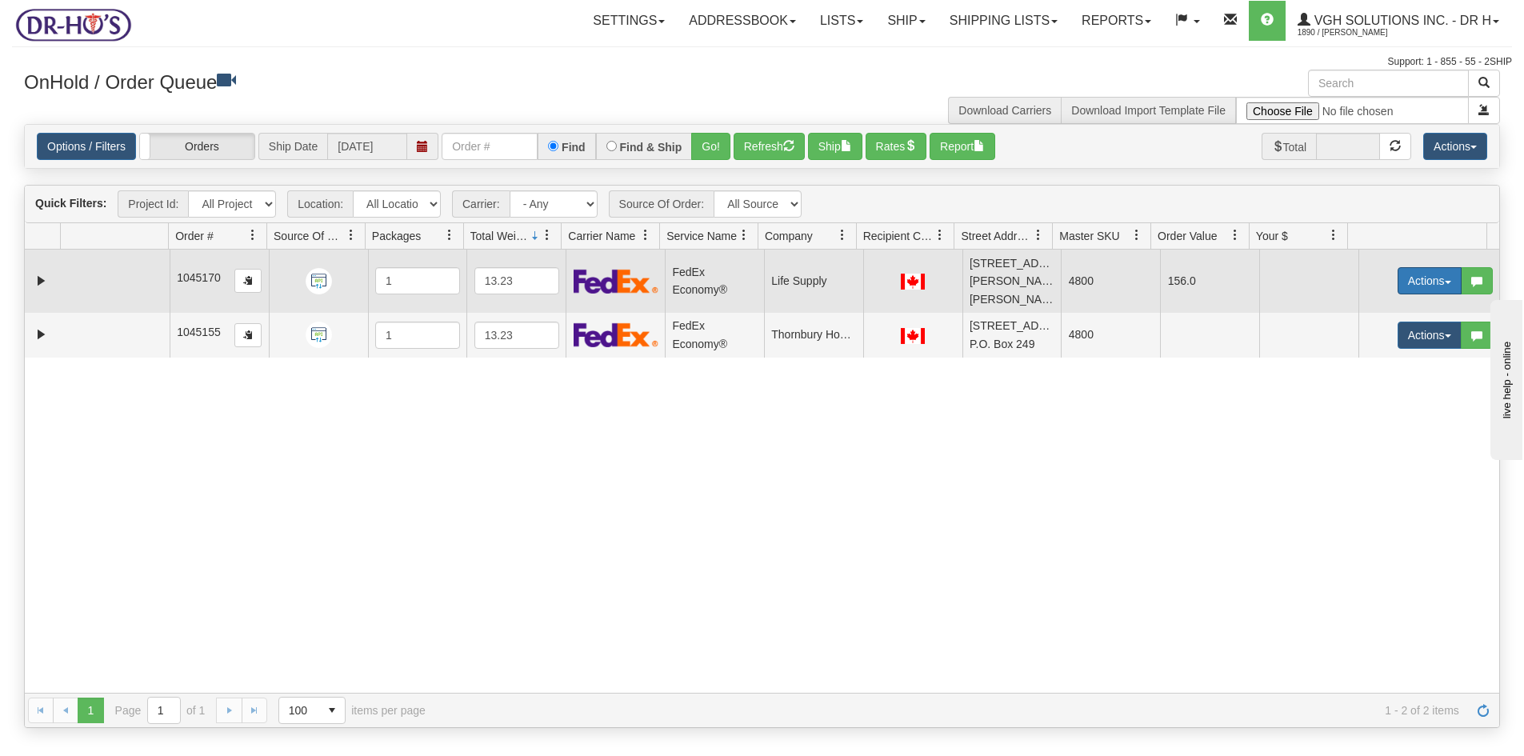
click at [1408, 270] on button "Actions" at bounding box center [1430, 280] width 64 height 27
click at [1353, 305] on span "Open" at bounding box center [1368, 311] width 38 height 13
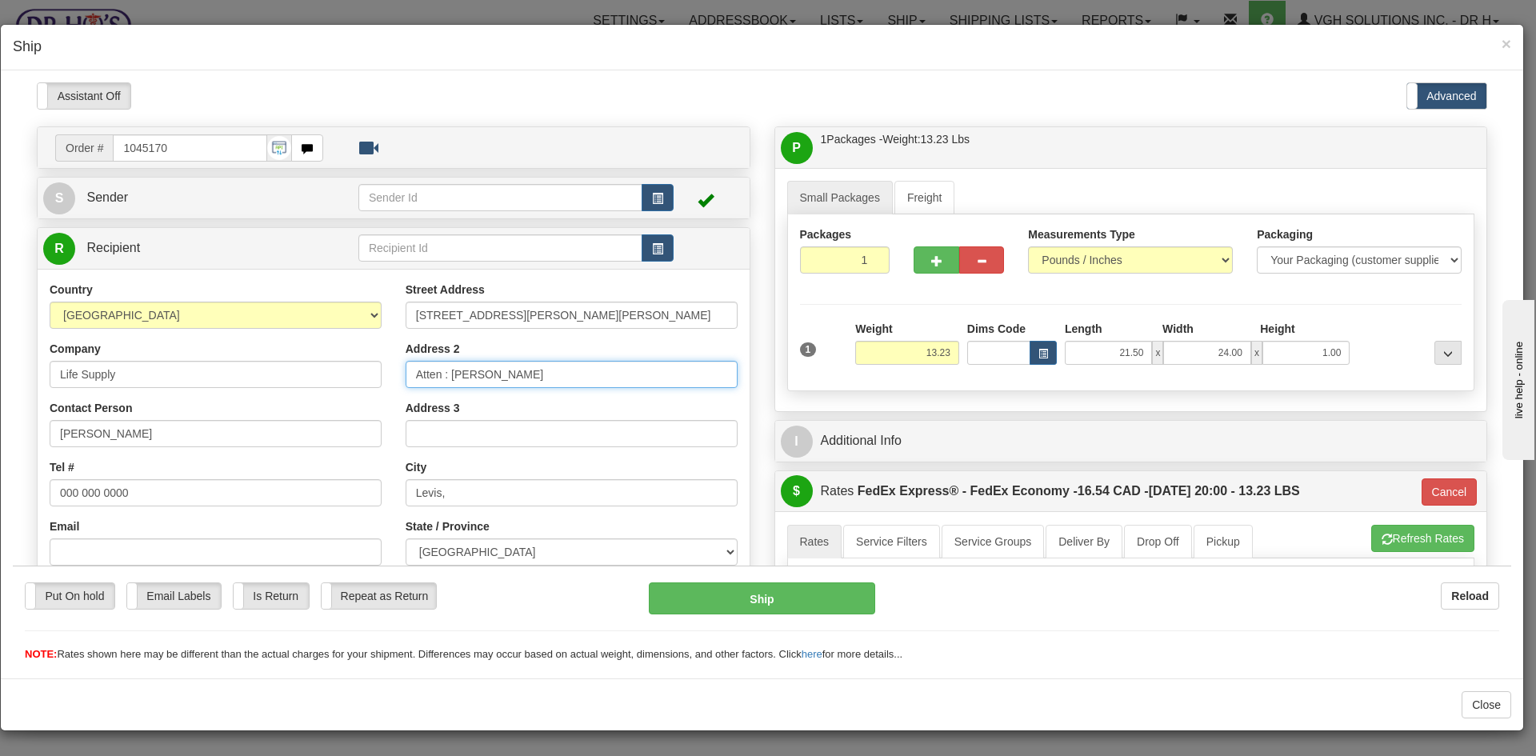
drag, startPoint x: 448, startPoint y: 374, endPoint x: 560, endPoint y: 373, distance: 112.0
click at [560, 373] on input "Atten : [PERSON_NAME]" at bounding box center [572, 373] width 332 height 27
drag, startPoint x: 111, startPoint y: 435, endPoint x: -21, endPoint y: 435, distance: 132.0
click at [13, 435] on html "Please wait... Attention! Ok Add to Bidding... Preview Custom Documents Preview…" at bounding box center [762, 372] width 1499 height 580
paste input "[PERSON_NAME]"
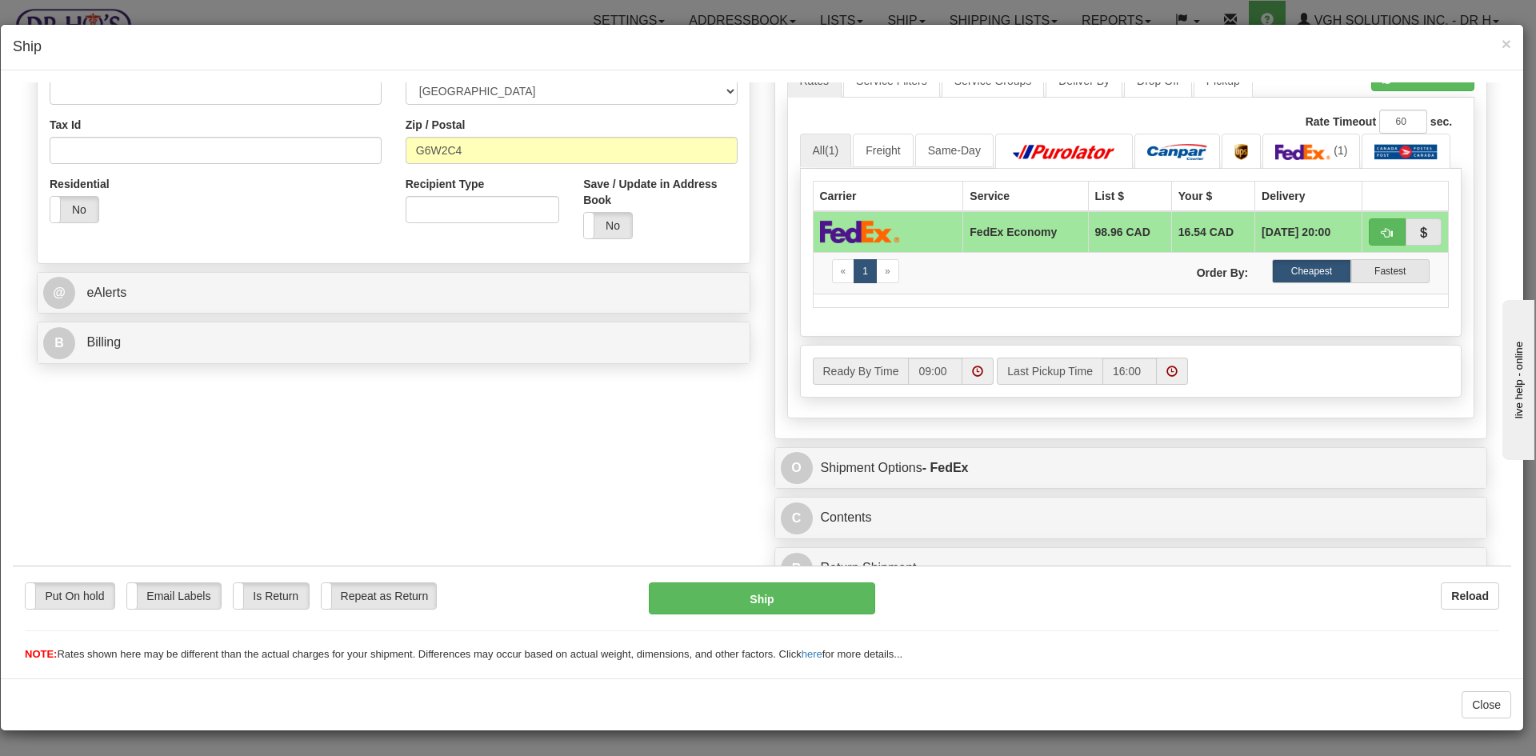
scroll to position [478, 0]
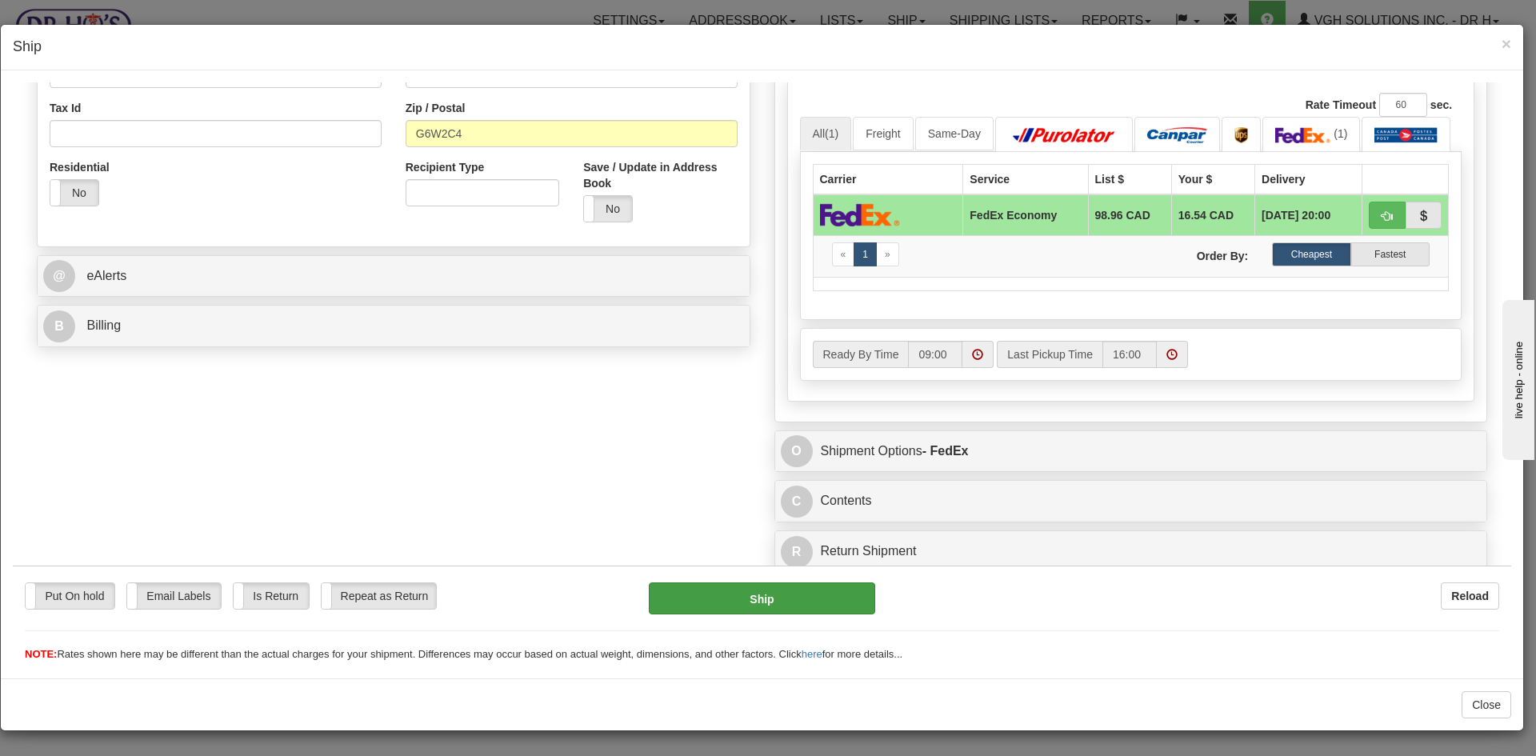
type input "[PERSON_NAME]"
click at [796, 590] on button "Ship" at bounding box center [762, 598] width 226 height 32
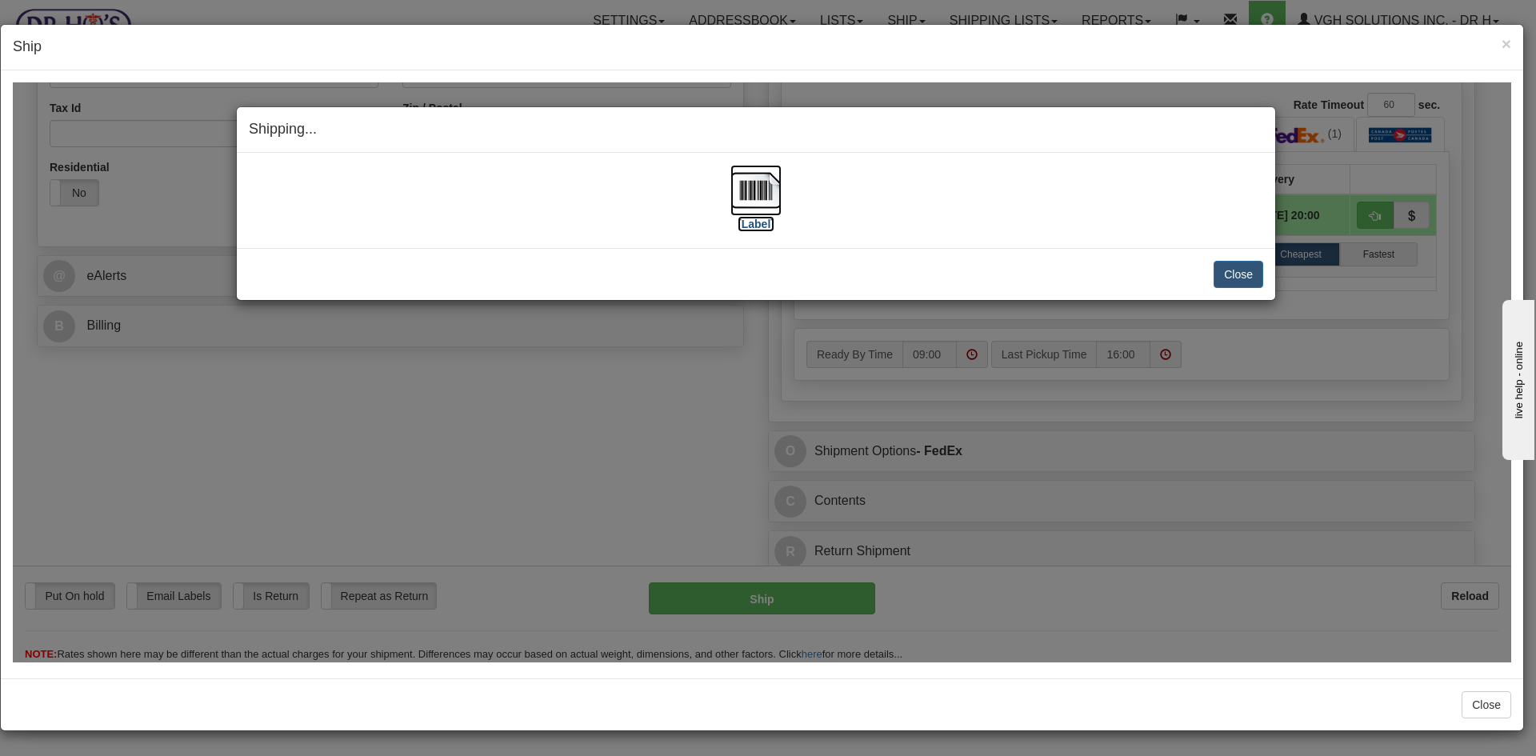
click at [758, 186] on img at bounding box center [756, 189] width 51 height 51
click at [1244, 270] on button "Close" at bounding box center [1239, 273] width 50 height 27
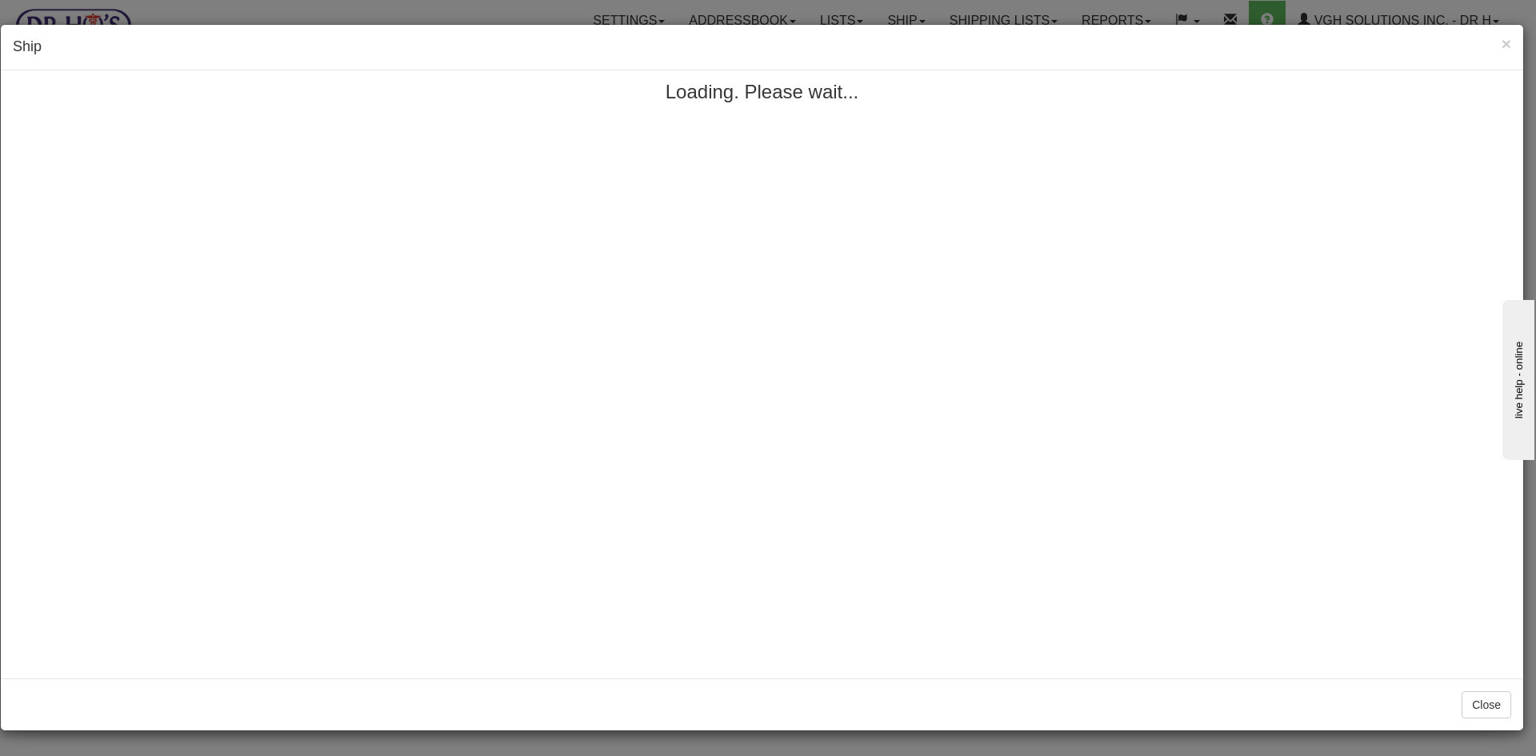
scroll to position [0, 0]
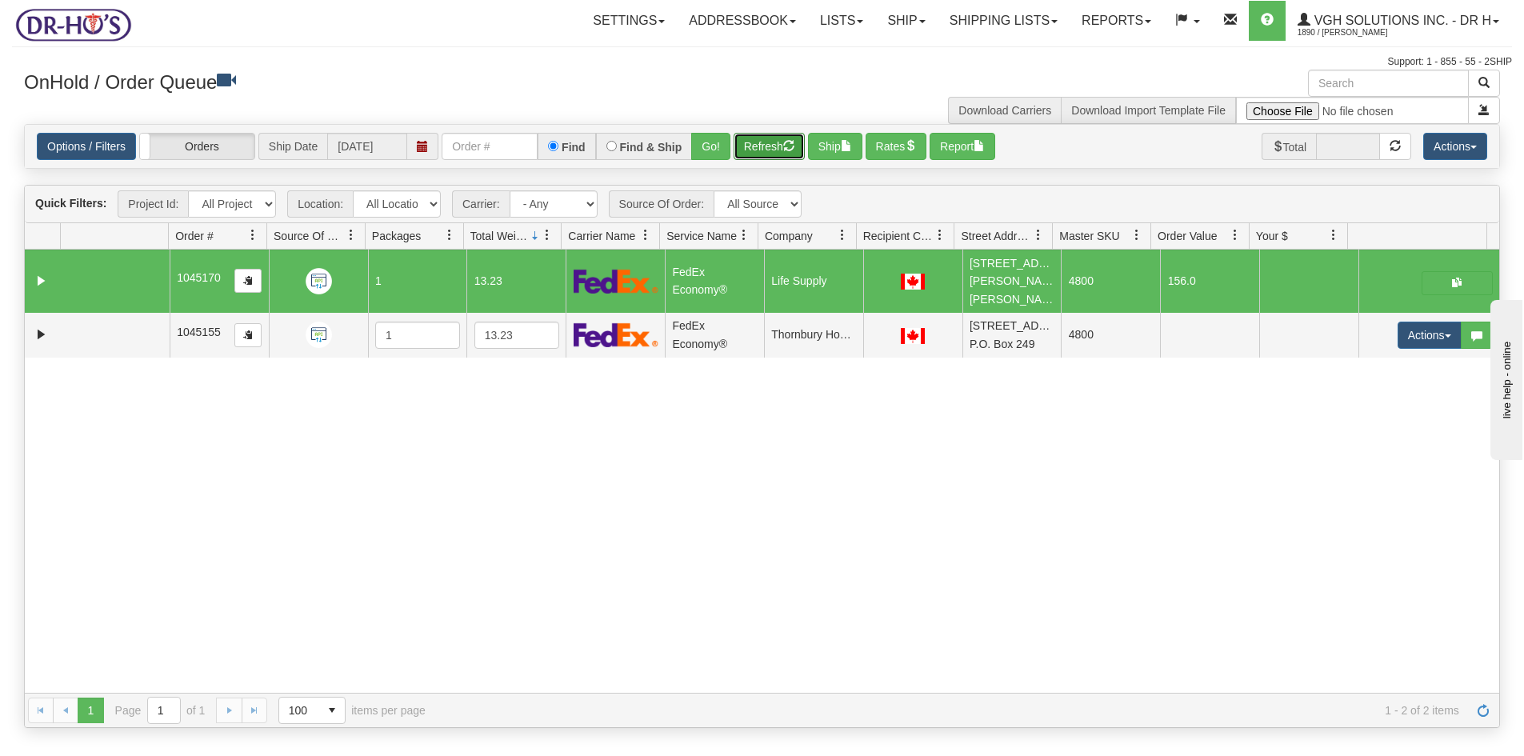
click at [772, 150] on button "Refresh" at bounding box center [769, 146] width 71 height 27
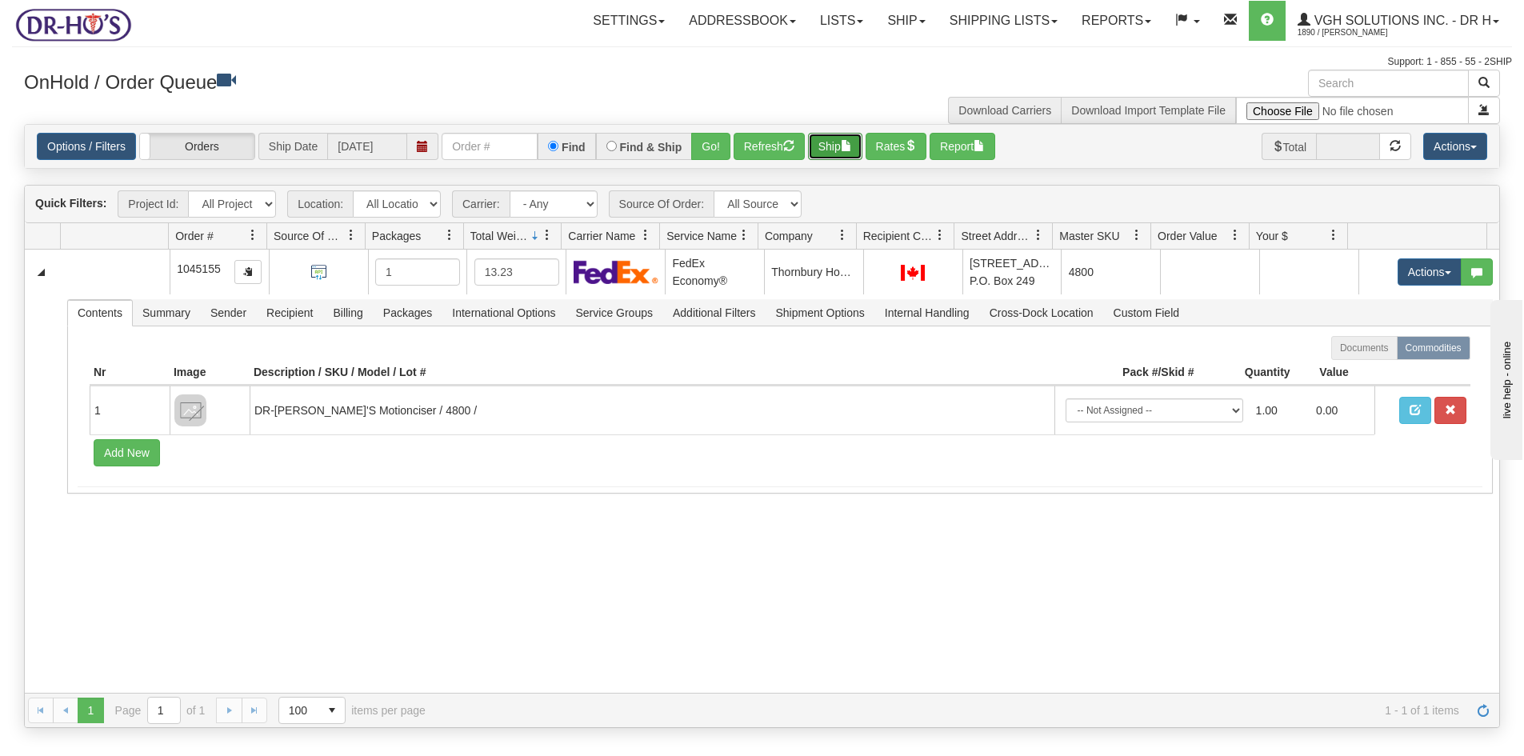
click at [841, 146] on button "Ship" at bounding box center [835, 146] width 54 height 27
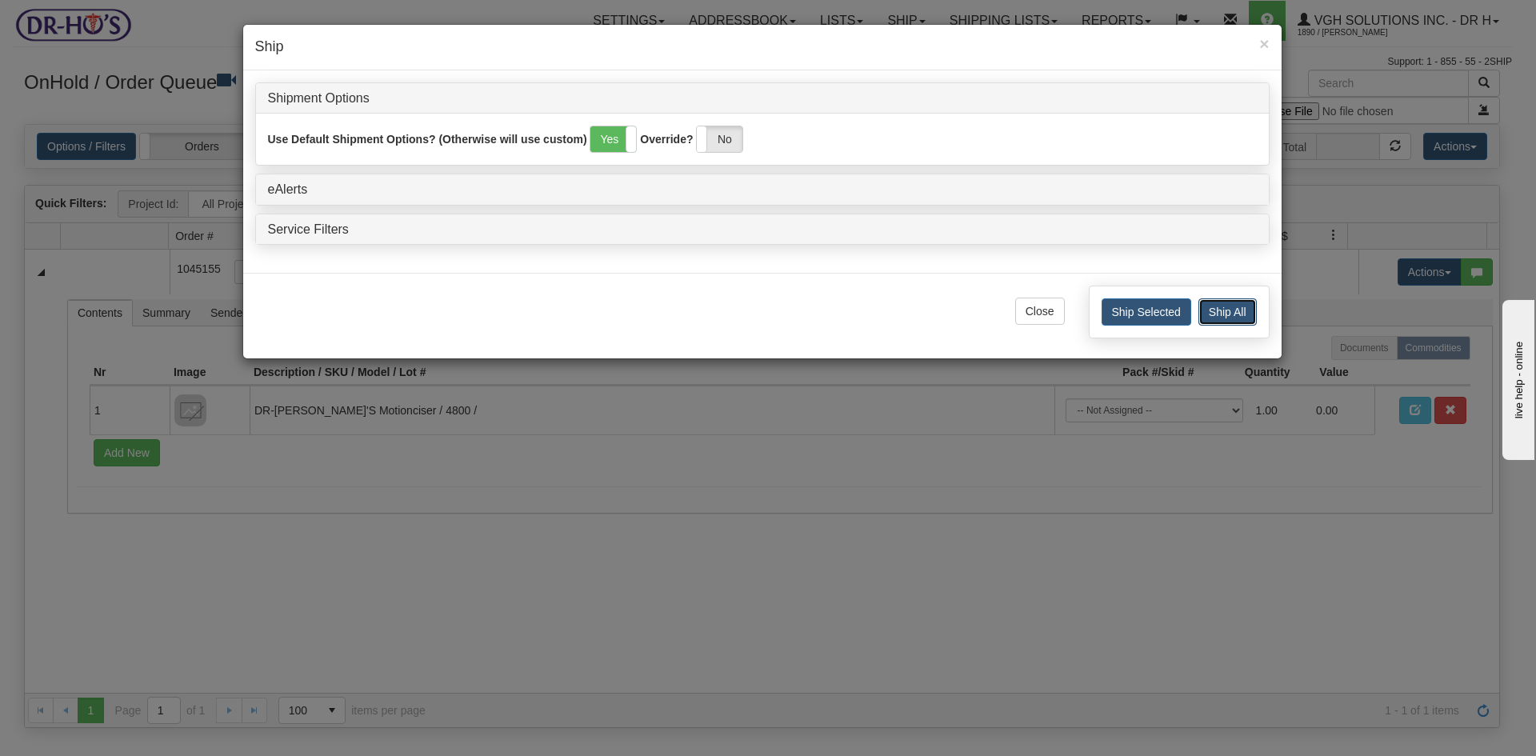
click at [1224, 314] on button "Ship All" at bounding box center [1228, 311] width 58 height 27
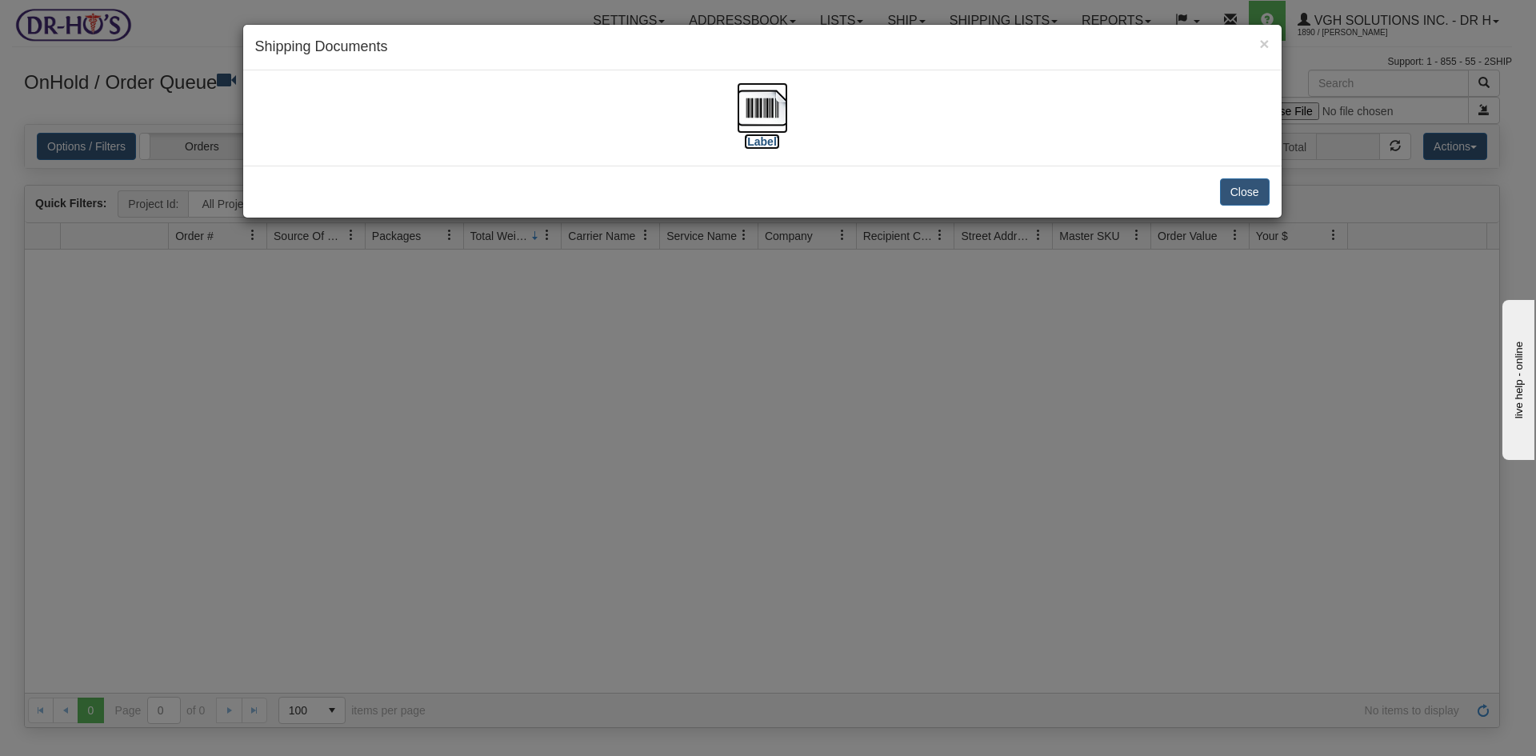
click at [759, 99] on img at bounding box center [762, 107] width 51 height 51
